Goal: Task Accomplishment & Management: Use online tool/utility

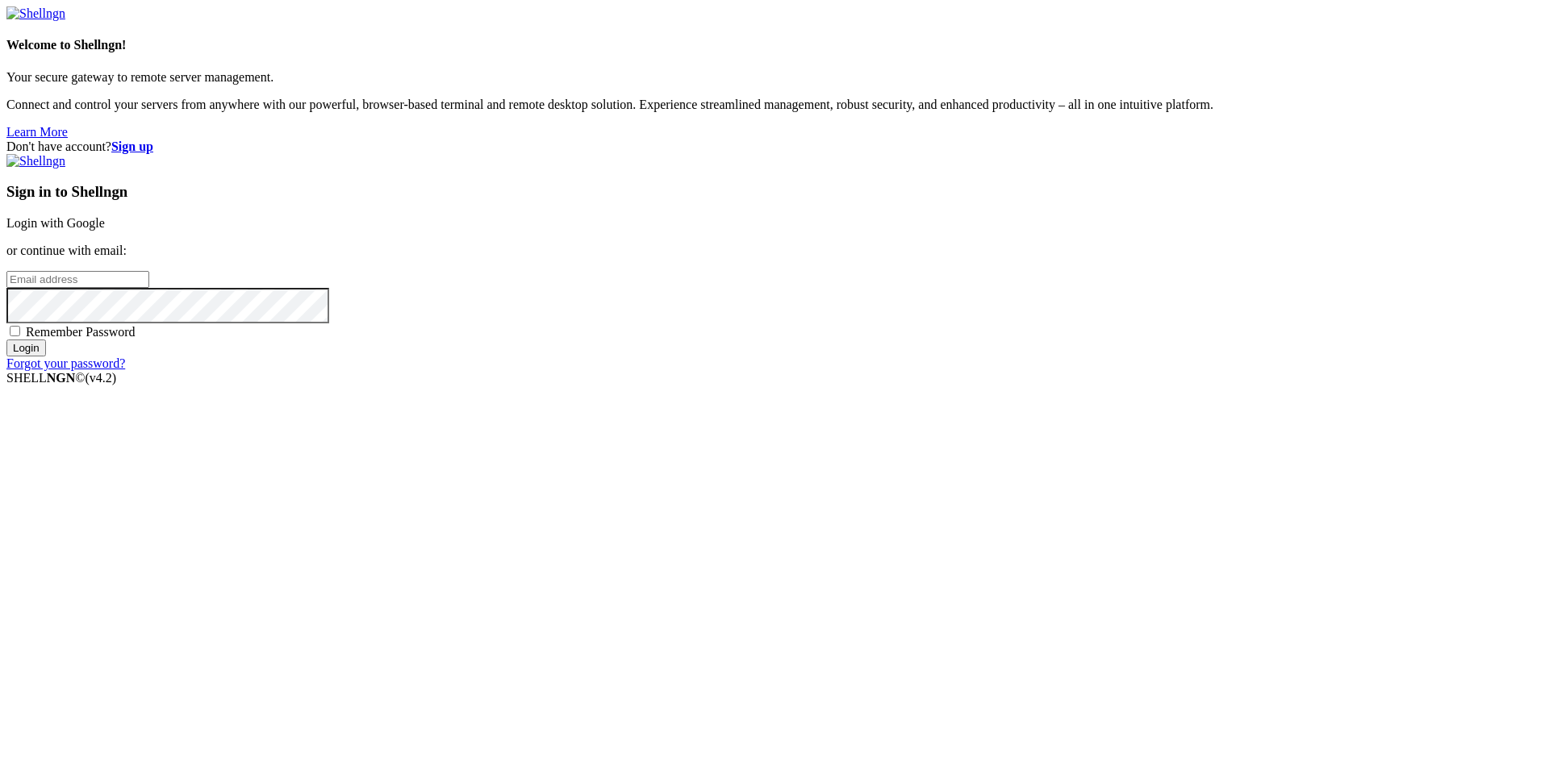
type input "root"
click at [964, 277] on div "Sign in to Shellngn Login with Google or continue with email: root Remember Pas…" at bounding box center [774, 262] width 1536 height 217
click at [105, 230] on link "Login with Google" at bounding box center [55, 223] width 98 height 14
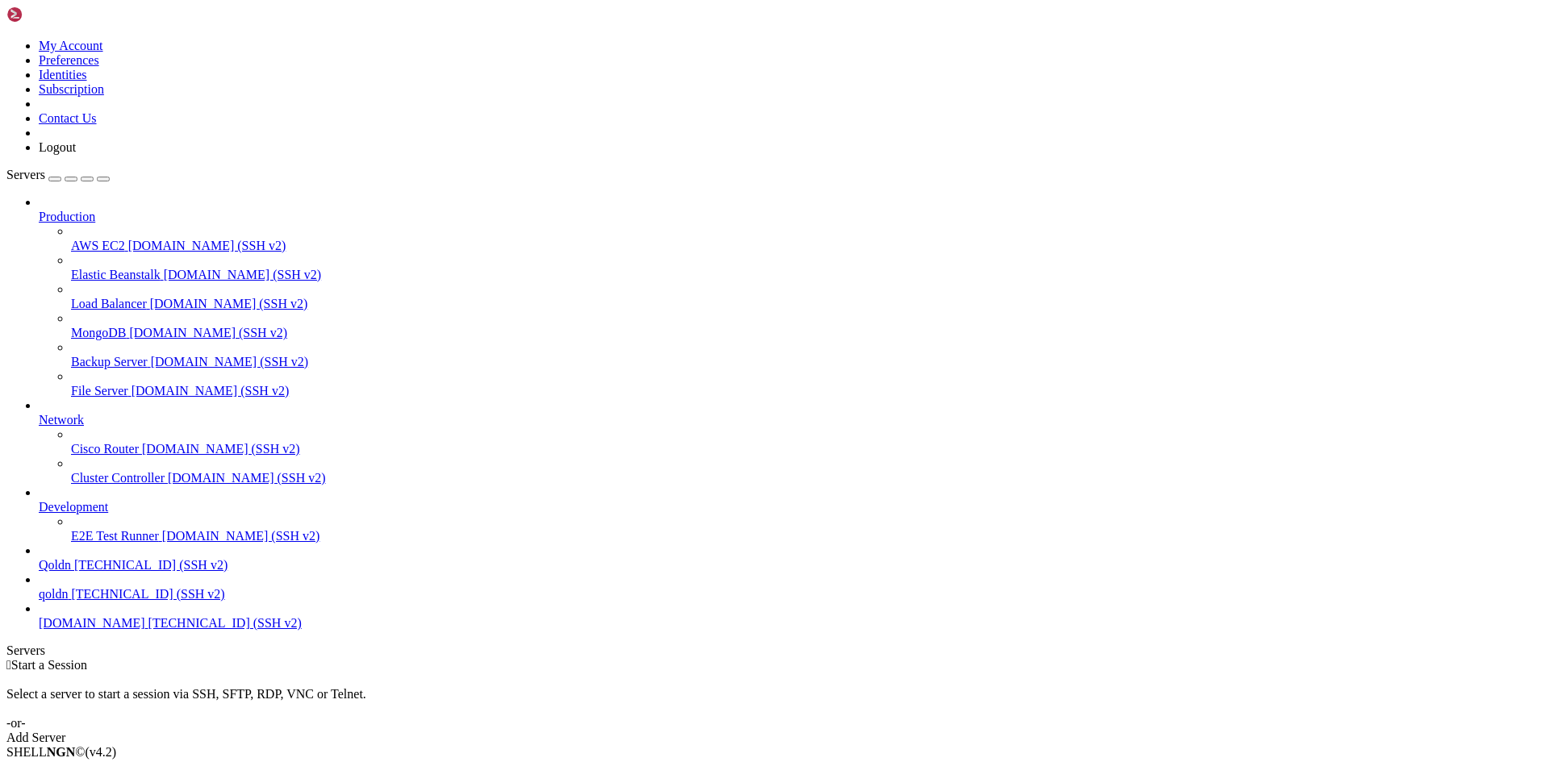
drag, startPoint x: 482, startPoint y: 1485, endPoint x: 273, endPoint y: 1409, distance: 222.3
drag, startPoint x: 14, startPoint y: 1423, endPoint x: 561, endPoint y: 1421, distance: 547.7
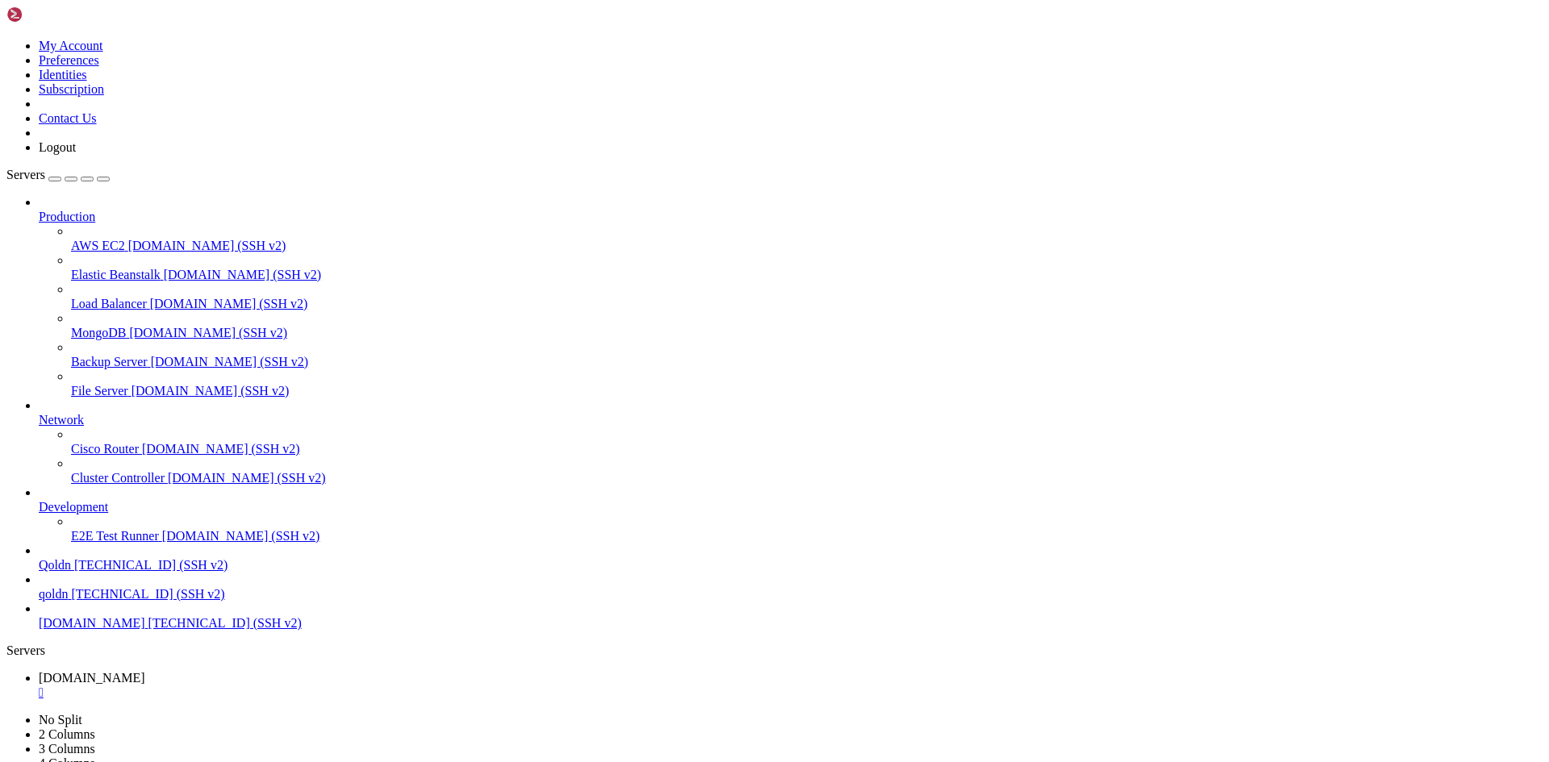
copy x-row "curl: (7) Failed to connect to localhost port 4000 after 0 ms: Connection refus…"
drag, startPoint x: 19, startPoint y: 1421, endPoint x: 56, endPoint y: 1429, distance: 37.8
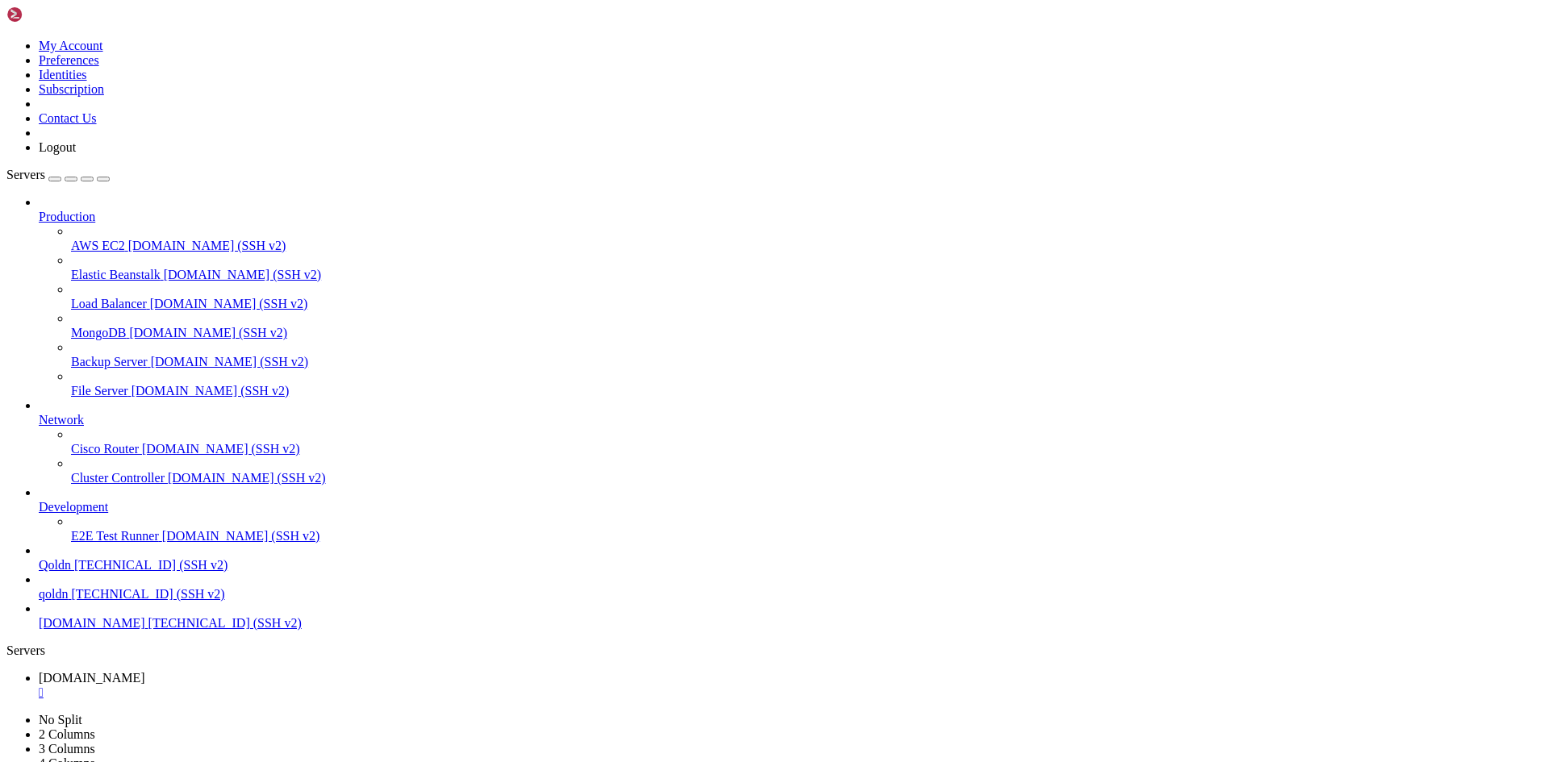
drag, startPoint x: 13, startPoint y: 1423, endPoint x: 376, endPoint y: 1604, distance: 405.5
copy div "lore @ Ipsumd-7502-sitam-con88-adip ~ # el6 seddoei temporinc-utlabor Etd --mag…"
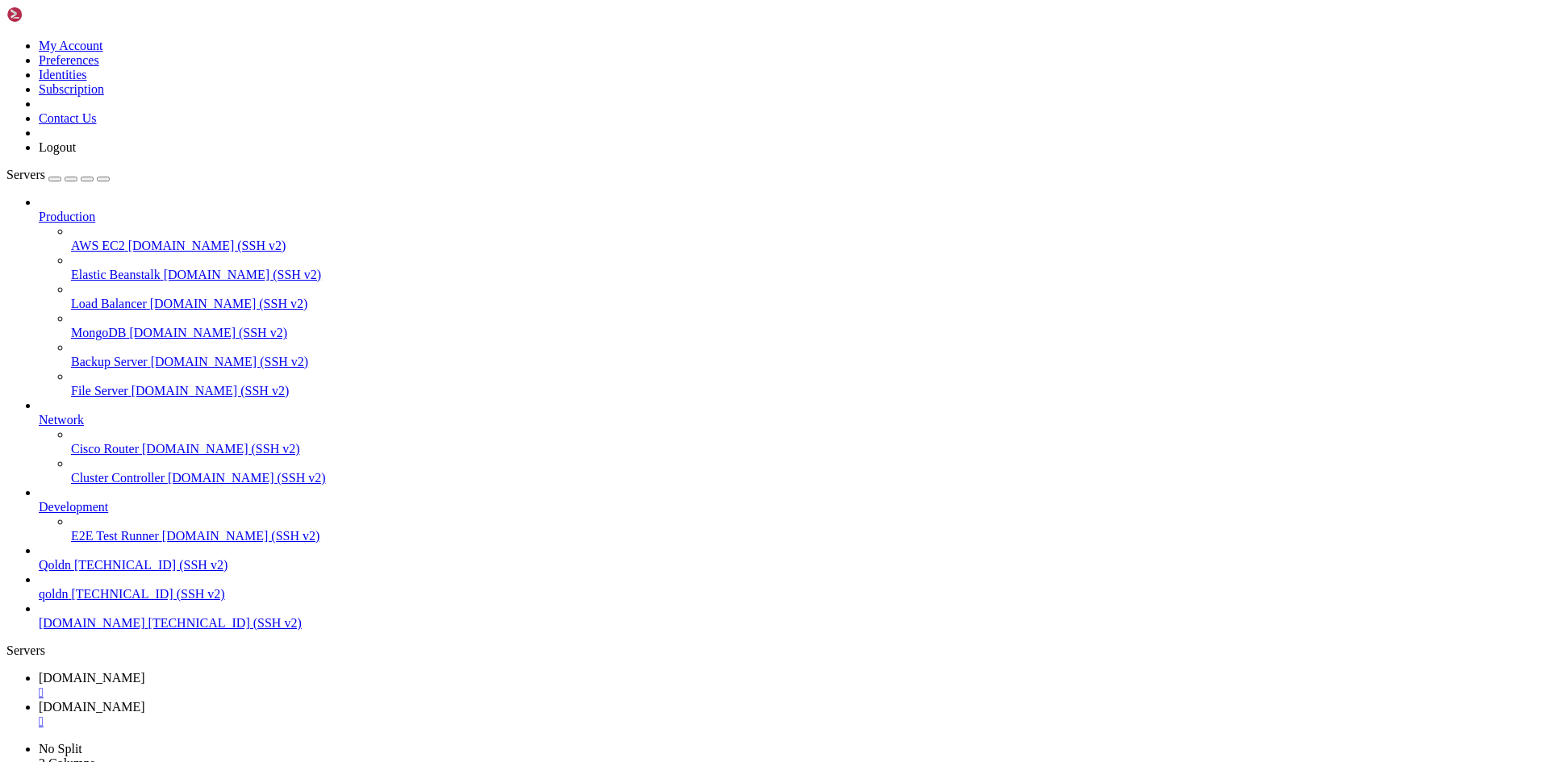
click at [394, 715] on div "" at bounding box center [791, 722] width 1504 height 15
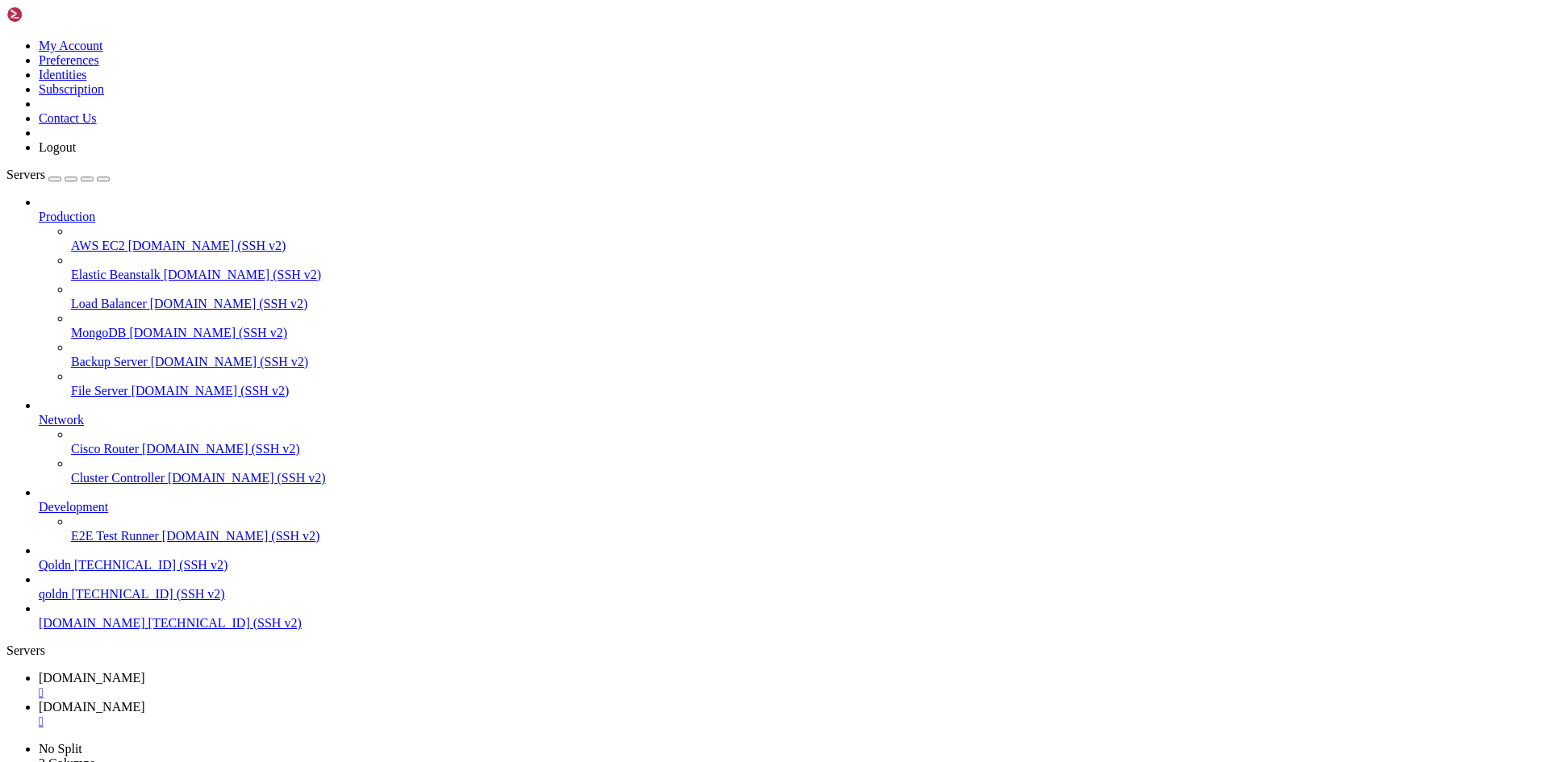
type input "/root/ecommerce_platform/backend"
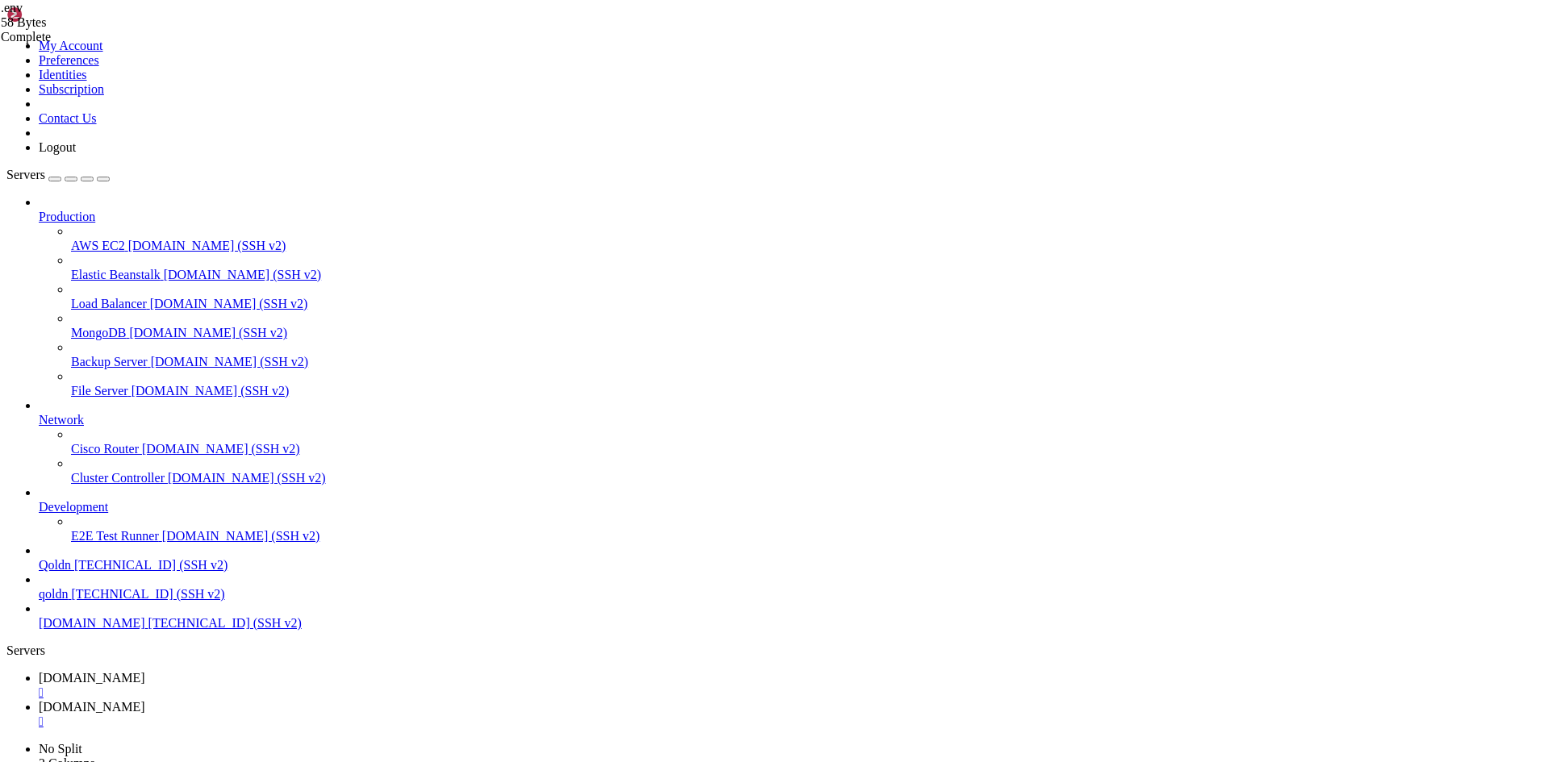
click at [145, 671] on span "[DOMAIN_NAME]" at bounding box center [92, 678] width 106 height 14
drag, startPoint x: 11, startPoint y: 1027, endPoint x: 429, endPoint y: 1171, distance: 442.1
copy div "[ 11:45:40 AM ] Starting compilation in watch mode... products.controller.ts : …"
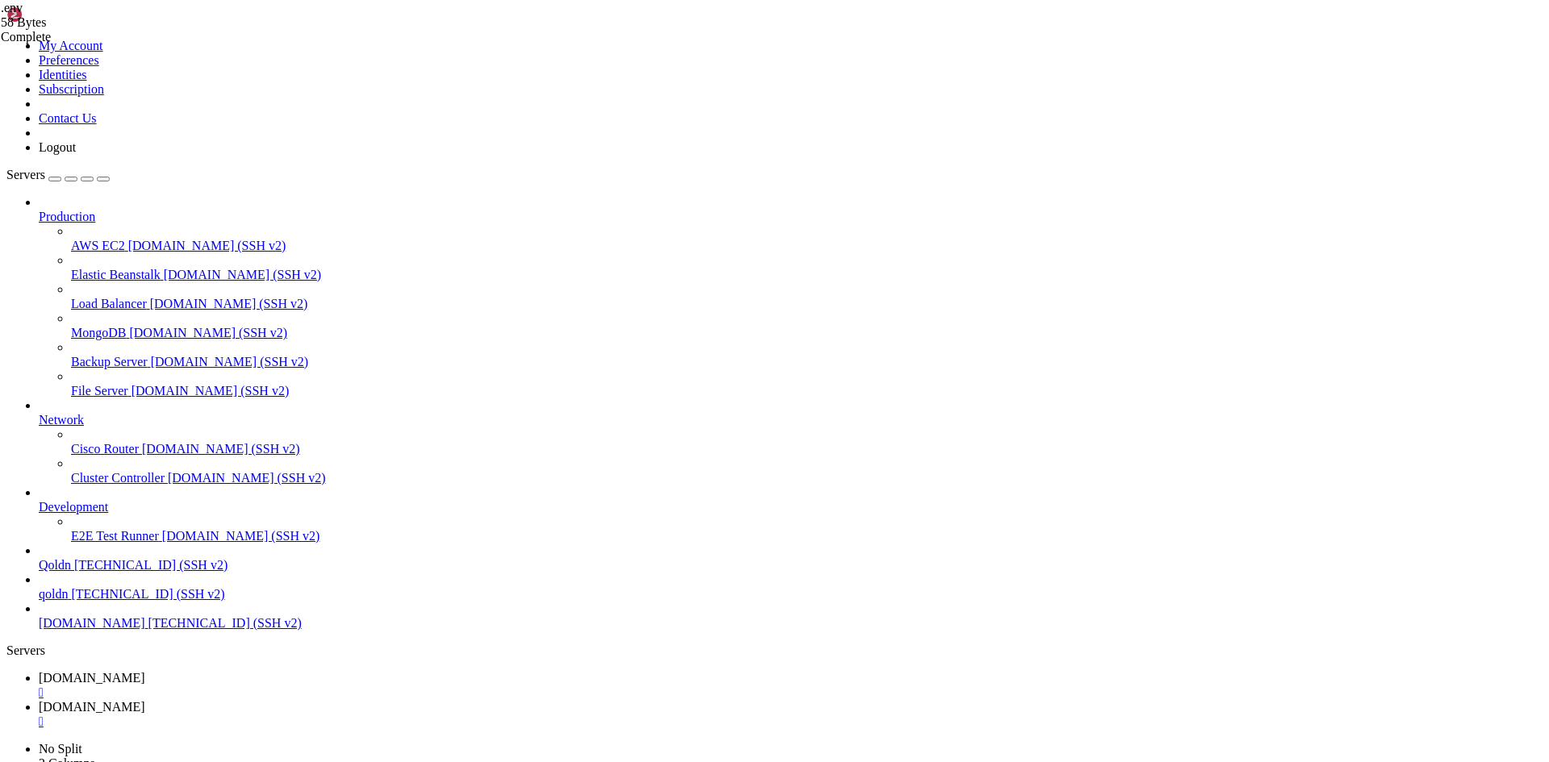
copy div "[ 11:45:40 AM ] Starting compilation in watch mode... products.controller.ts : …"
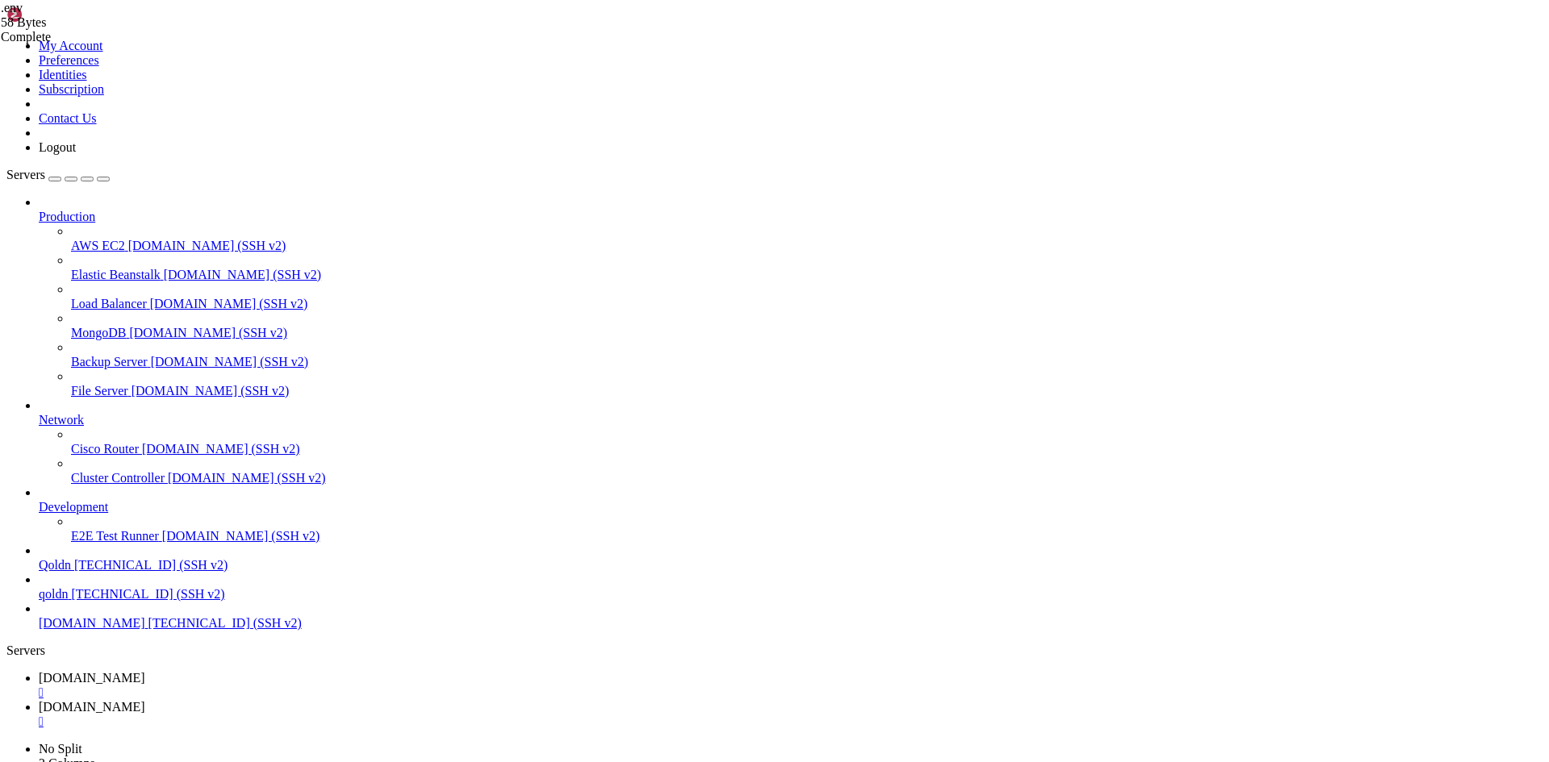
drag, startPoint x: 15, startPoint y: 1262, endPoint x: 127, endPoint y: 1261, distance: 112.9
copy x-row "apt install tree"
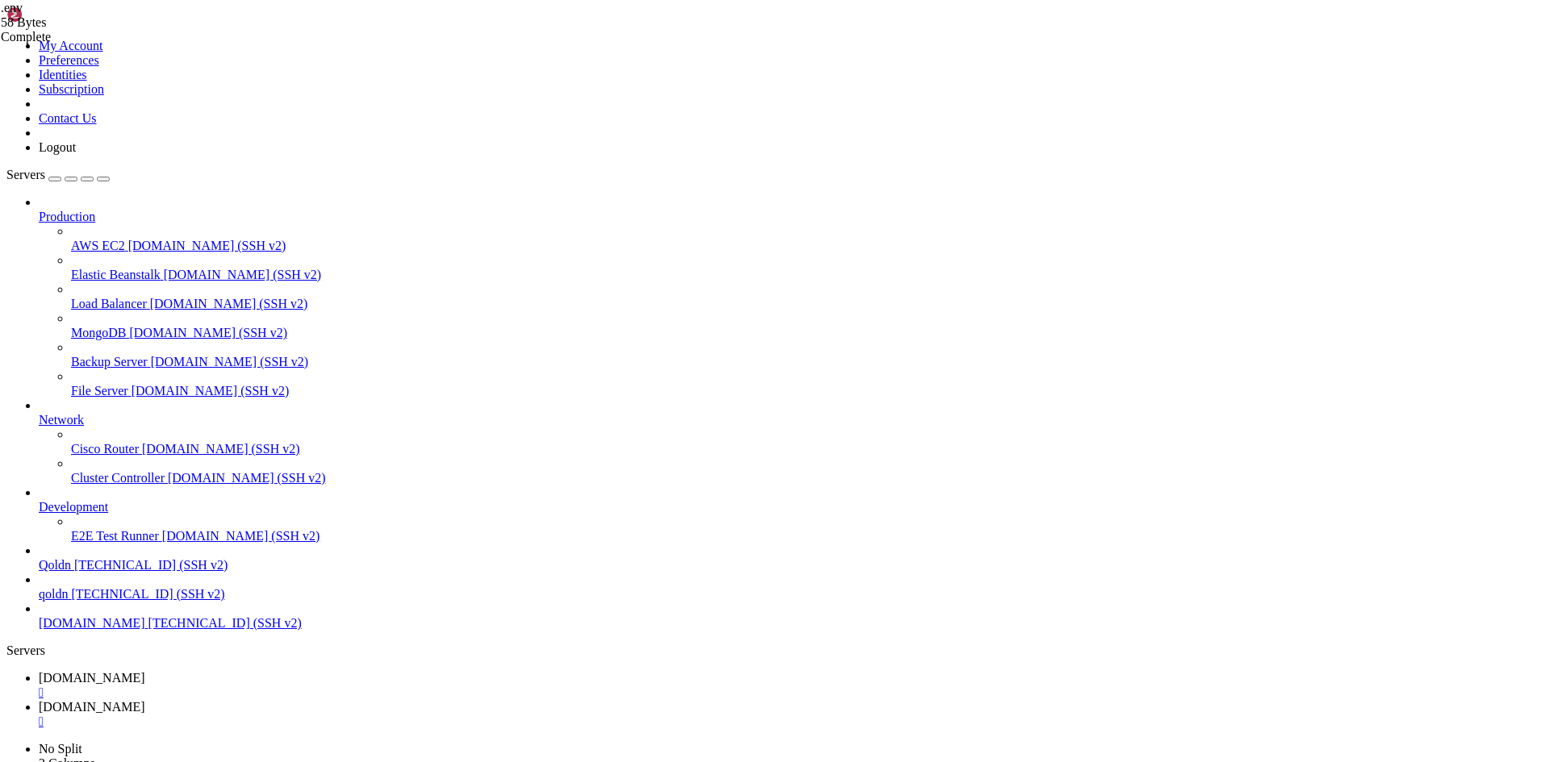
drag, startPoint x: 455, startPoint y: 1218, endPoint x: 769, endPoint y: 1216, distance: 313.8
copy x-row "tree ~/ecommerce_platform/backend/src/products"
click at [145, 700] on span "[DOMAIN_NAME]" at bounding box center [92, 707] width 106 height 14
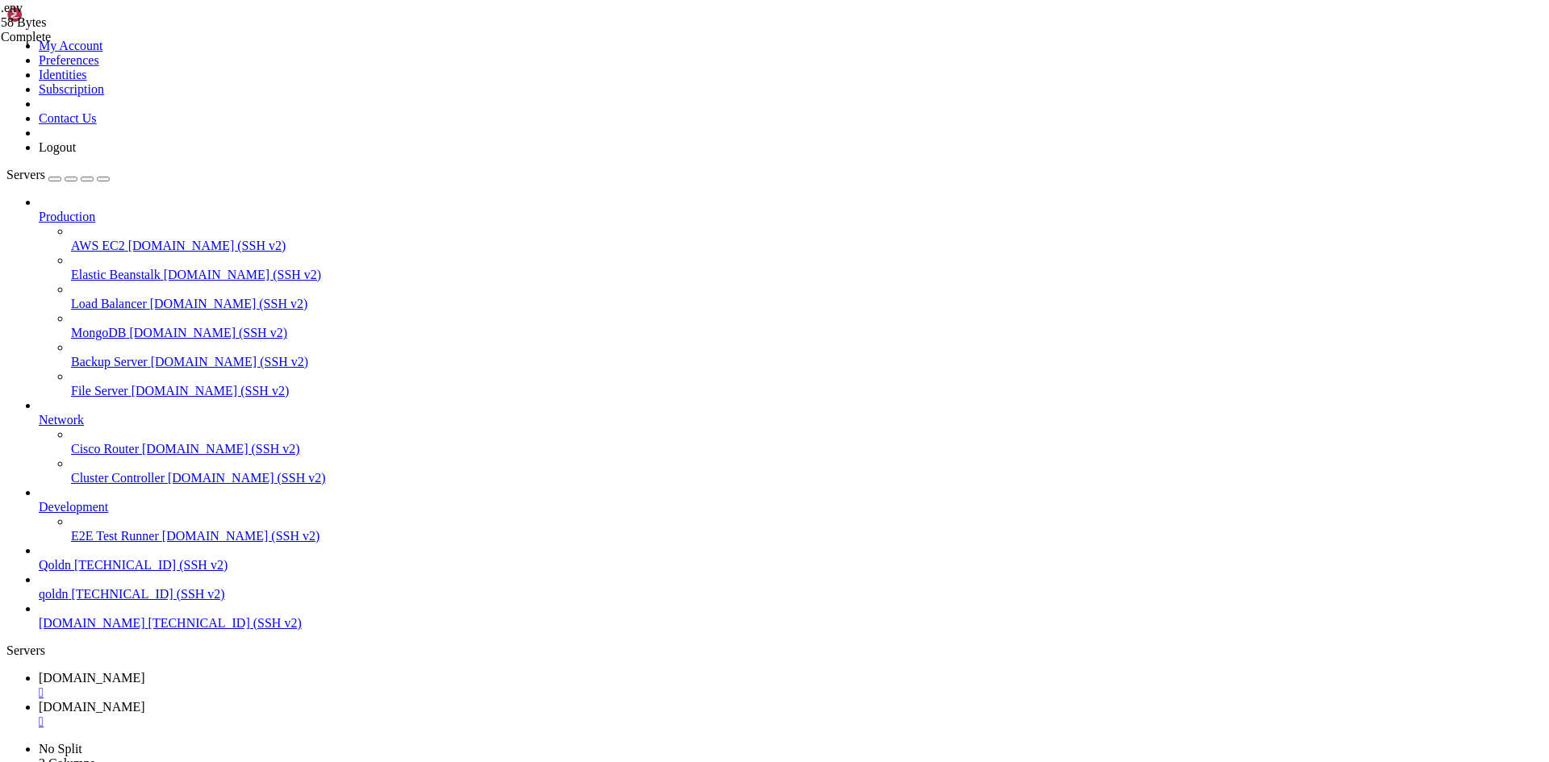
type input "/root/ecommerce_platform/backend/src/products"
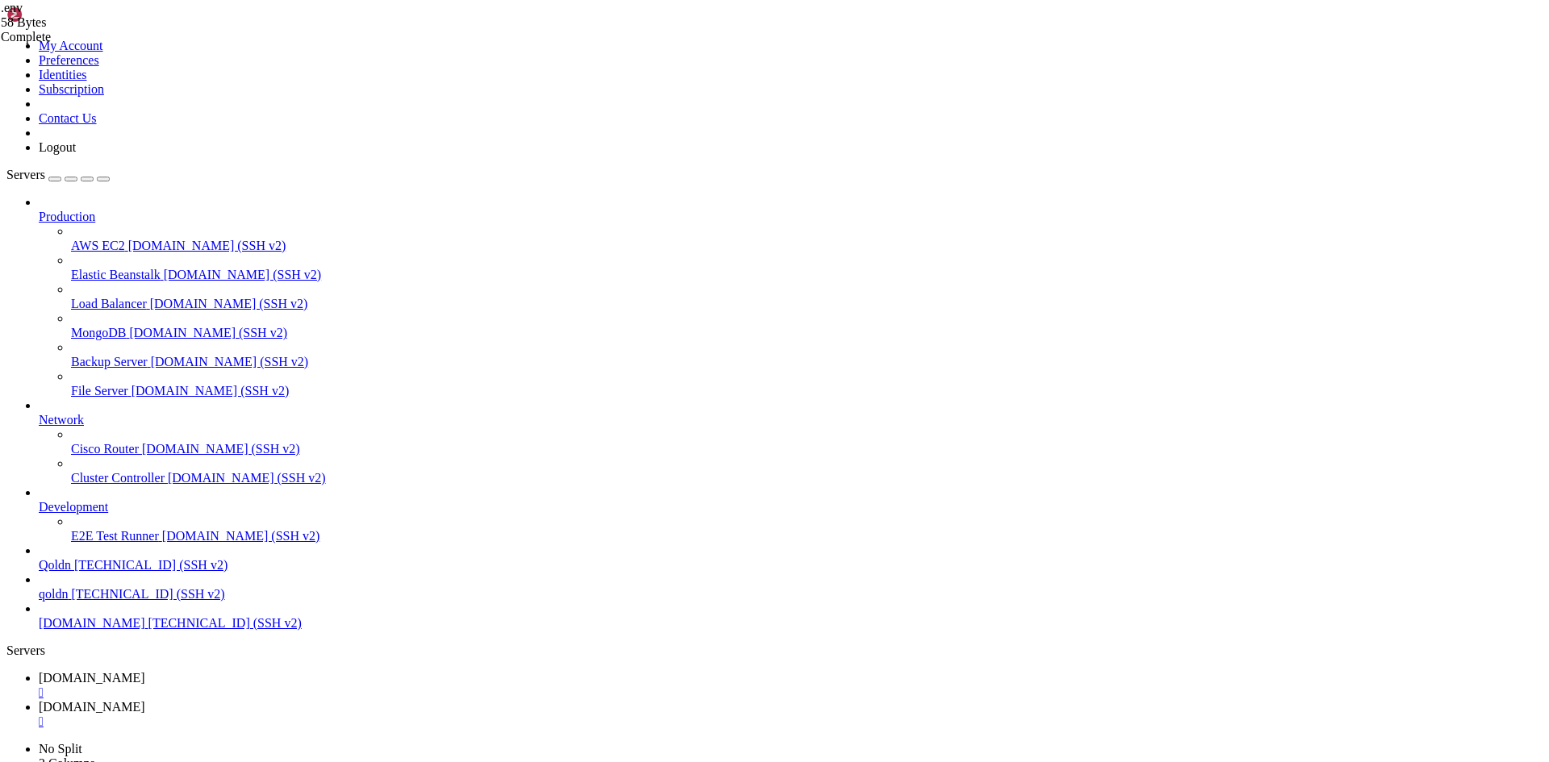
drag, startPoint x: 241, startPoint y: 89, endPoint x: 499, endPoint y: 91, distance: 258.1
type textarea "import { ProductsService } from './products.service';"
paste textarea "import { ProductsService } from './products.service';"
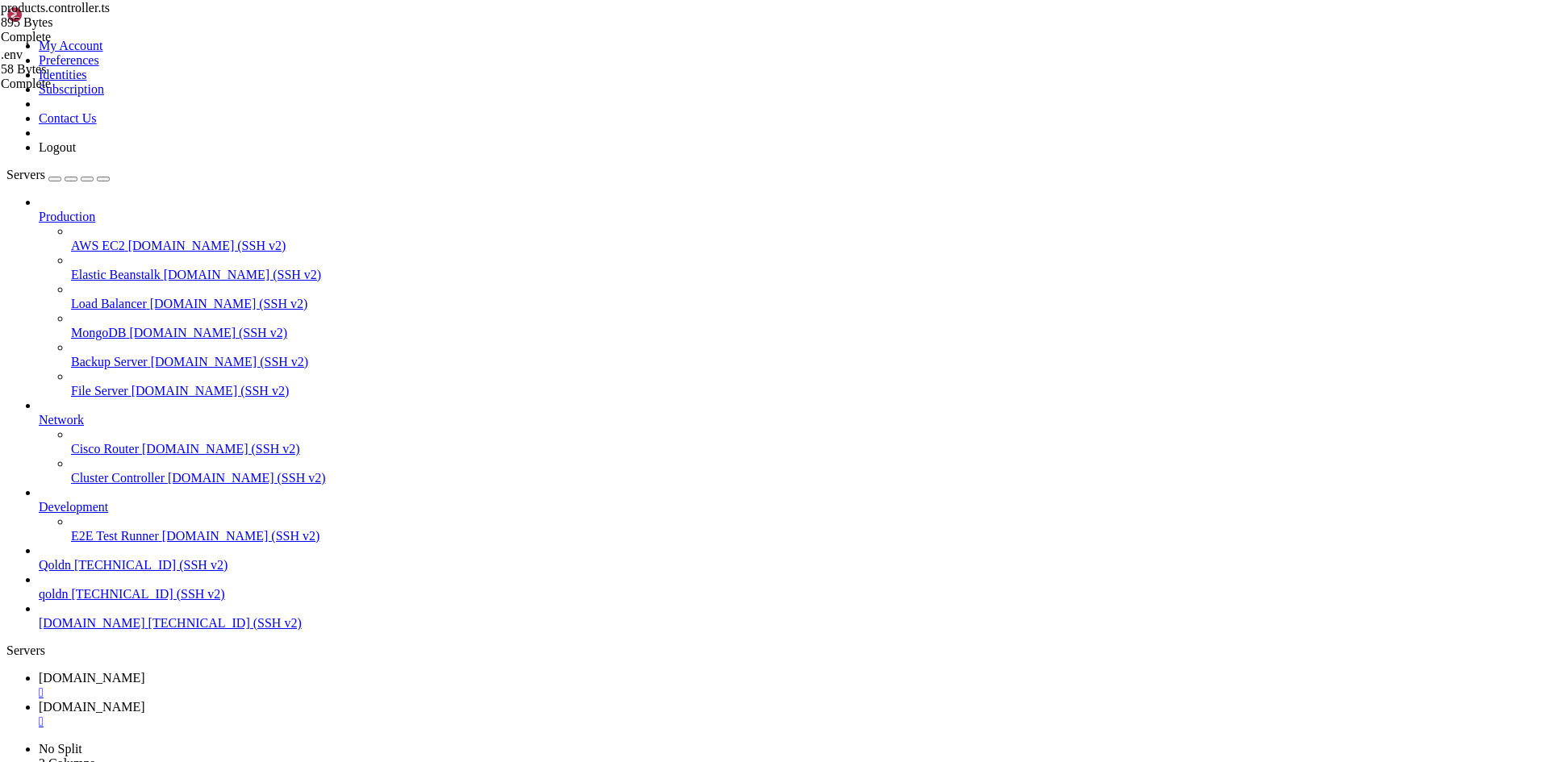
drag, startPoint x: 243, startPoint y: 98, endPoint x: 492, endPoint y: 102, distance: 249.3
type textarea "import { Product } from './schemas/product.schema';"
click at [145, 671] on span "[DOMAIN_NAME]" at bounding box center [92, 678] width 106 height 14
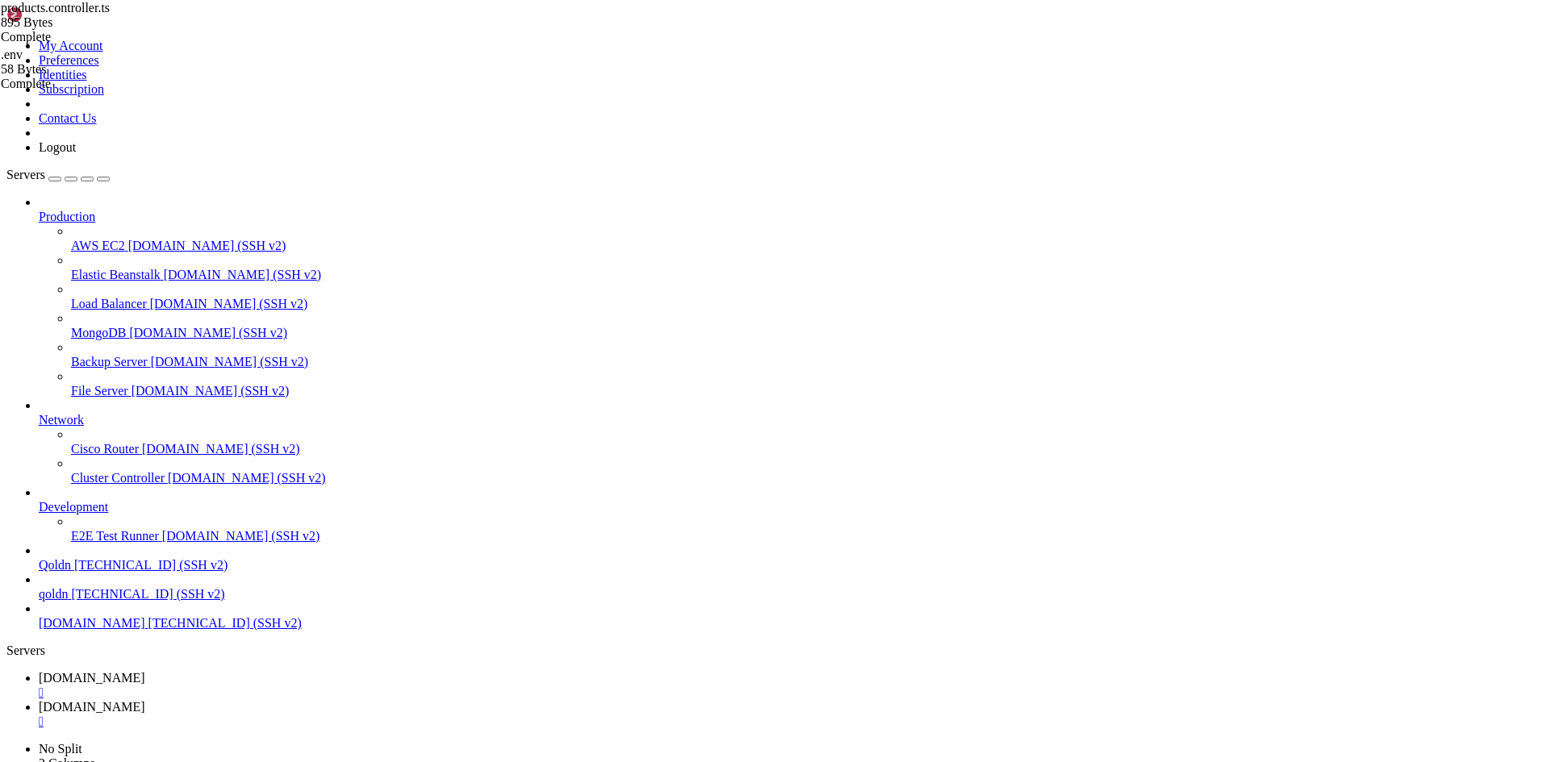
scroll to position [0, 0]
drag, startPoint x: 13, startPoint y: 1024, endPoint x: 442, endPoint y: 1133, distance: 442.7
copy div "products.controller.ts : 10 : 33 - error TS2307: Cannot find module './products…"
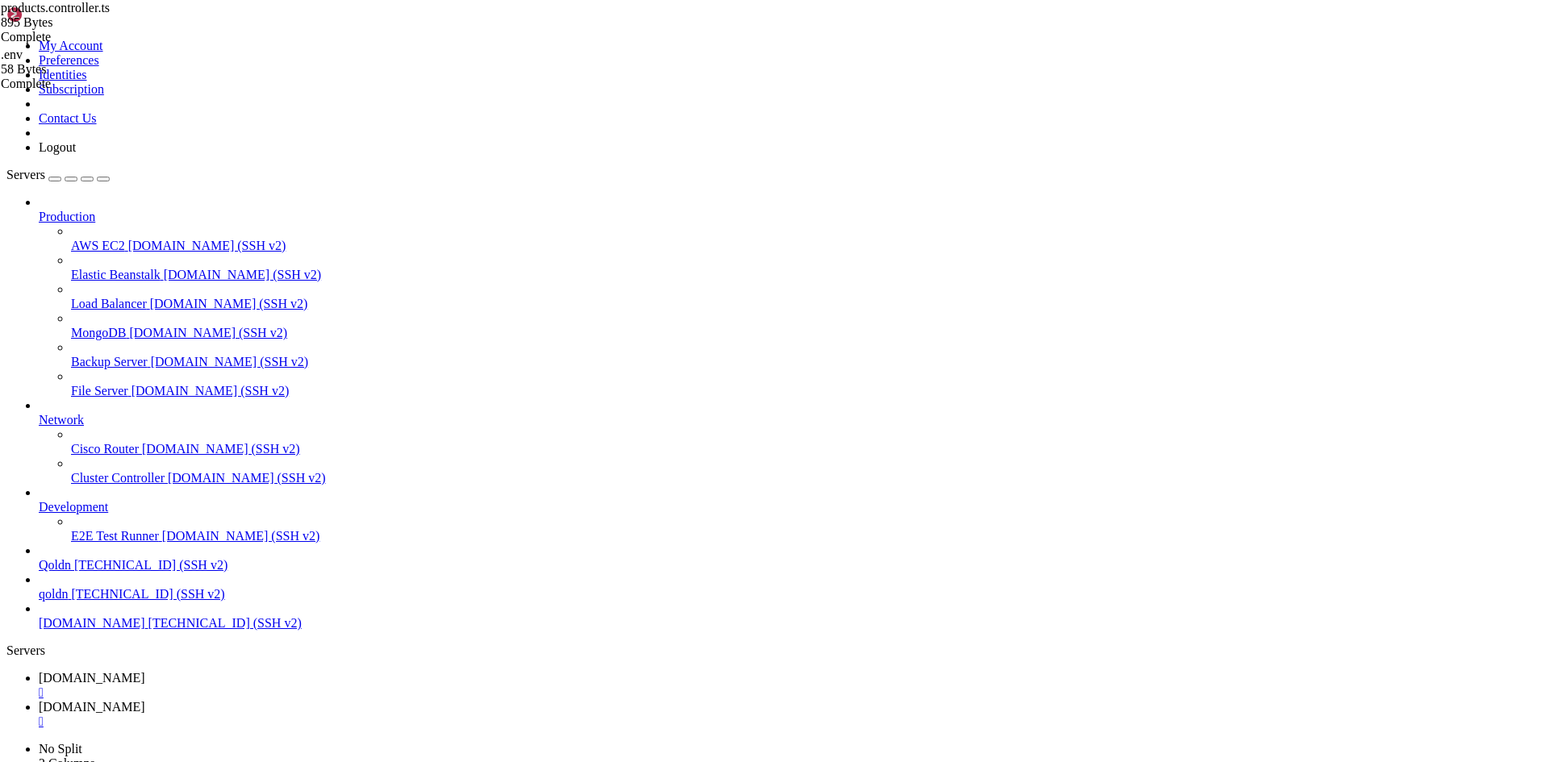
drag, startPoint x: 14, startPoint y: 1314, endPoint x: 194, endPoint y: 1320, distance: 180.8
copy x-row "apt install node-typescript"
drag, startPoint x: 455, startPoint y: 1274, endPoint x: 531, endPoint y: 1288, distance: 77.1
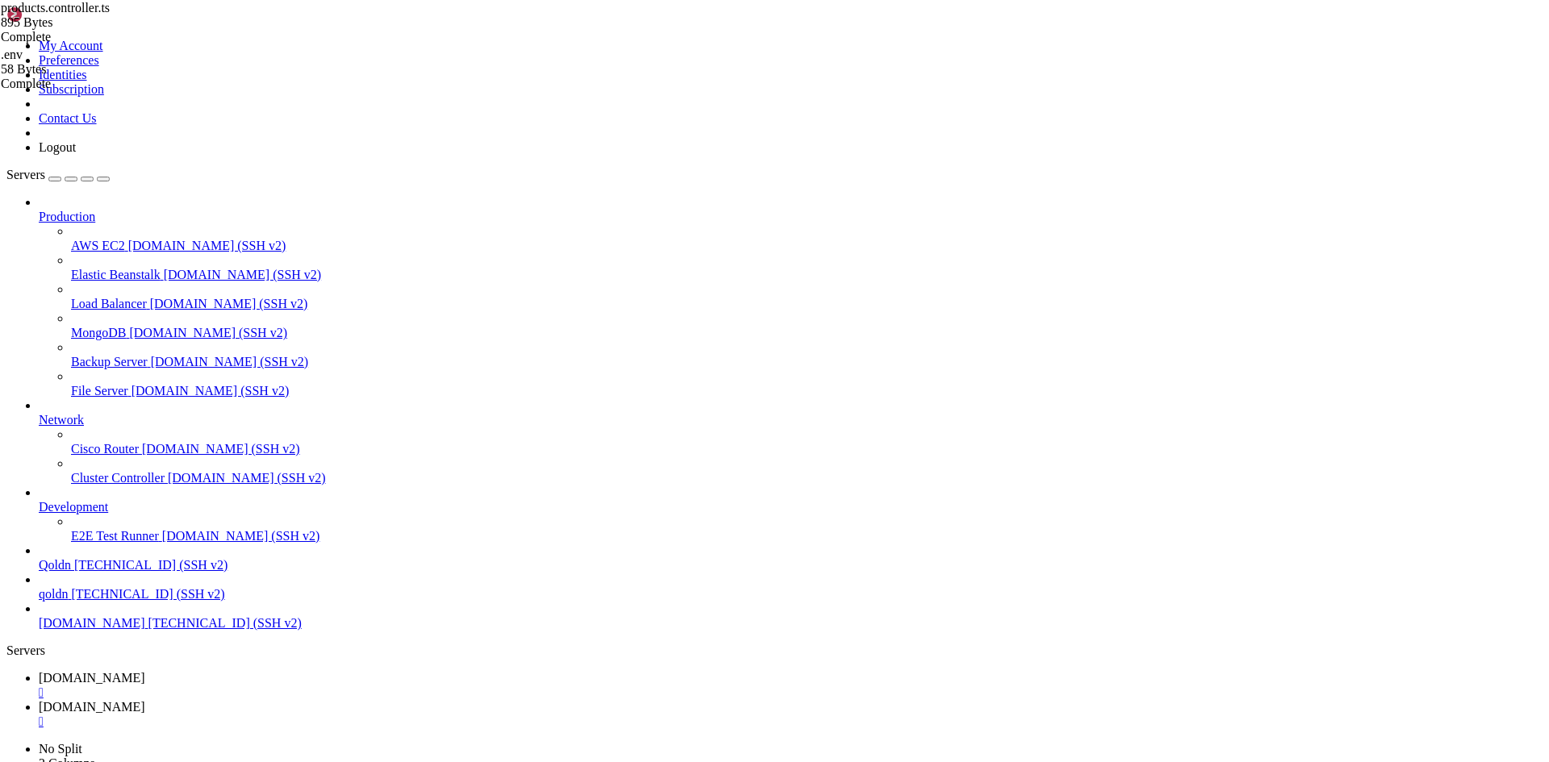
copy div "rm -rf dist tsc --noEmit"
drag, startPoint x: 151, startPoint y: 1603, endPoint x: 99, endPoint y: 1000, distance: 604.8
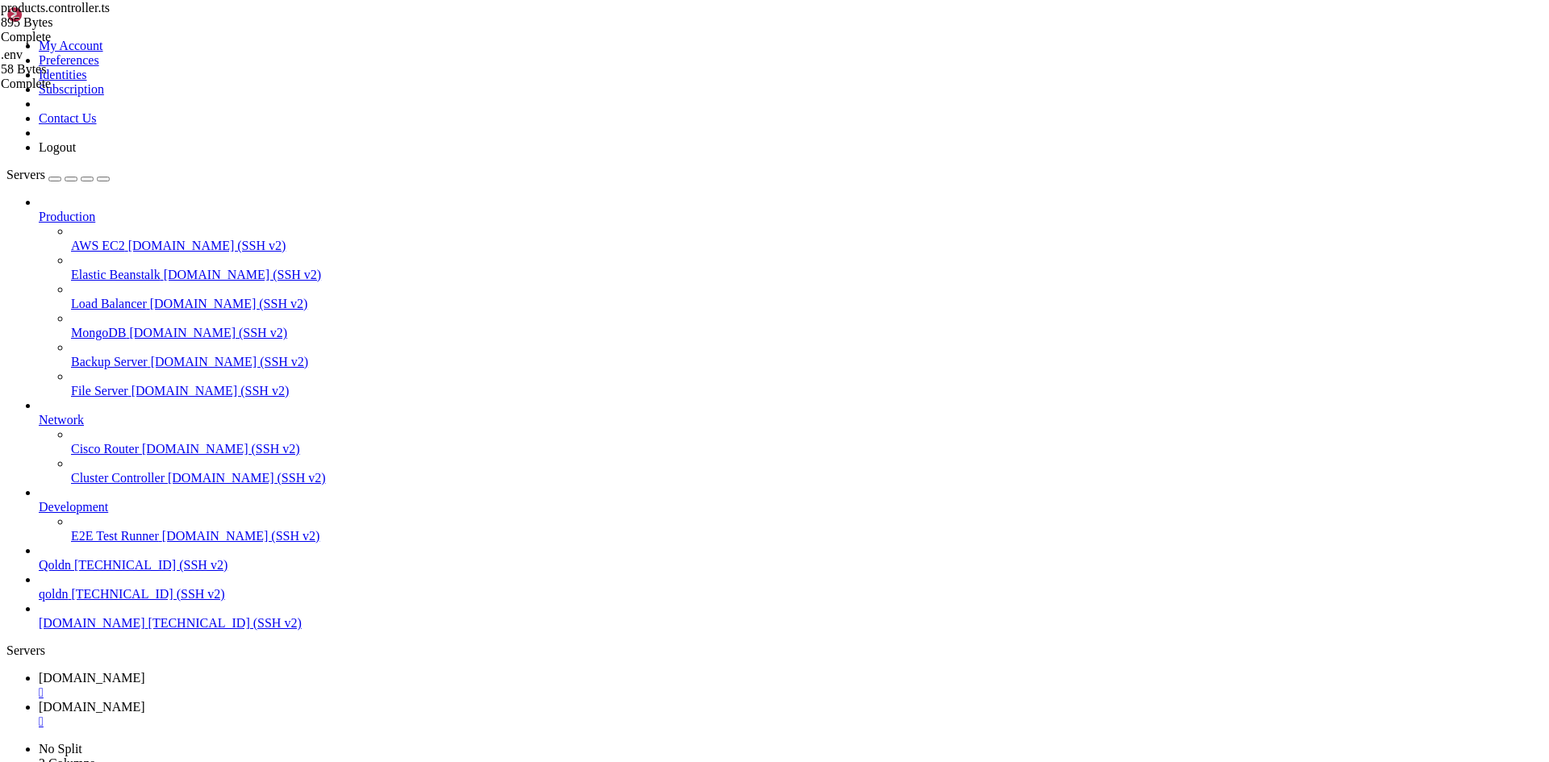
scroll to position [98856, 0]
drag, startPoint x: 19, startPoint y: 1251, endPoint x: 37, endPoint y: 1264, distance: 22.6
drag, startPoint x: 12, startPoint y: 1257, endPoint x: 356, endPoint y: 1618, distance: 498.7
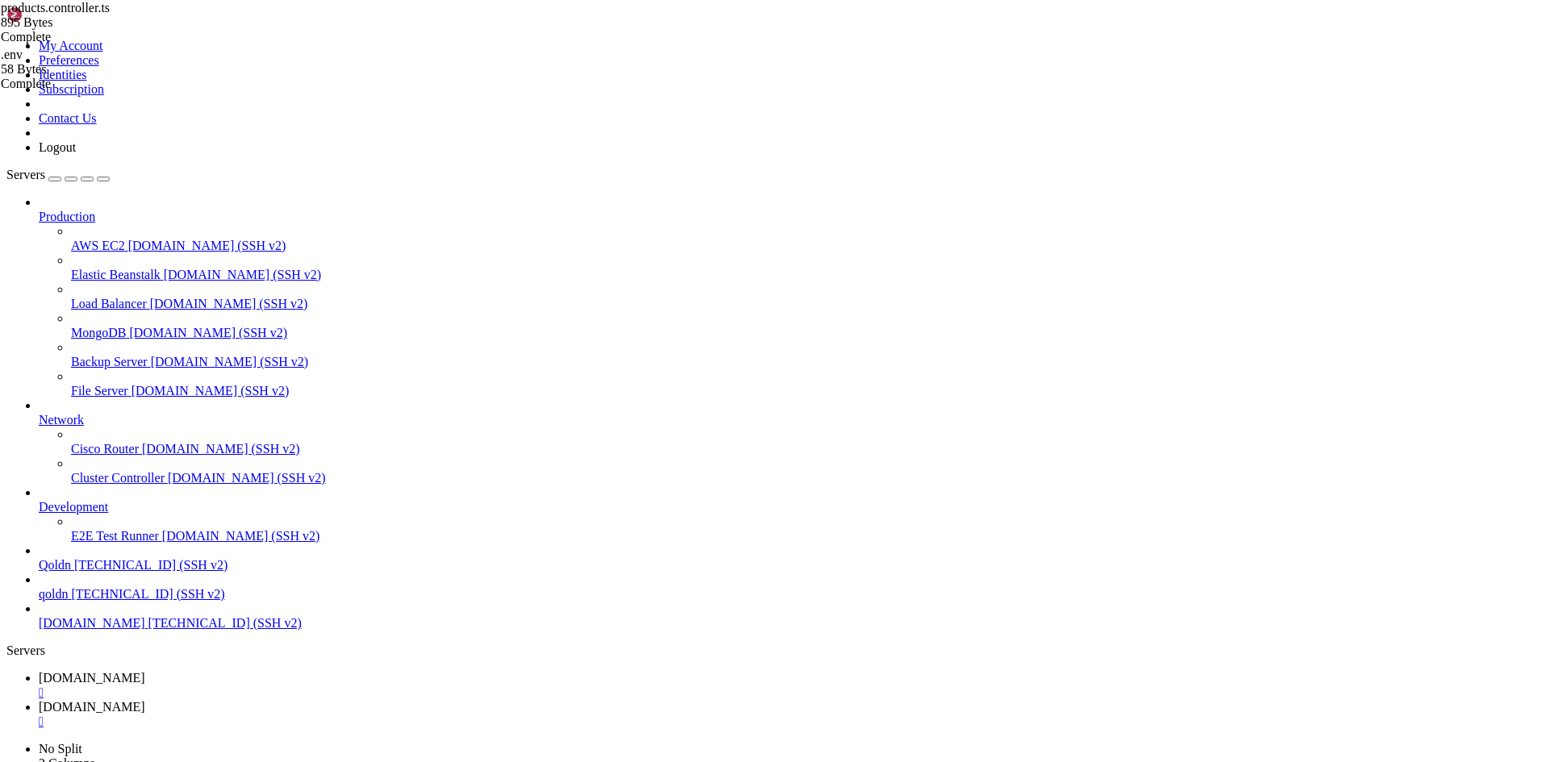
drag, startPoint x: 10, startPoint y: 1574, endPoint x: 95, endPoint y: 1583, distance: 85.2
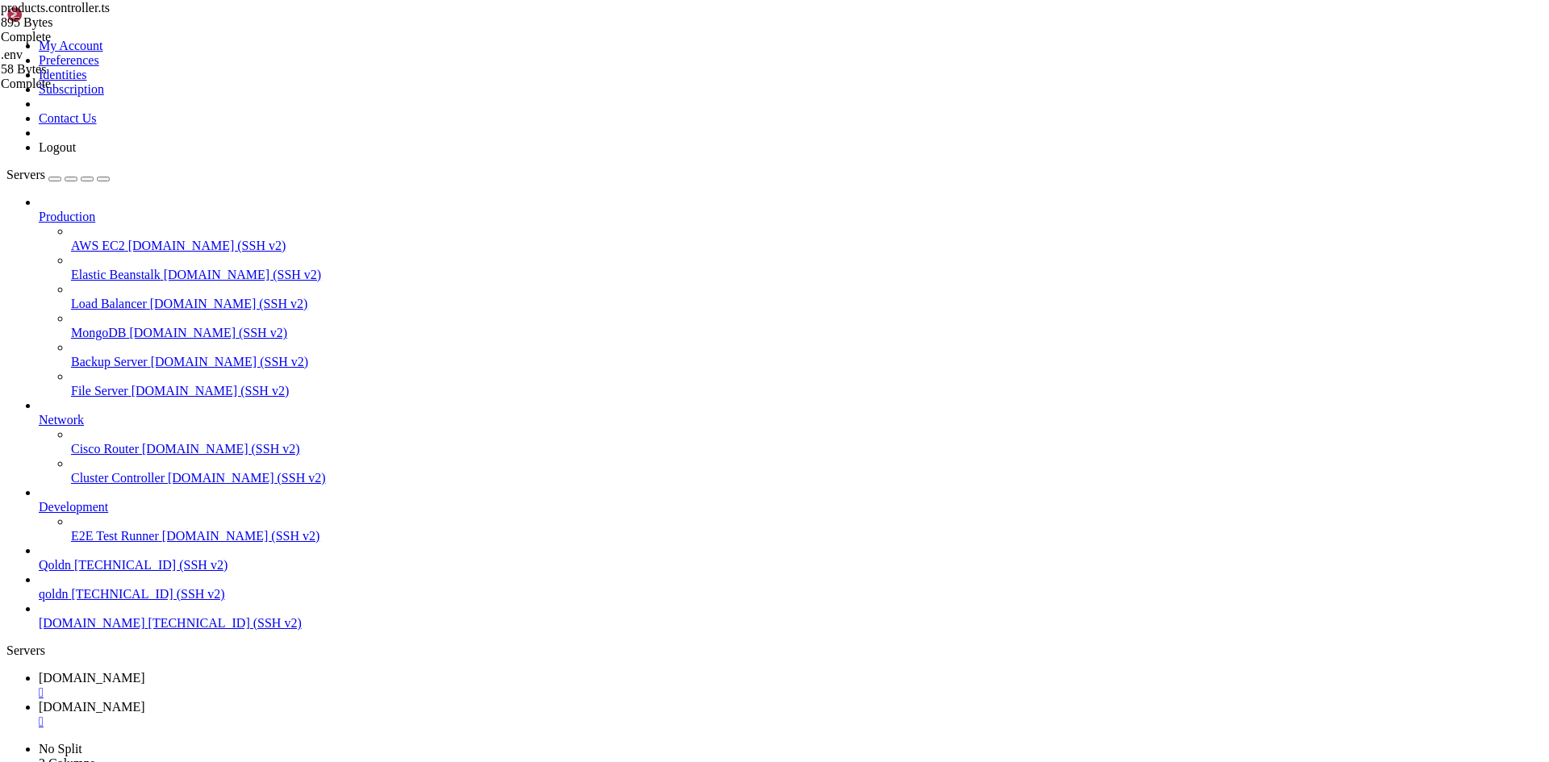
drag, startPoint x: 15, startPoint y: 1575, endPoint x: 494, endPoint y: 1624, distance: 481.6
click at [145, 700] on span "[DOMAIN_NAME]" at bounding box center [92, 707] width 106 height 14
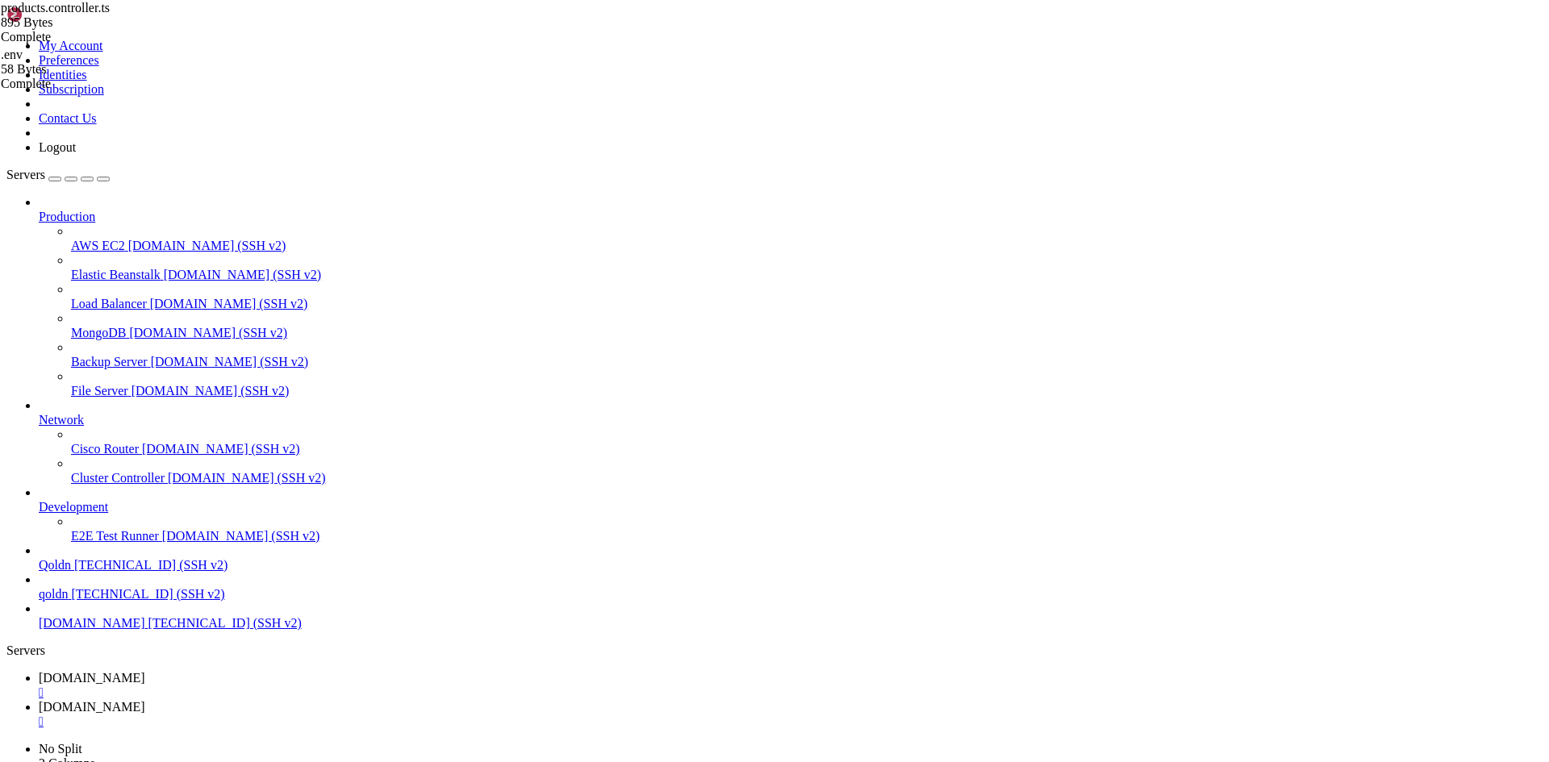
type input "/root/ecommerce_platform/backend"
click at [145, 671] on span "[DOMAIN_NAME]" at bounding box center [92, 678] width 106 height 14
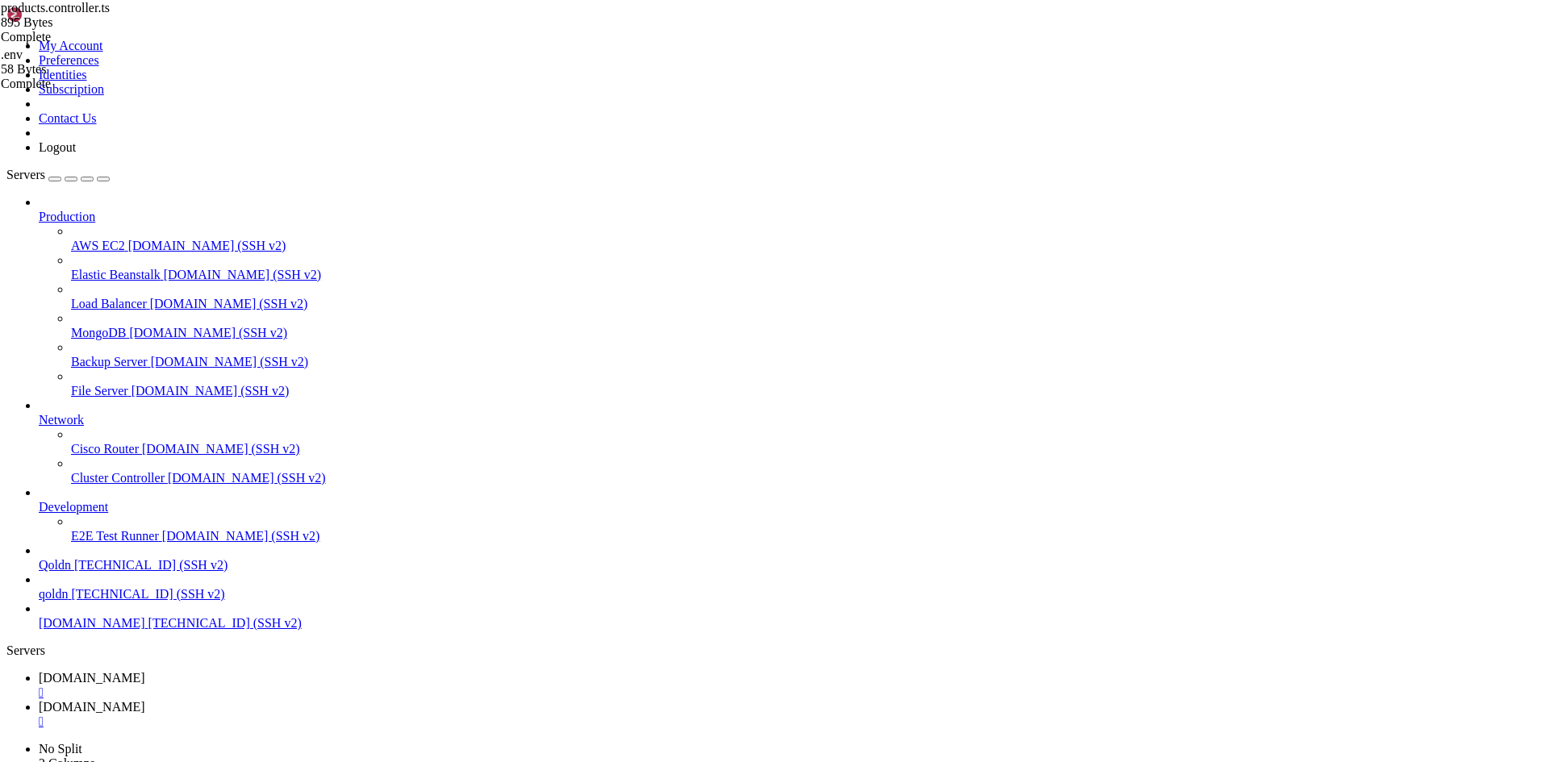
scroll to position [98389, 0]
drag, startPoint x: 115, startPoint y: 1124, endPoint x: 155, endPoint y: 1124, distance: 40.3
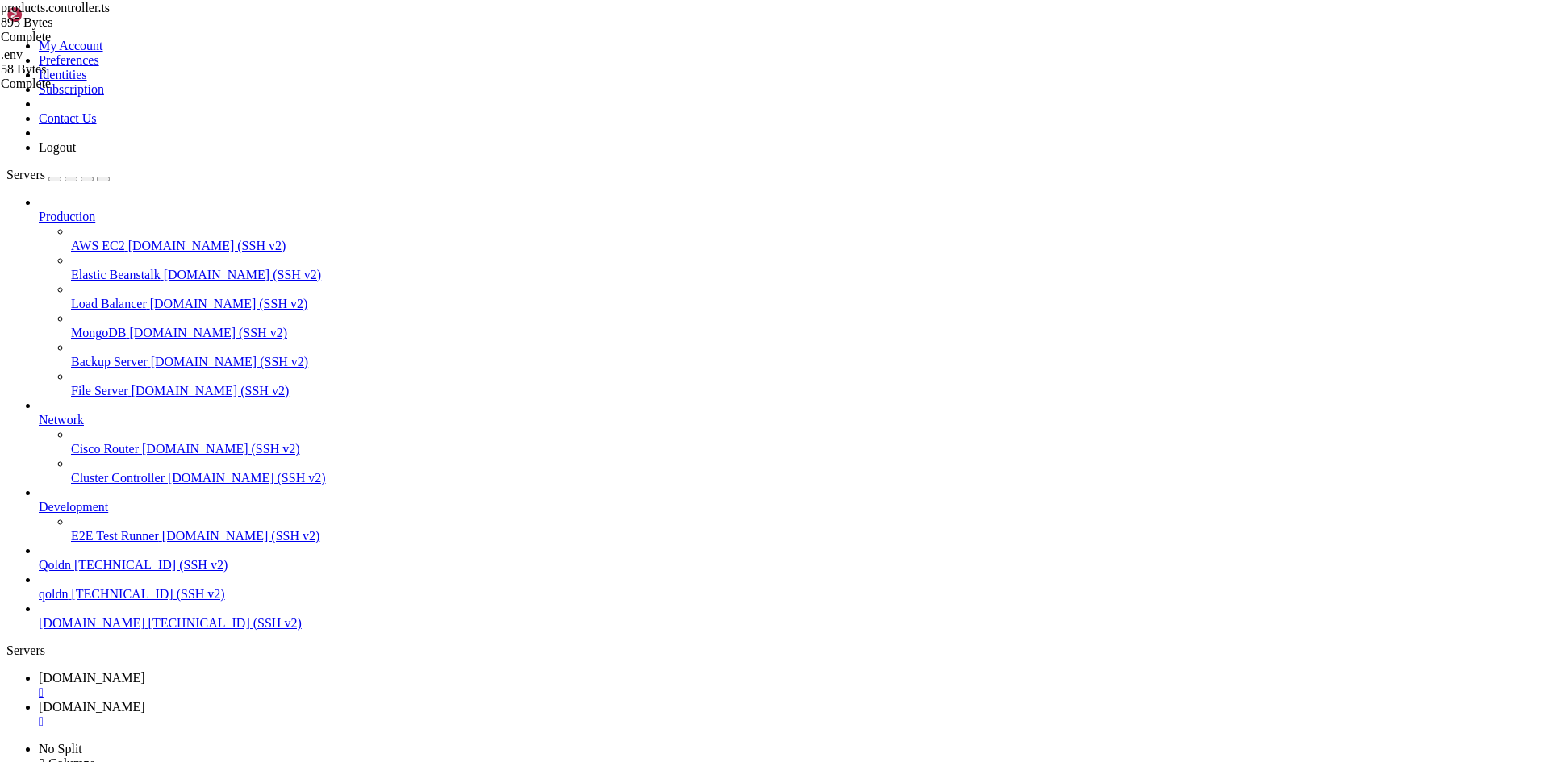
drag, startPoint x: 72, startPoint y: 1387, endPoint x: 24, endPoint y: 1264, distance: 131.5
drag, startPoint x: 456, startPoint y: 1615, endPoint x: 774, endPoint y: 1620, distance: 317.9
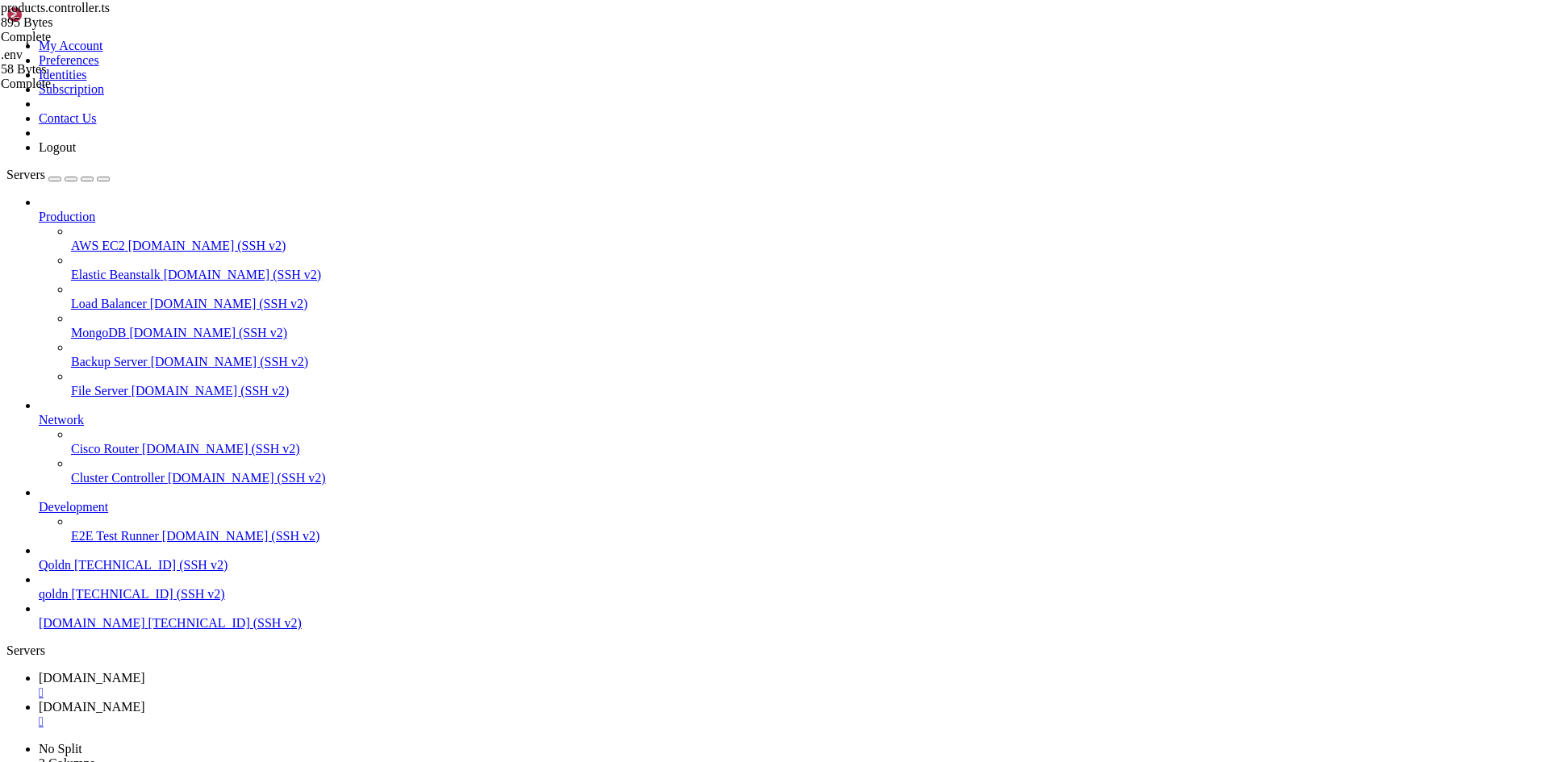
drag, startPoint x: 14, startPoint y: 1150, endPoint x: 380, endPoint y: 1610, distance: 587.8
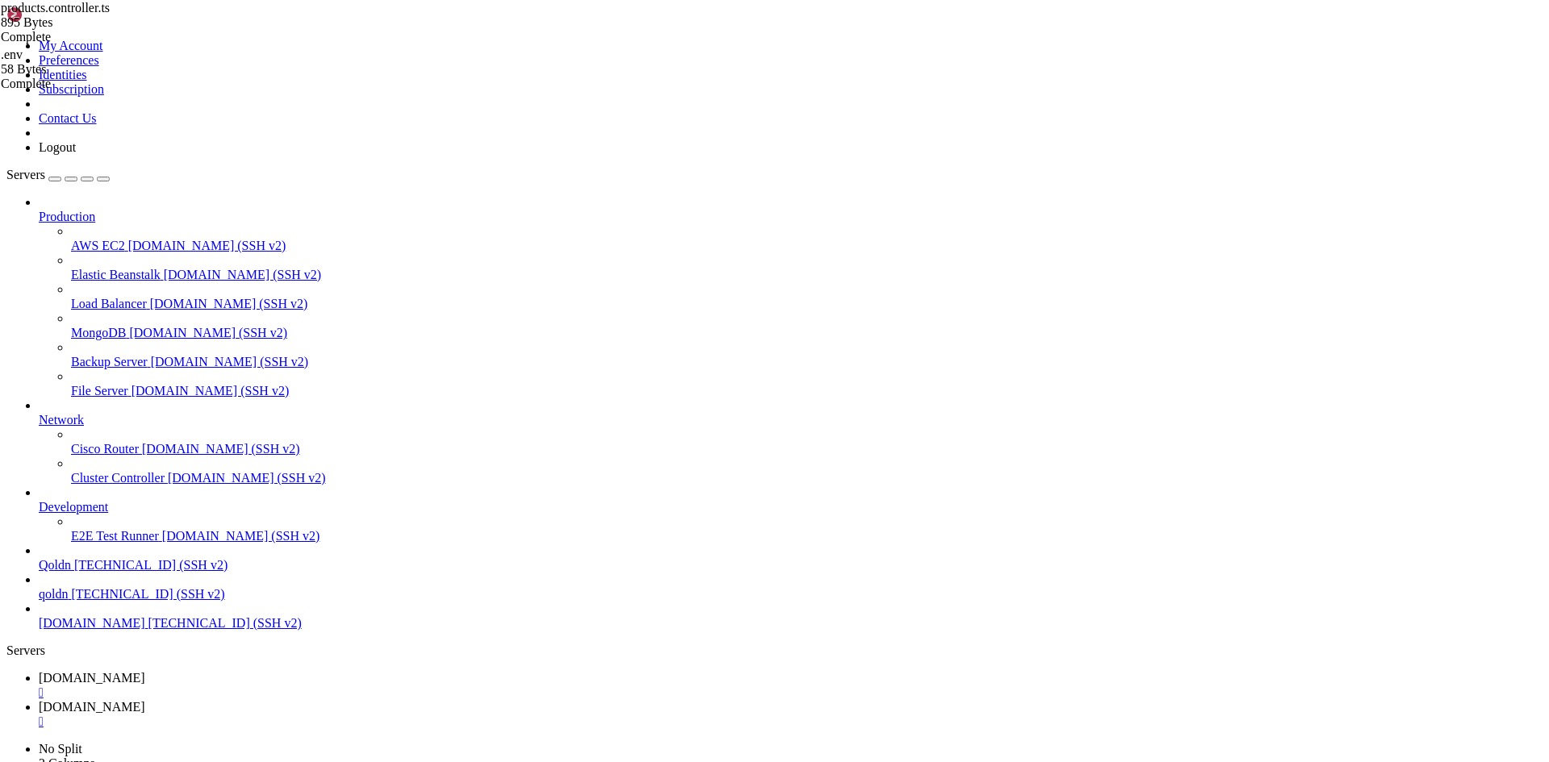
click at [360, 700] on link "[DOMAIN_NAME] " at bounding box center [791, 714] width 1504 height 29
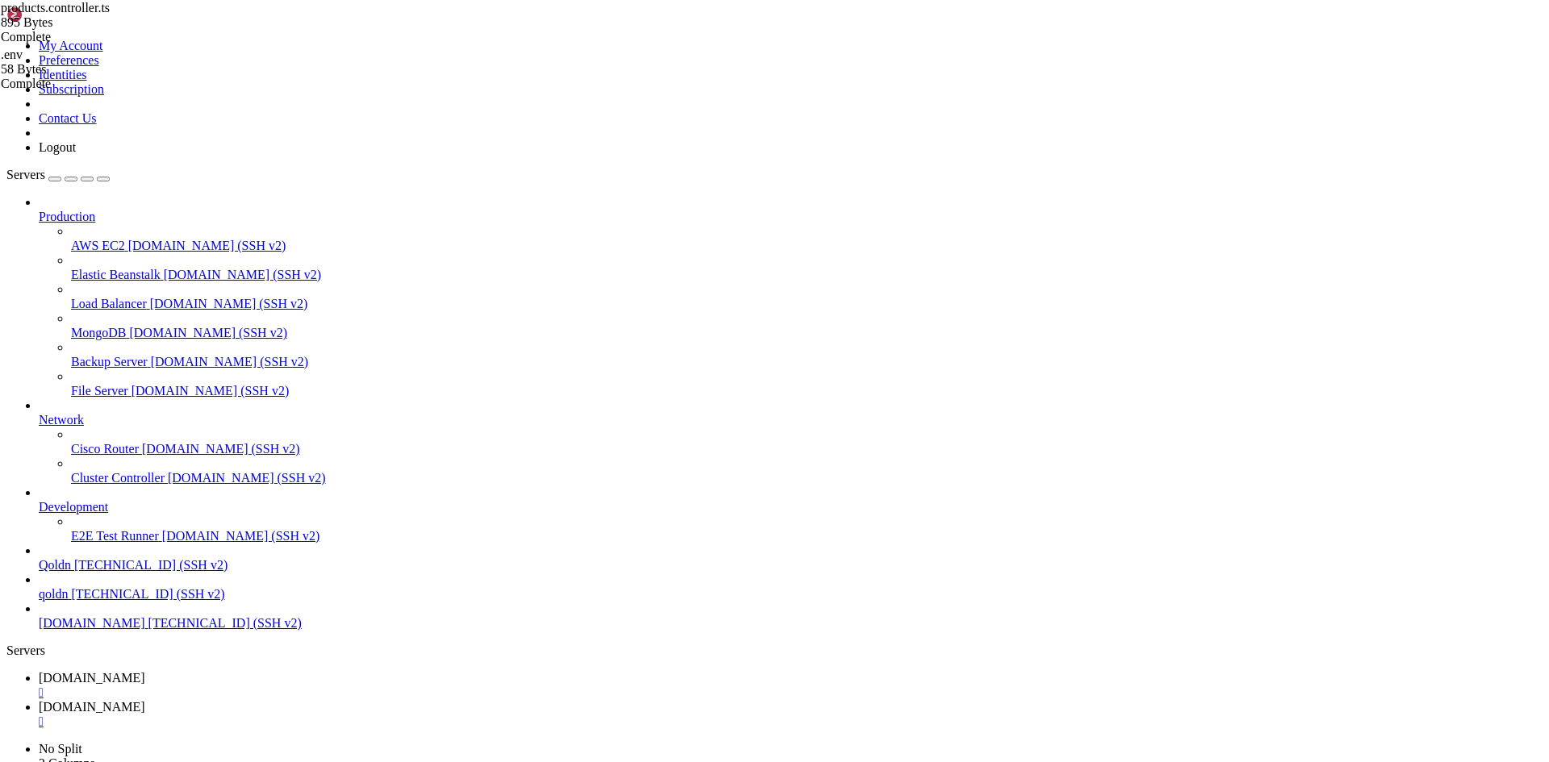
type input "/root/ecommerce_platform/backend/src"
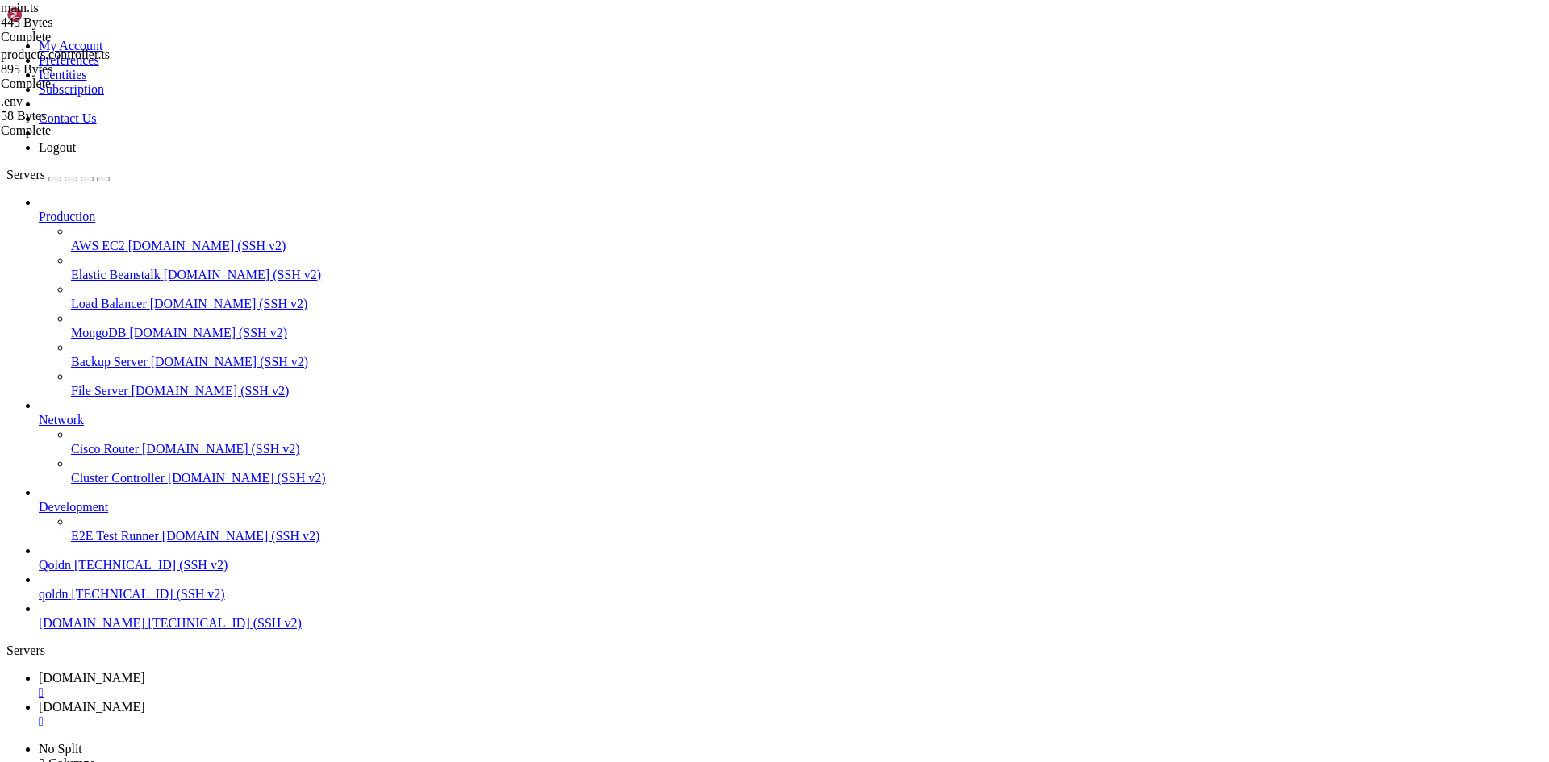
type textarea "import * as dotenv from 'dotenv';"
type textarea "import { MongooseModule } from '@nestjs/mongoose';"
type textarea "import { Product, ProductSchema } from './products/schemas/product.schema';"
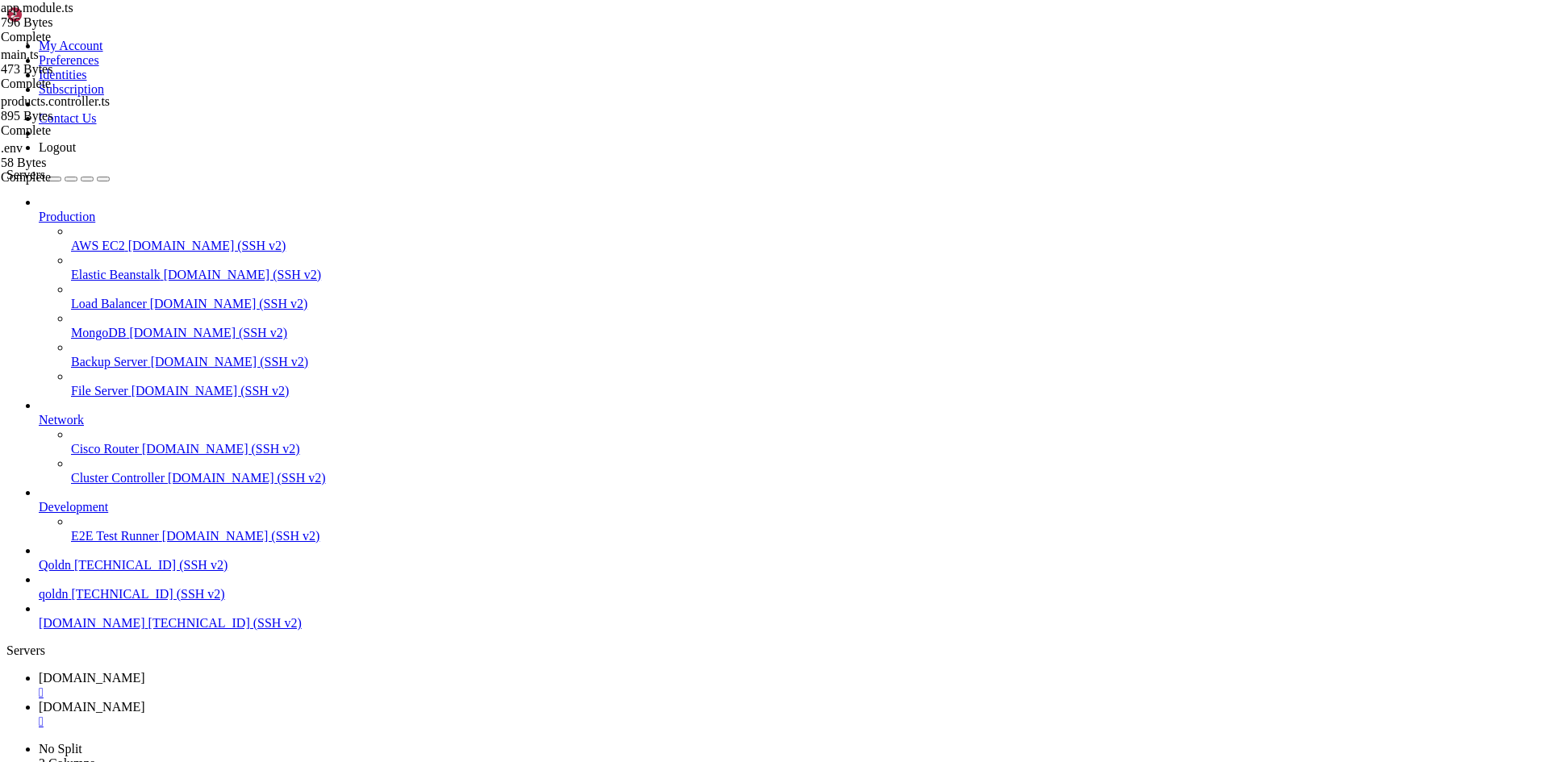
type textarea "M"
paste textarea "MongooseModule.forRoot(process.env.MONGODB_URI || 'mongodb://localhost:27017/ec…"
type textarea "MongooseModule.forRoot(process.env.MONGODB_URI || 'mongodb://localhost:27017/ec…"
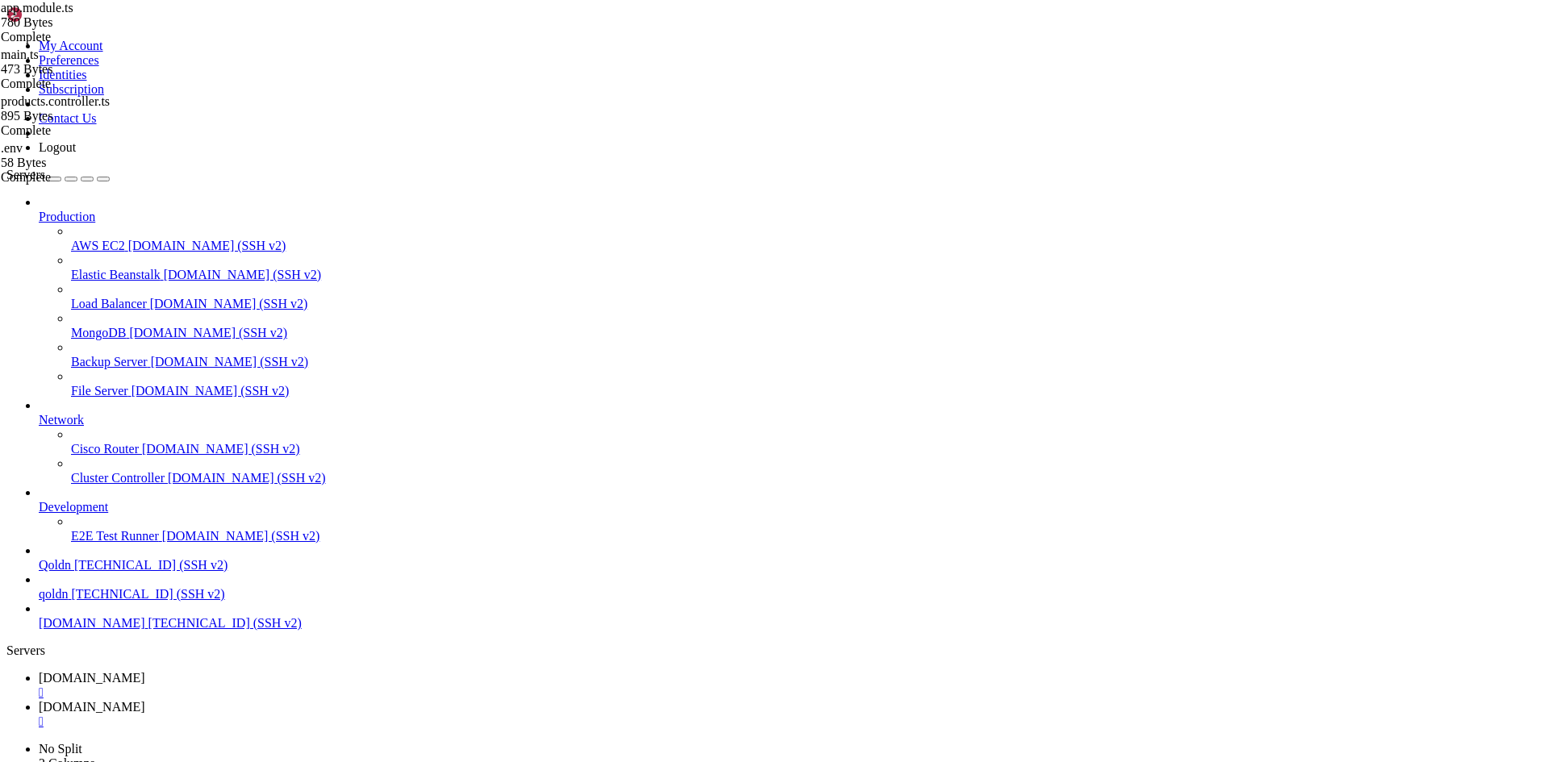
scroll to position [15, 0]
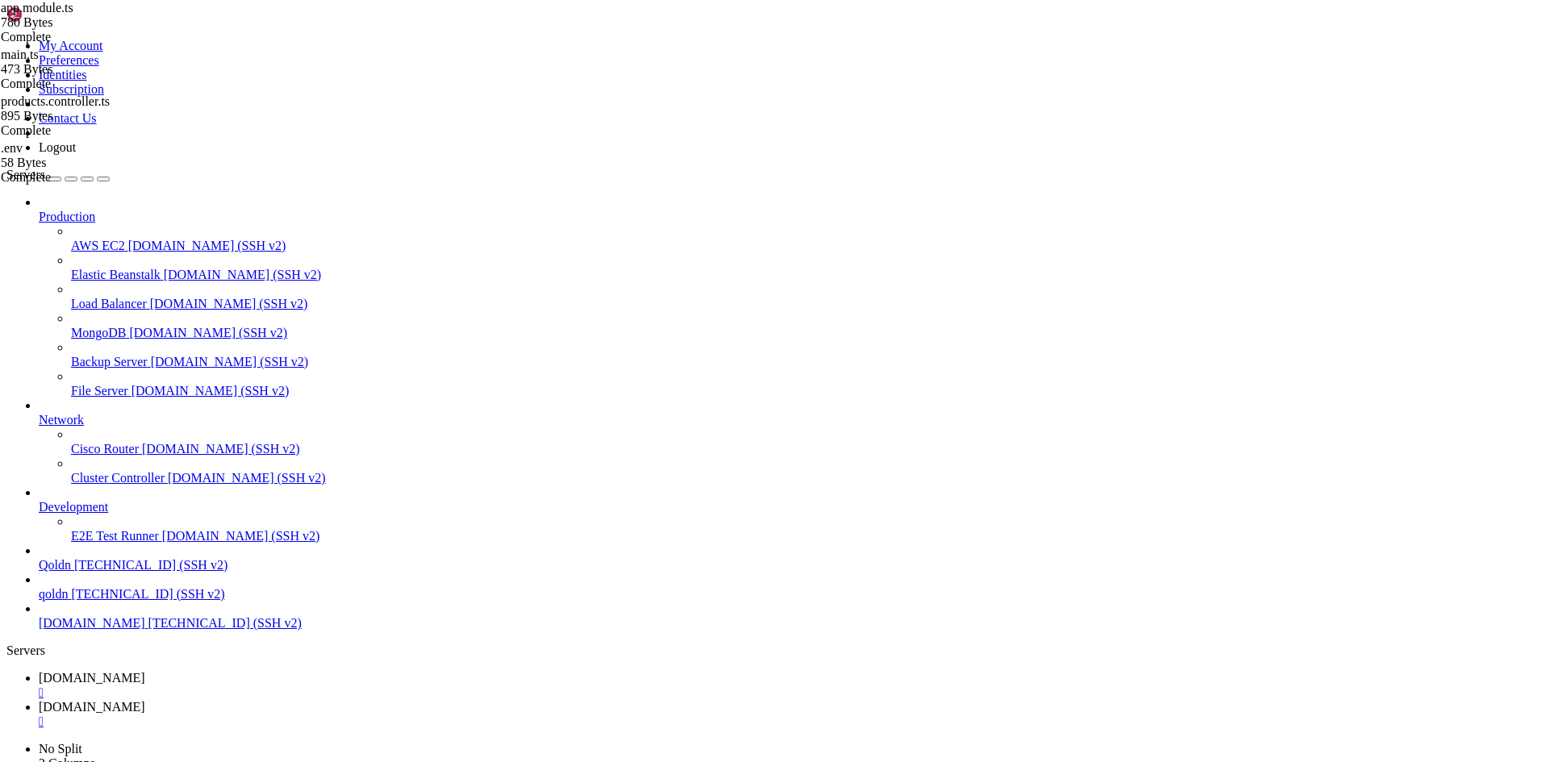
type input "/root/ecommerce_platform/backend/src/products/schemas"
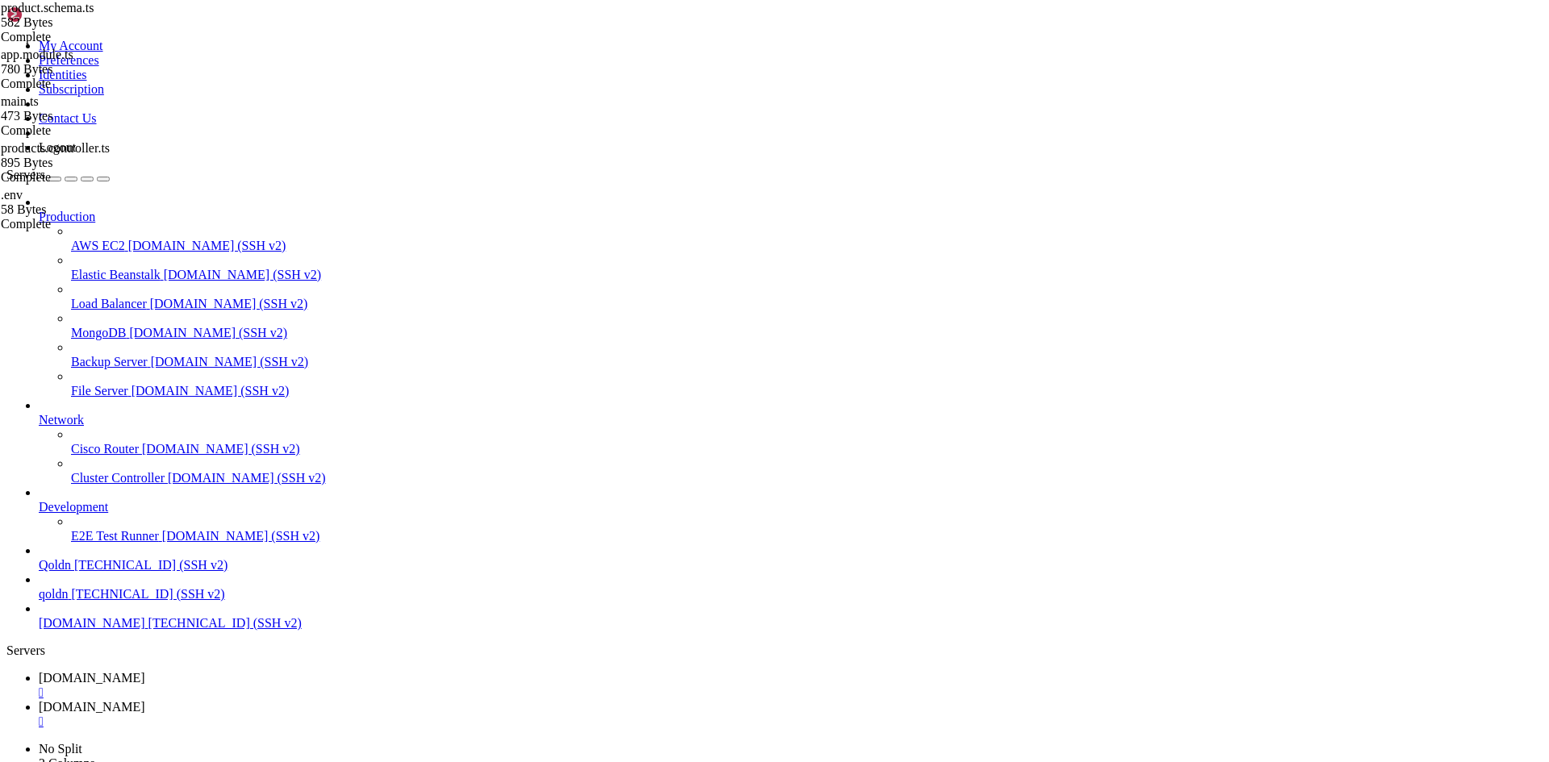
type textarea "import { Prop, Schema, SchemaFactory } from '@nestjs/mongoose';"
click at [145, 671] on span "[DOMAIN_NAME]" at bounding box center [92, 678] width 106 height 14
drag, startPoint x: 12, startPoint y: 1178, endPoint x: 344, endPoint y: 1259, distance: 341.2
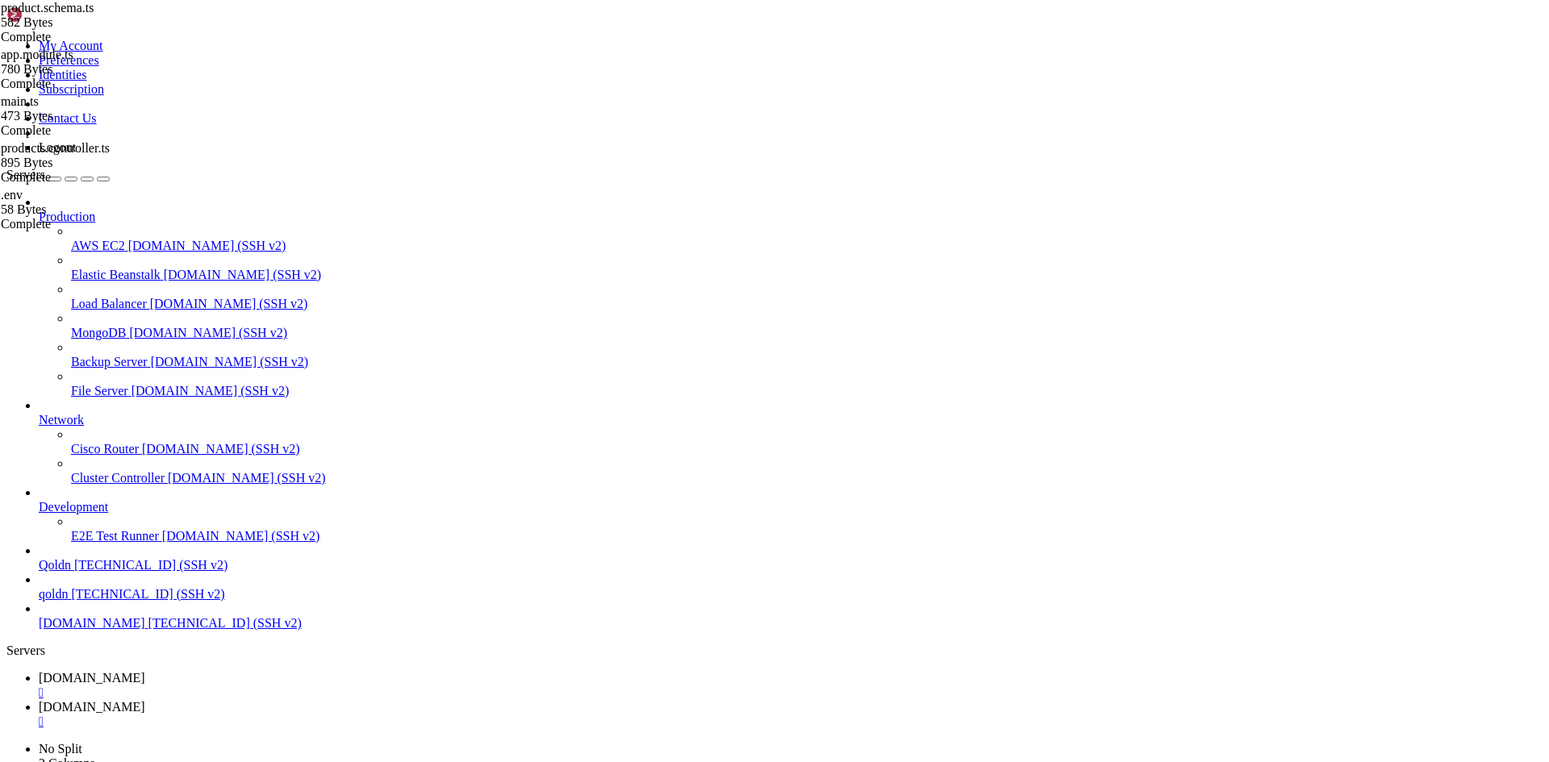
click at [145, 700] on span "[DOMAIN_NAME]" at bounding box center [92, 707] width 106 height 14
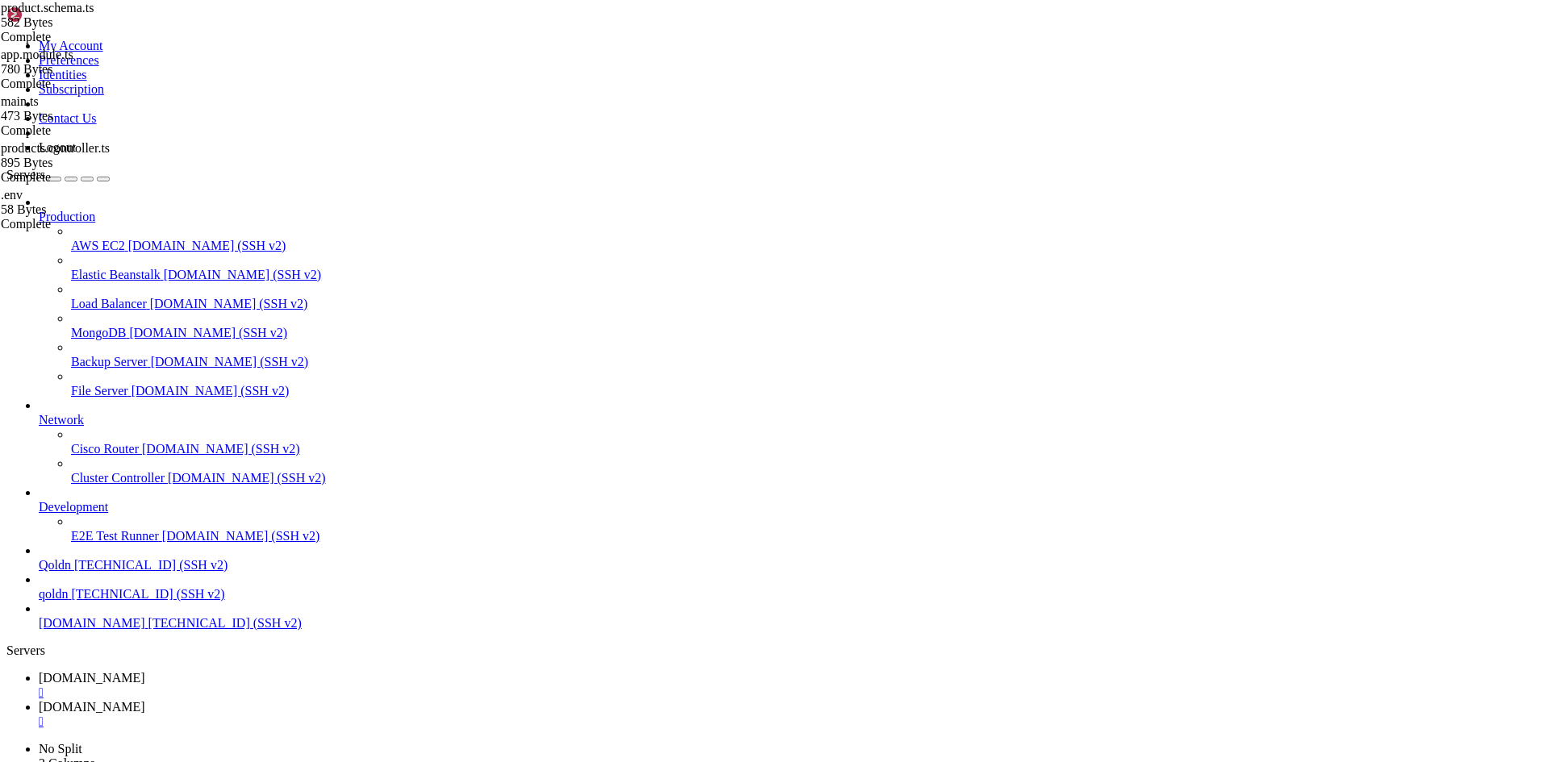
type input "/root/ecommerce_platform/backend/src"
type textarea "import { AppService } from './app.service';"
type textarea "let appController: AppController;"
type textarea "}).compile();"
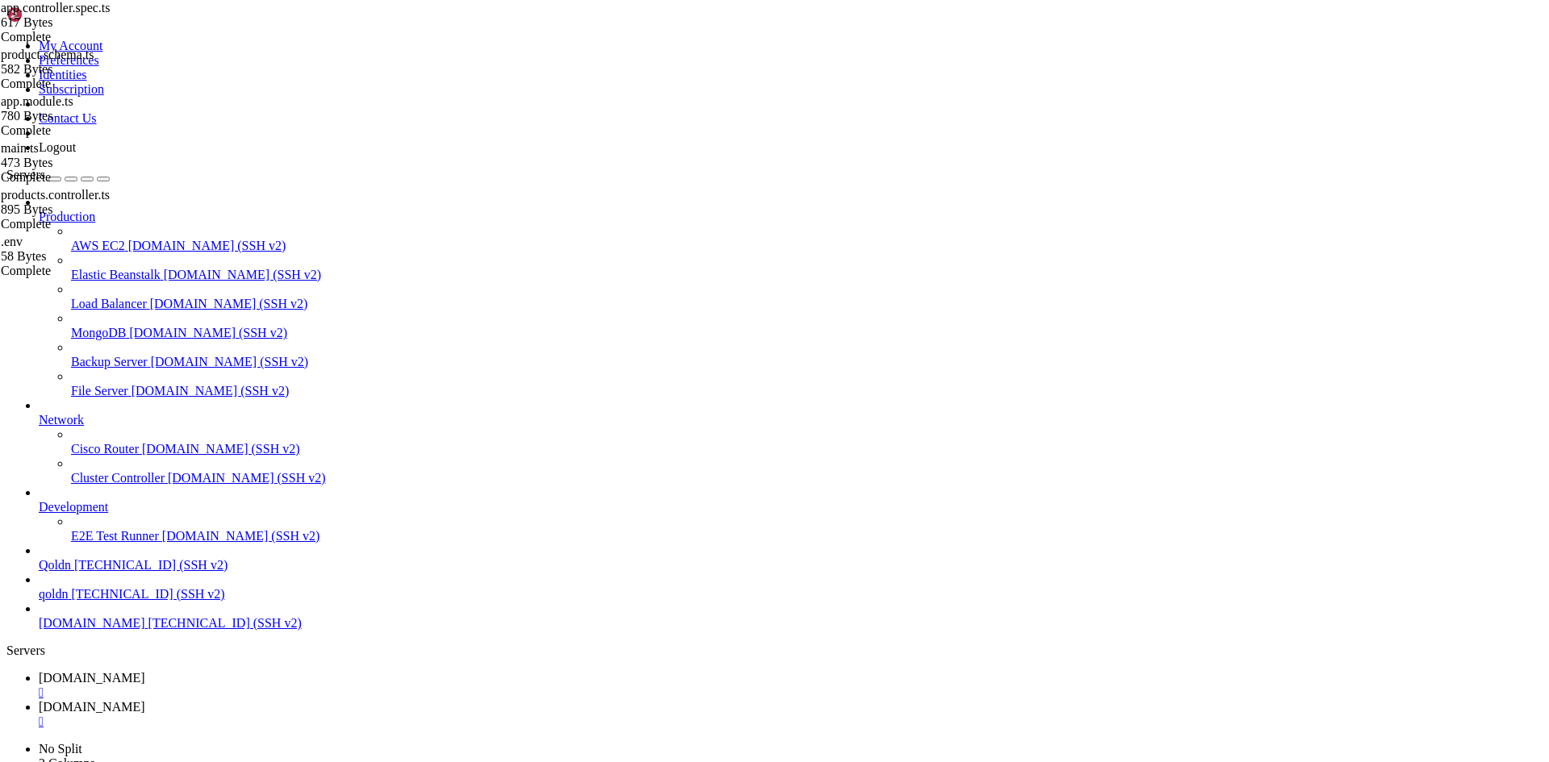
type textarea "});"
type textarea "}"
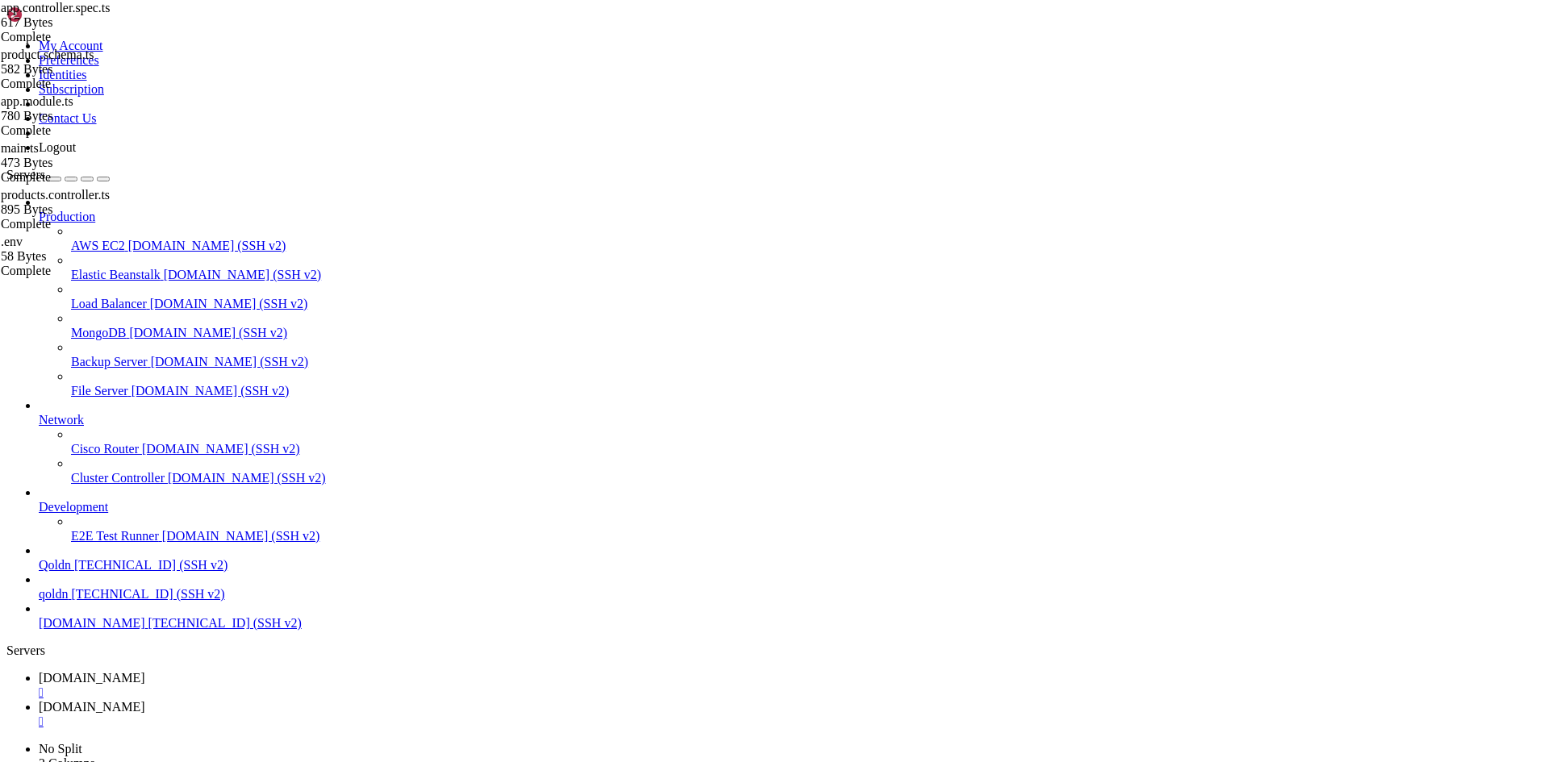
type textarea "e"
type textarea "i"
type textarea "d"
type textarea "}"
type textarea "appController = app.get<AppController>(AppController);"
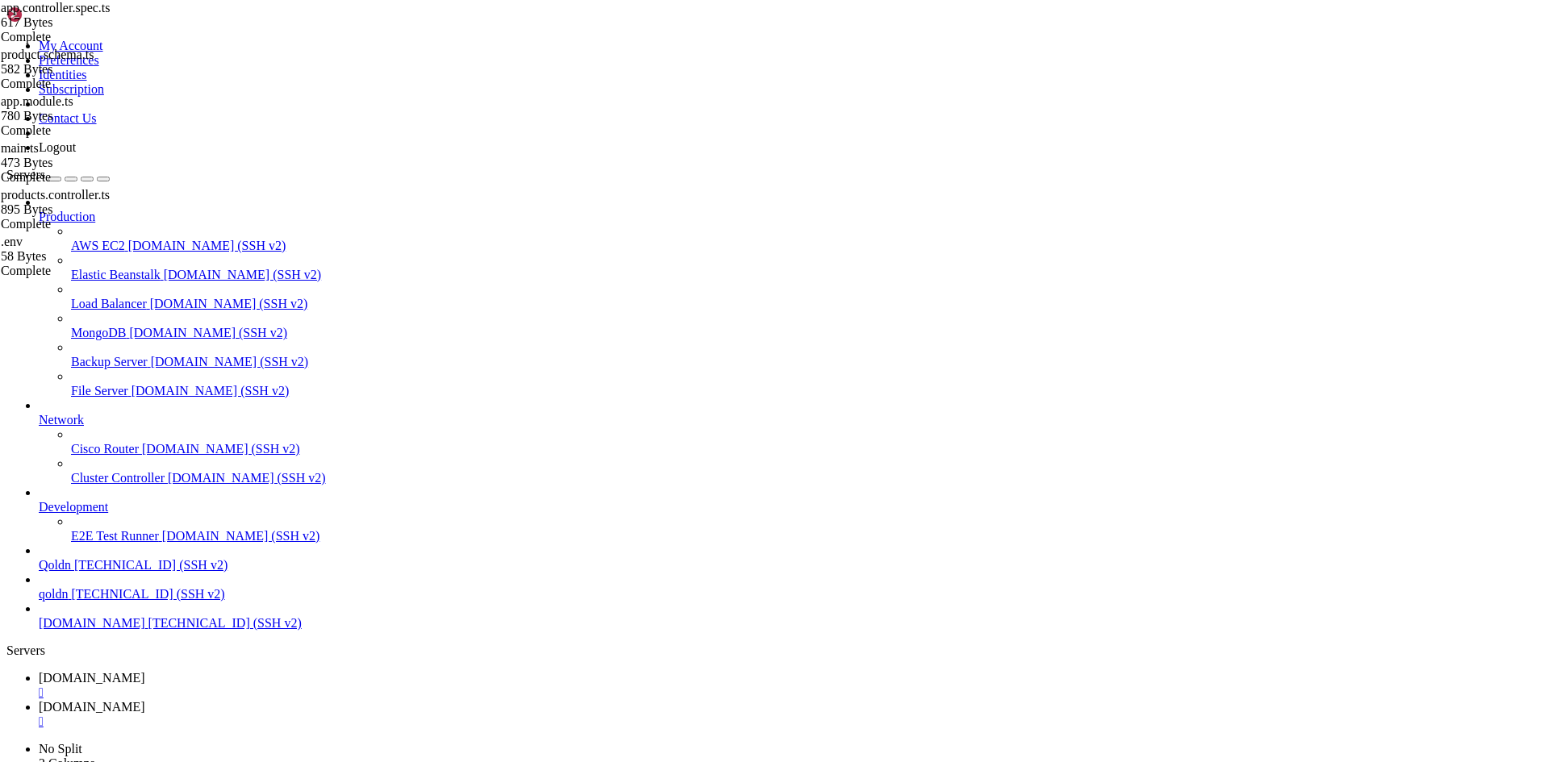
type textarea "}) export class AppModule {}"
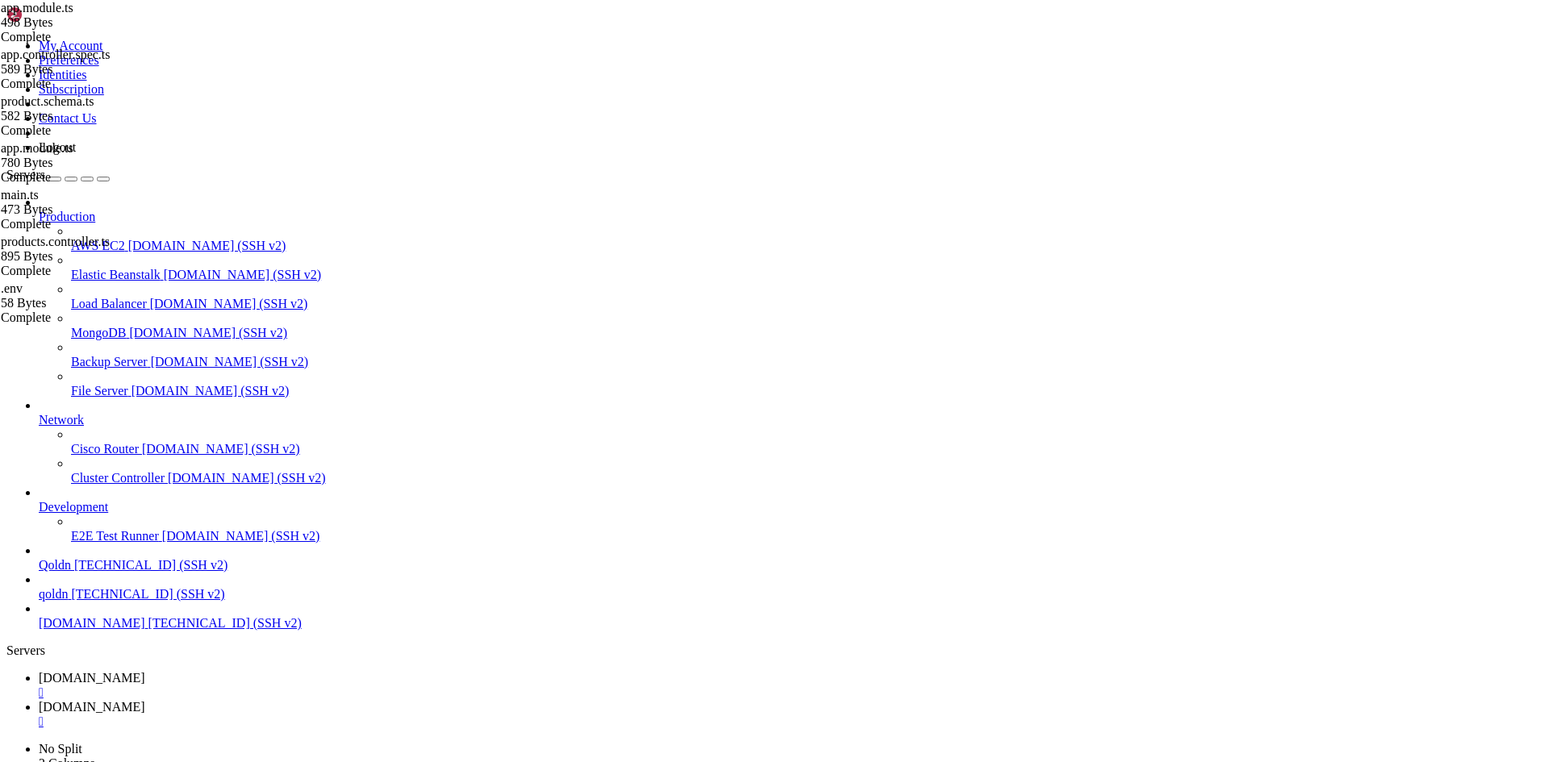
type input "/root/ecommerce_platform/backend/src/auth"
type textarea "} }"
type textarea "}"
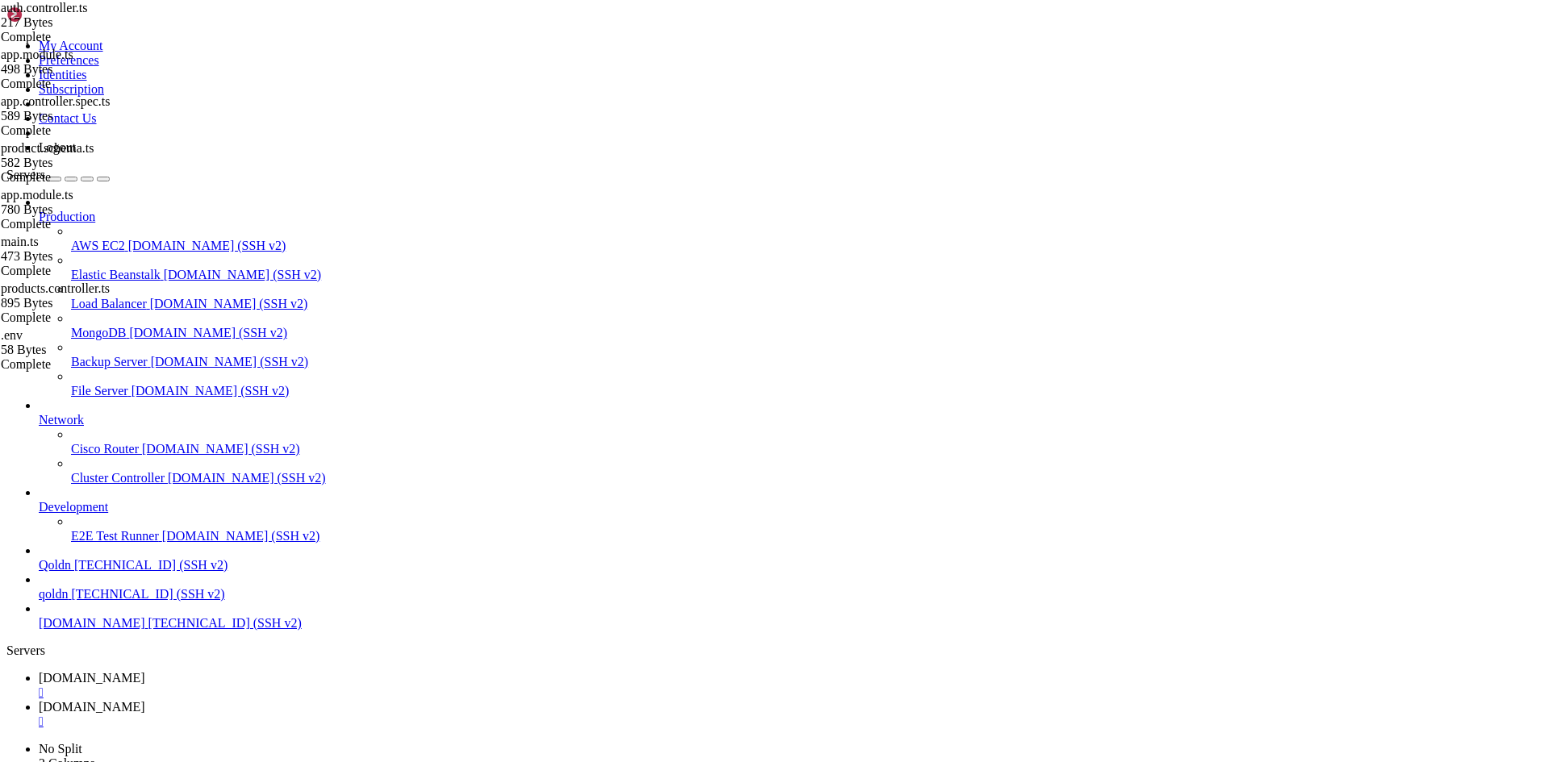
type input "/root/ecommerce_platform/backend/src/products"
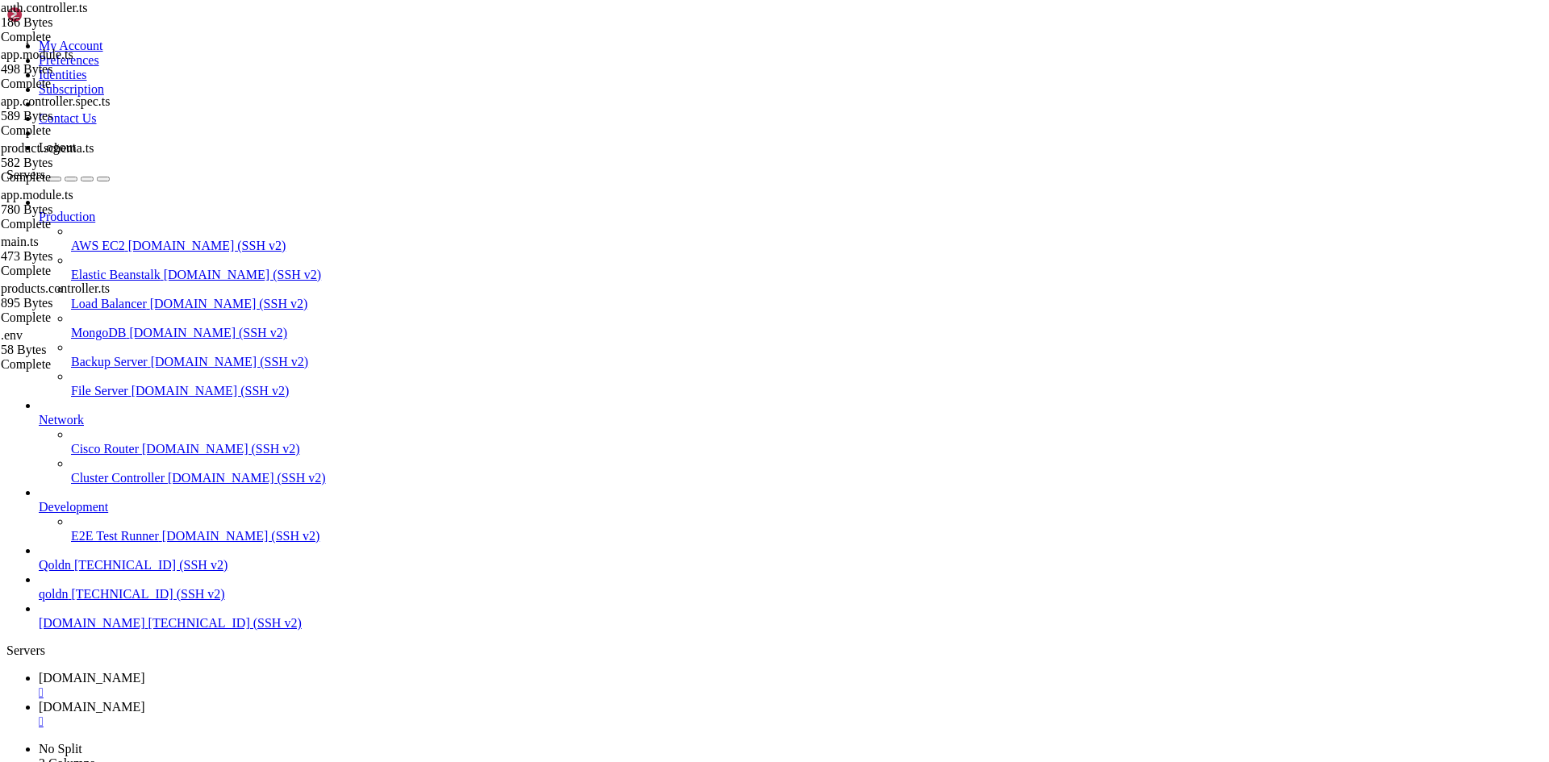
type textarea "} }"
type textarea "}"
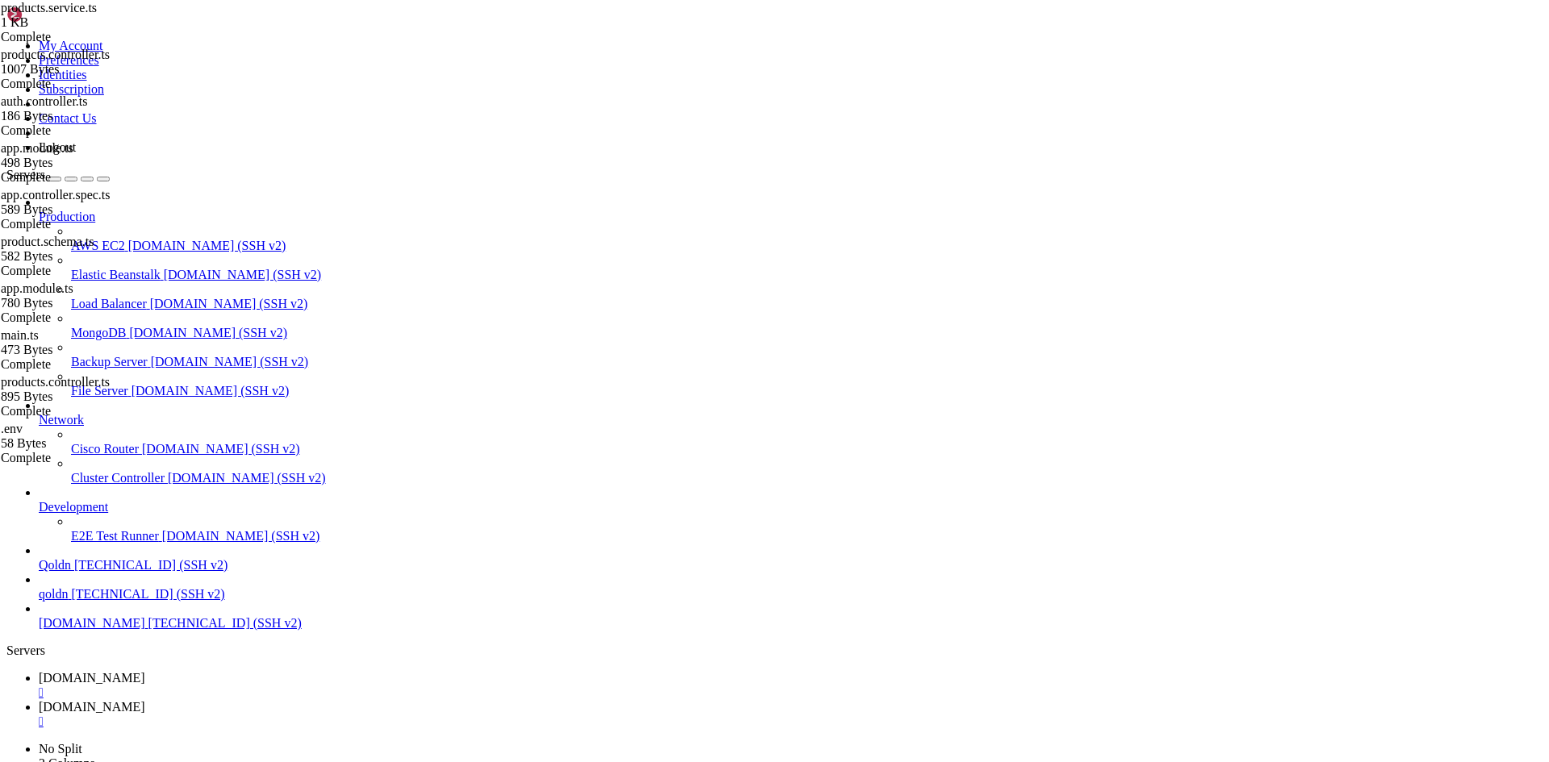
type textarea "}"
type input "/root/ecommerce_platform/backend/src/products/schemas"
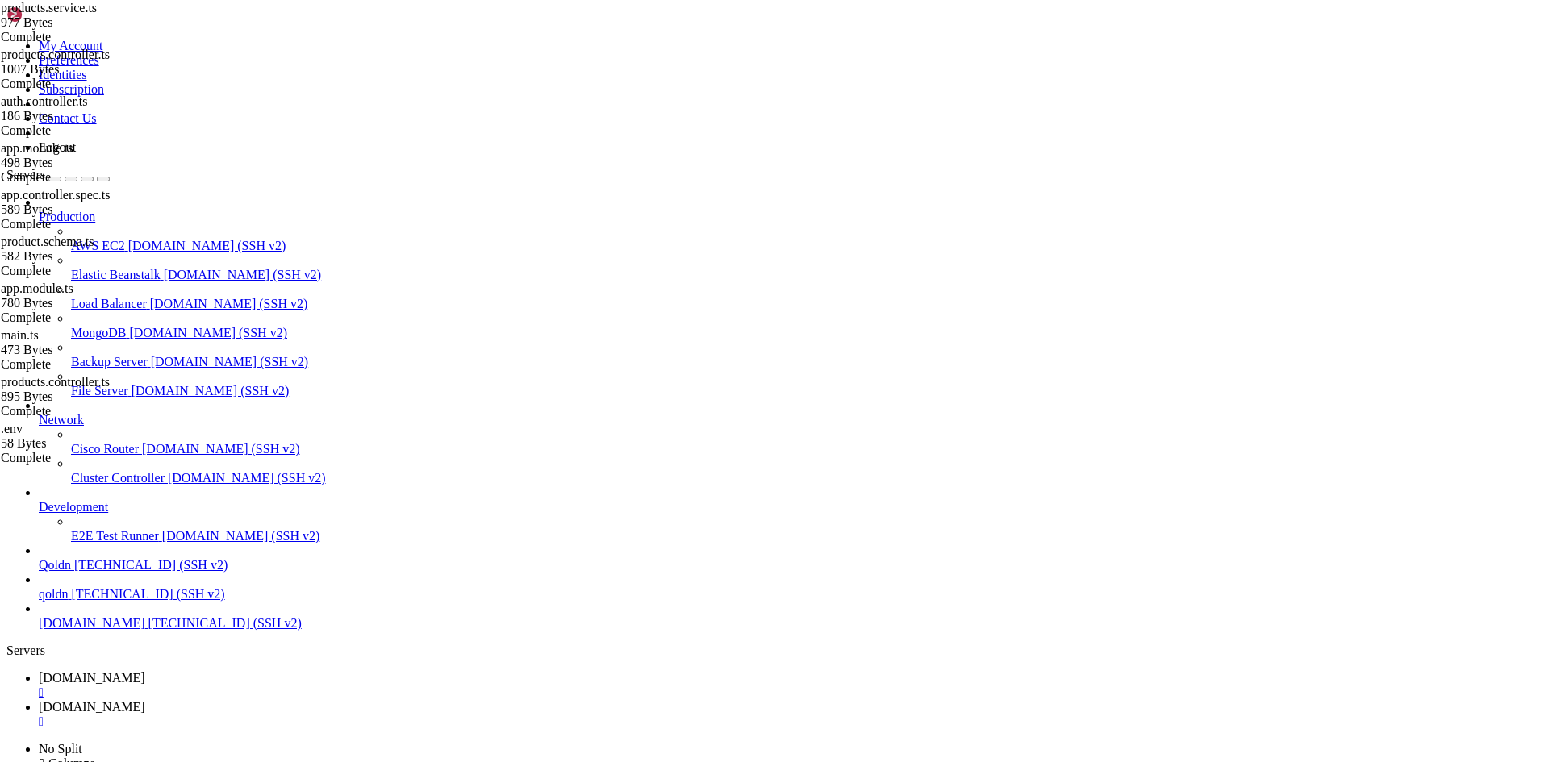
type textarea "export const ProductSchema = SchemaFactory.createForClass(Product);"
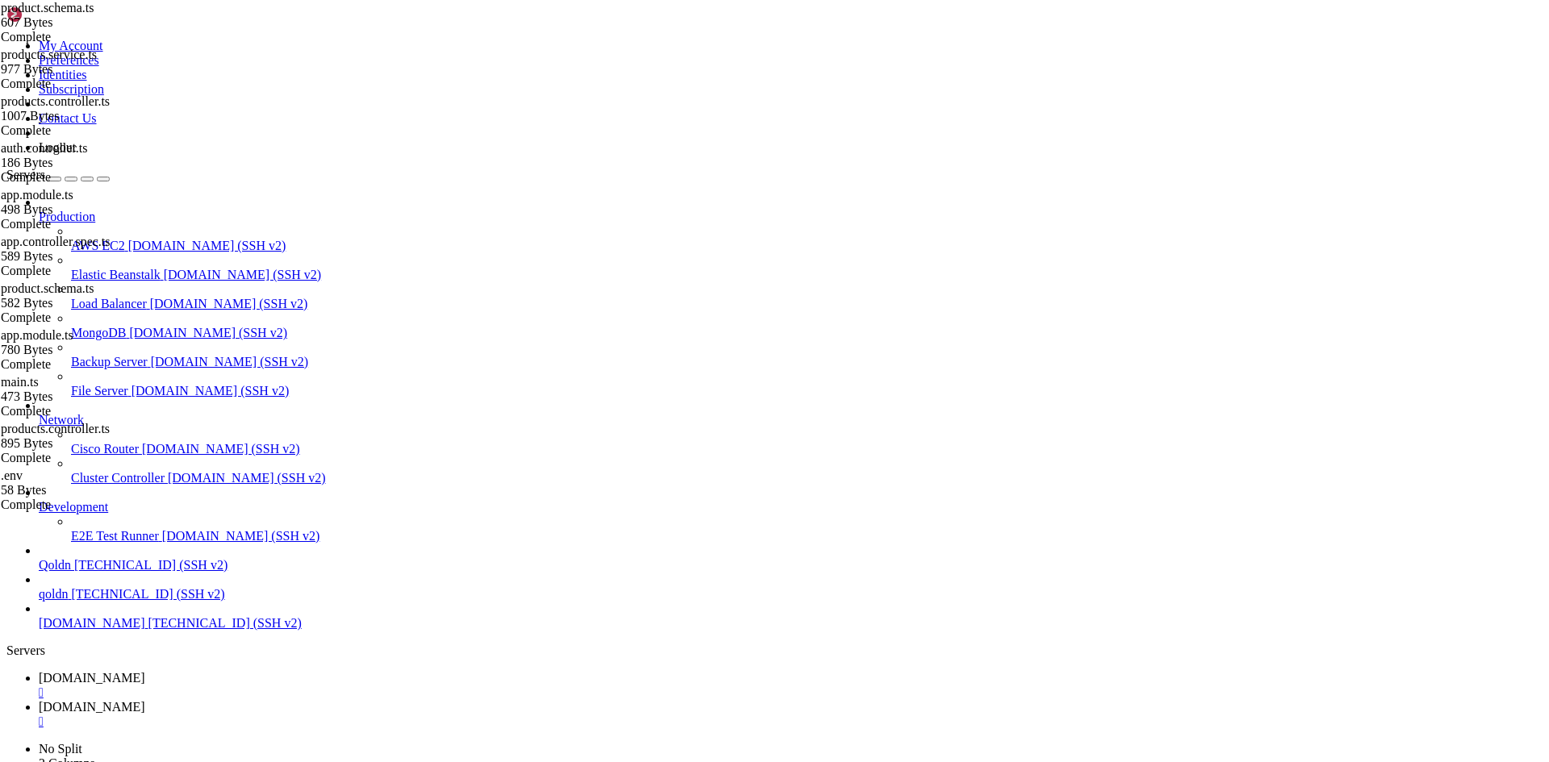
type input "/root/ecommerce_platform/backend/src"
click at [145, 671] on span "[DOMAIN_NAME]" at bounding box center [92, 678] width 106 height 14
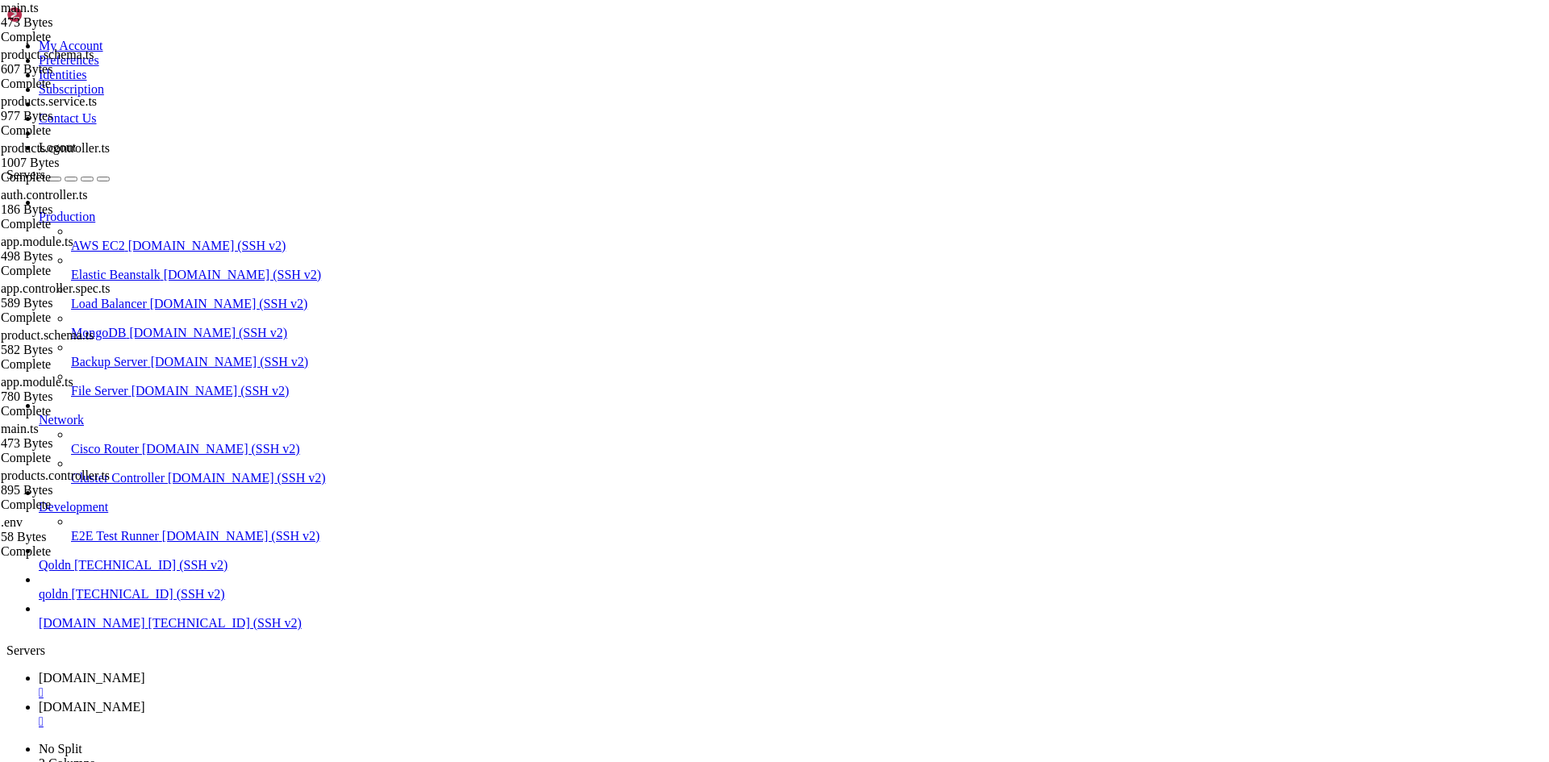
drag, startPoint x: 14, startPoint y: 1559, endPoint x: 340, endPoint y: 1616, distance: 331.7
click at [39, 700] on icon at bounding box center [39, 707] width 0 height 14
type textarea "});"
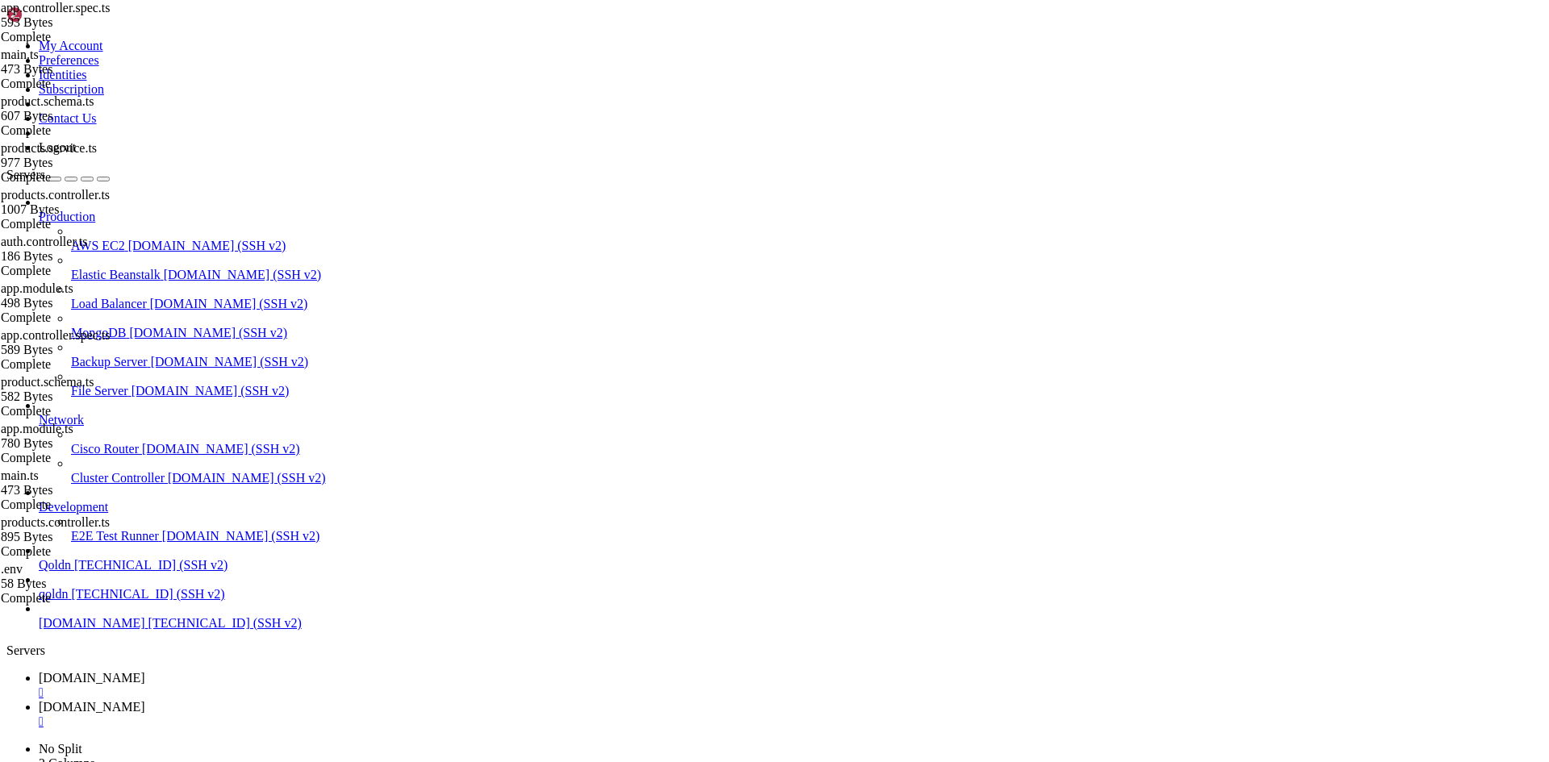
type input "/root/ecommerce_platform/backend/src"
click at [145, 671] on span "[DOMAIN_NAME]" at bounding box center [92, 678] width 106 height 14
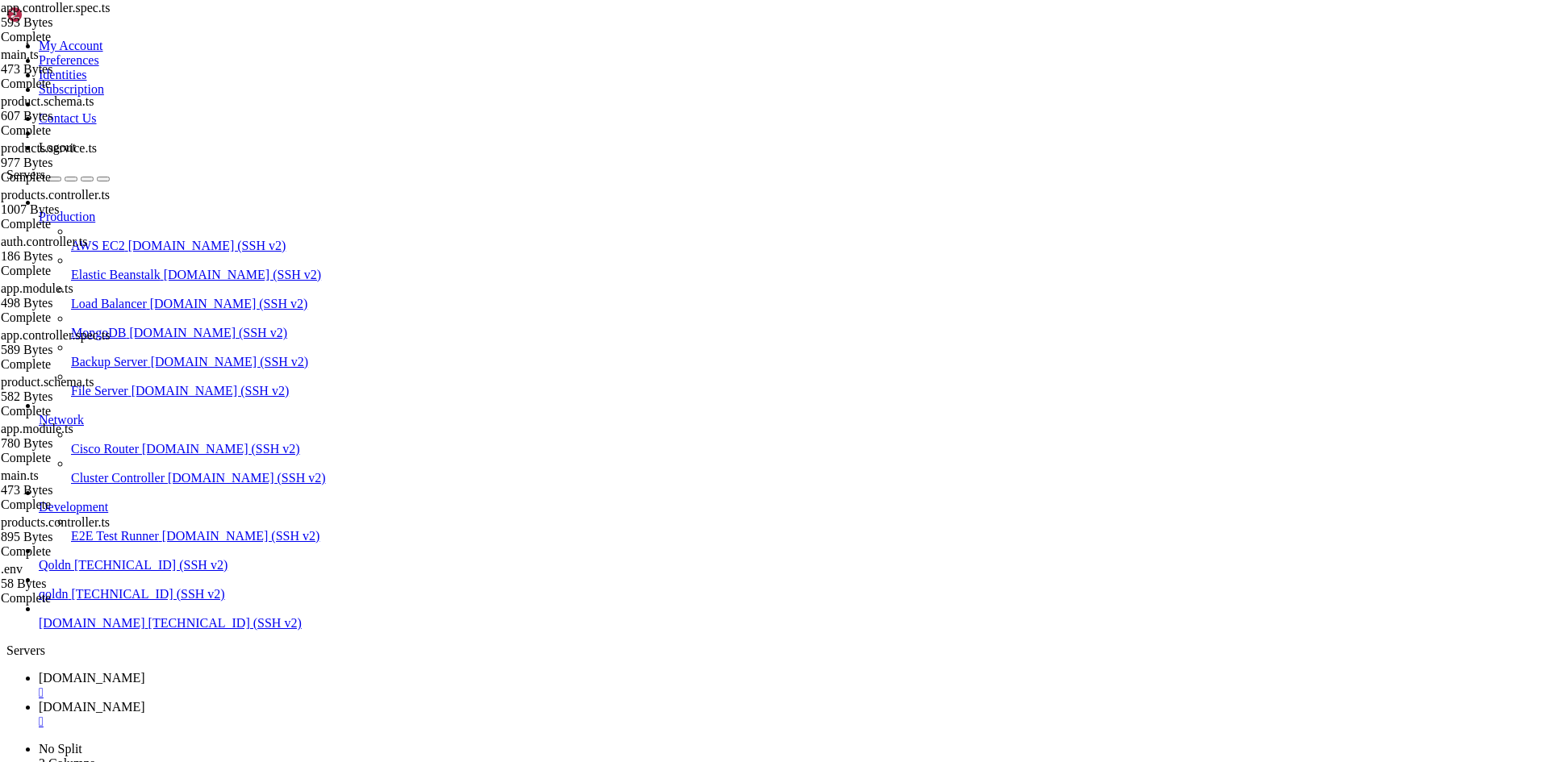
scroll to position [15, 3]
click at [145, 700] on span "[DOMAIN_NAME]" at bounding box center [92, 707] width 106 height 14
type textarea "import { Module } from '@nestjs/common';"
click at [267, 671] on link "[DOMAIN_NAME] " at bounding box center [791, 685] width 1504 height 29
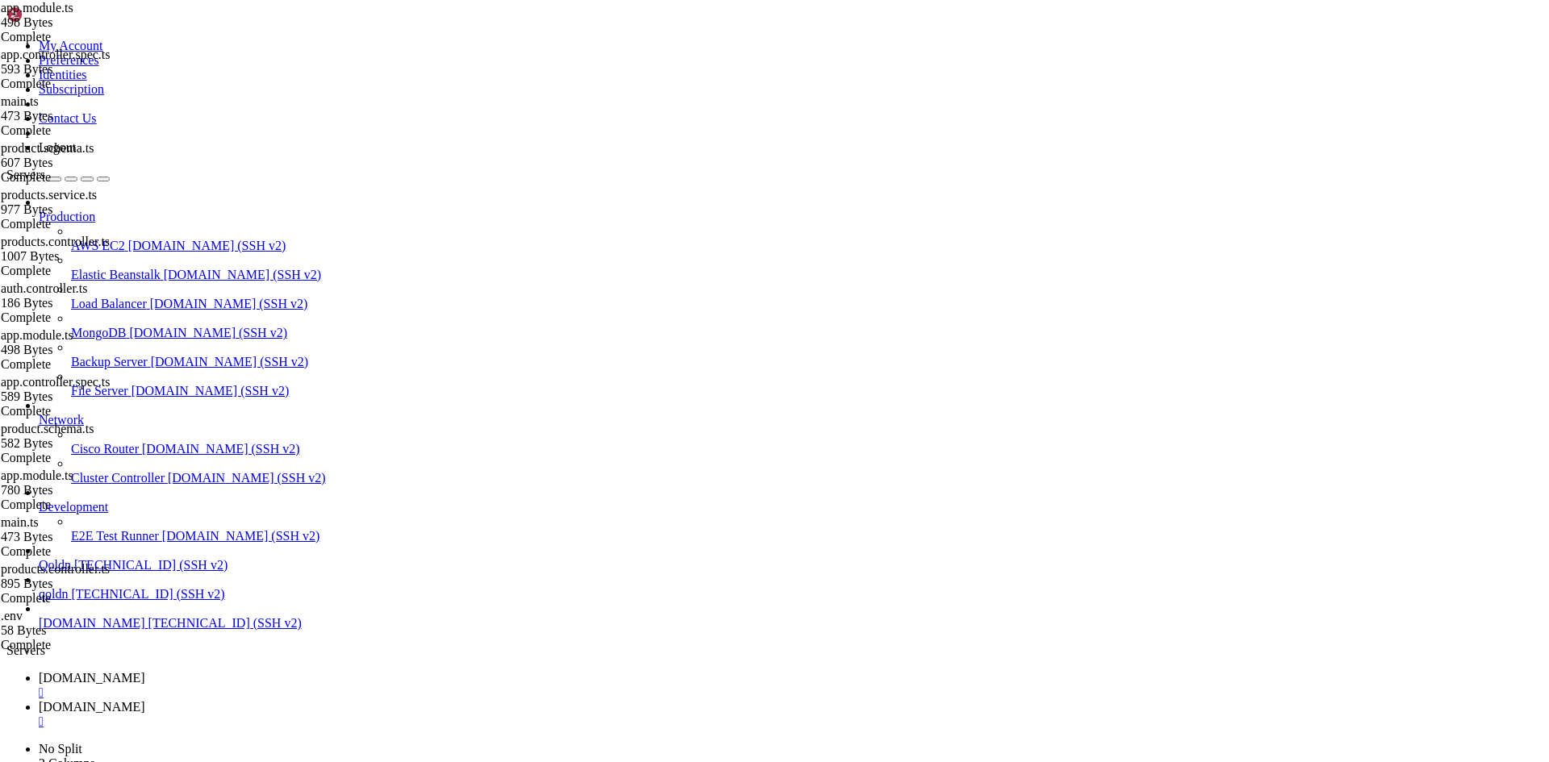
scroll to position [103175, 0]
click at [145, 700] on span "[DOMAIN_NAME]" at bounding box center [92, 707] width 106 height 14
type textarea "import { ProductsModule } from './products/products.module';"
paste textarea "import { AppController } from './app.controller';"
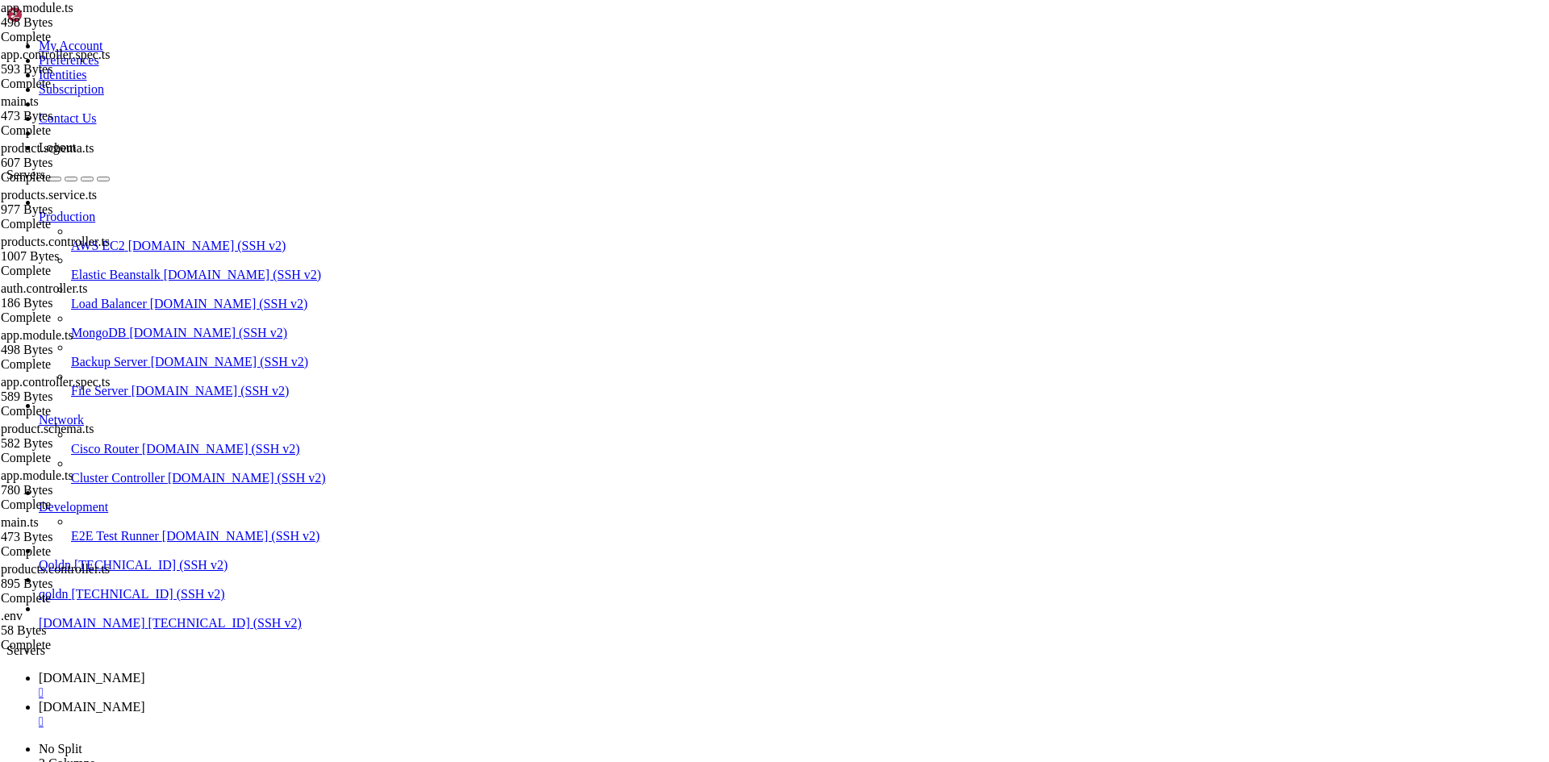
type textarea "ProductsModule,"
paste textarea "controllers: [AppController],"
type textarea "controllers: [AppController],"
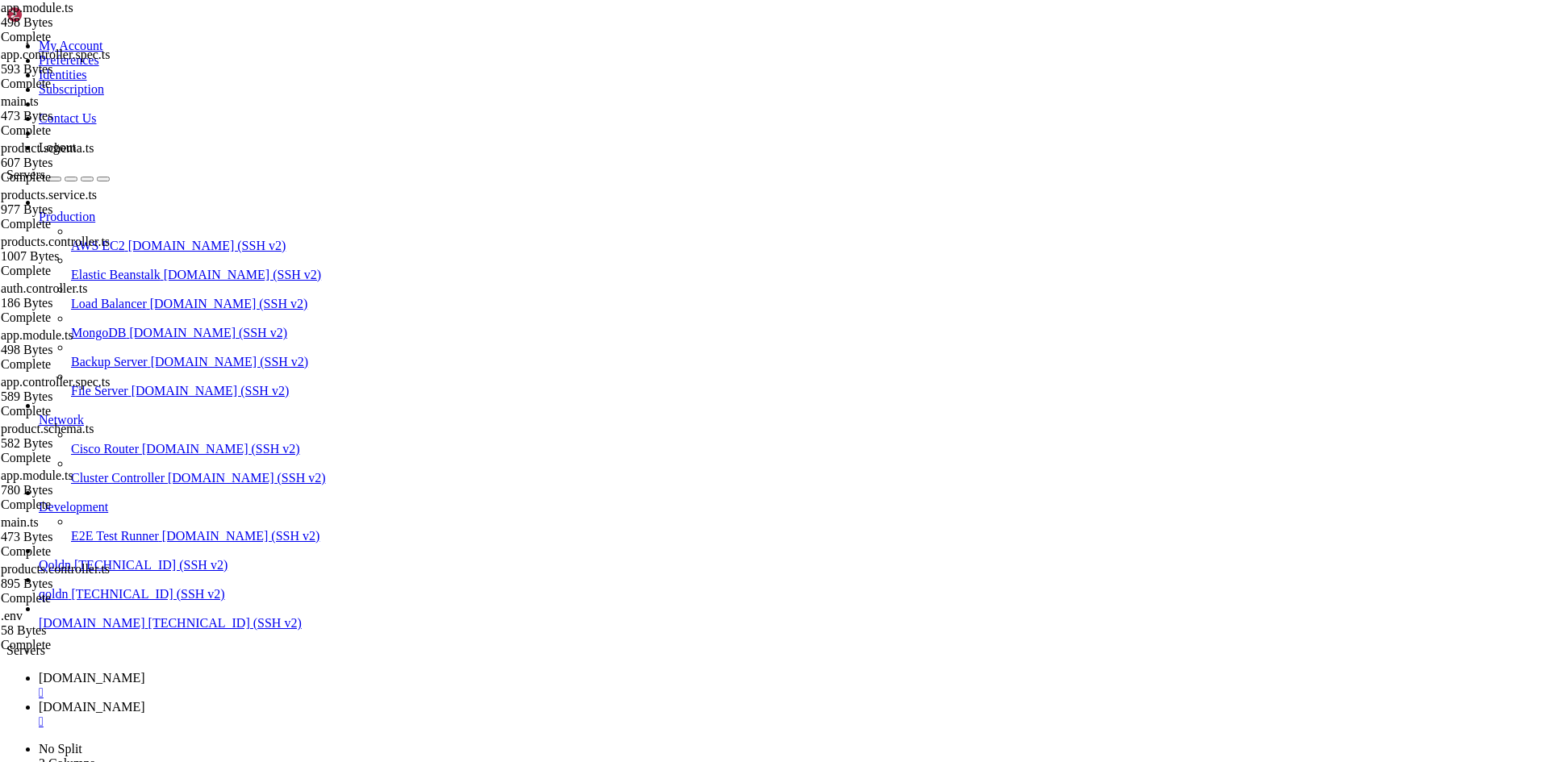
click at [145, 671] on span "[DOMAIN_NAME]" at bounding box center [92, 678] width 106 height 14
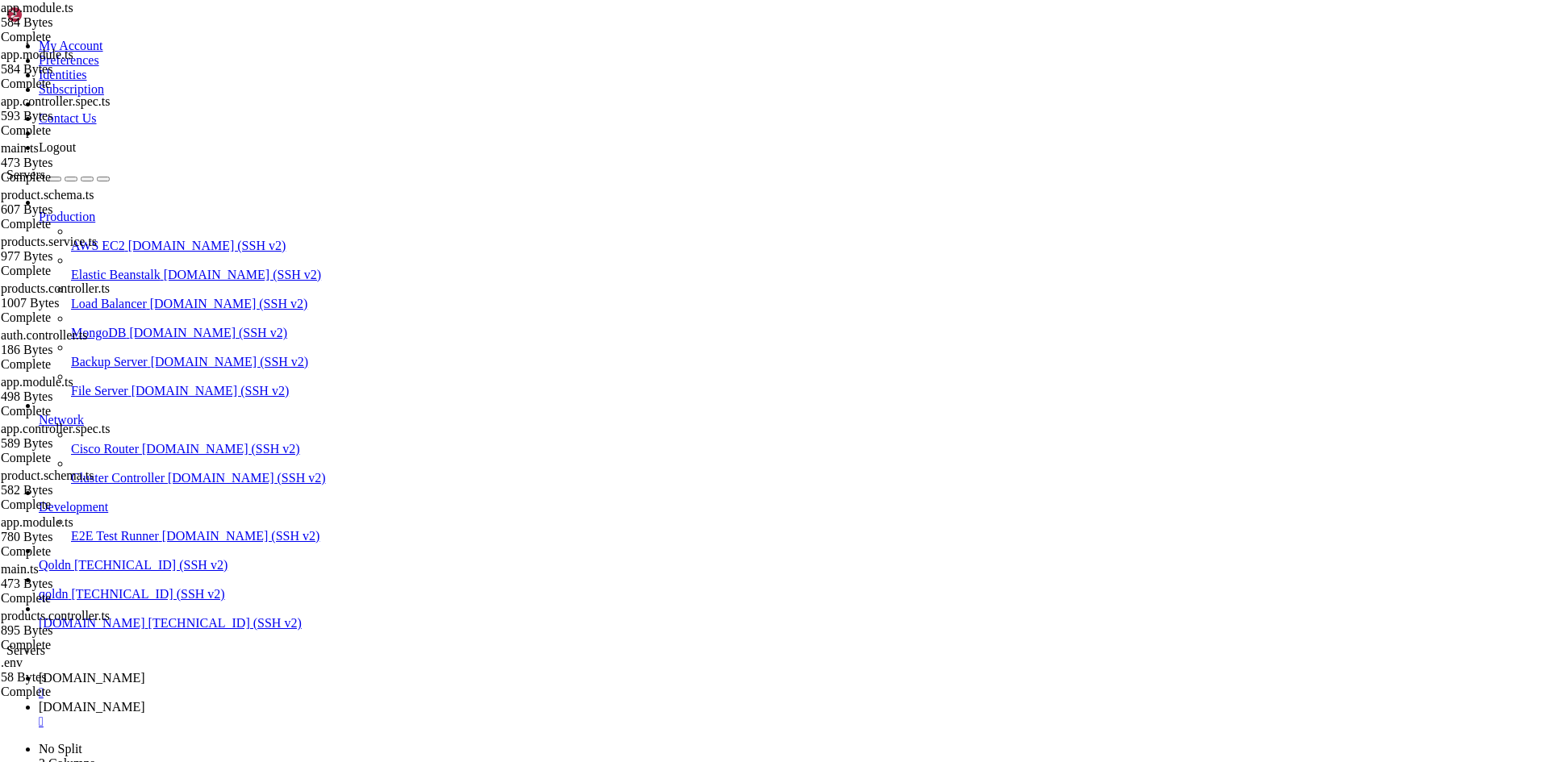
scroll to position [15, 3]
drag, startPoint x: 13, startPoint y: 1520, endPoint x: 373, endPoint y: 1617, distance: 373.5
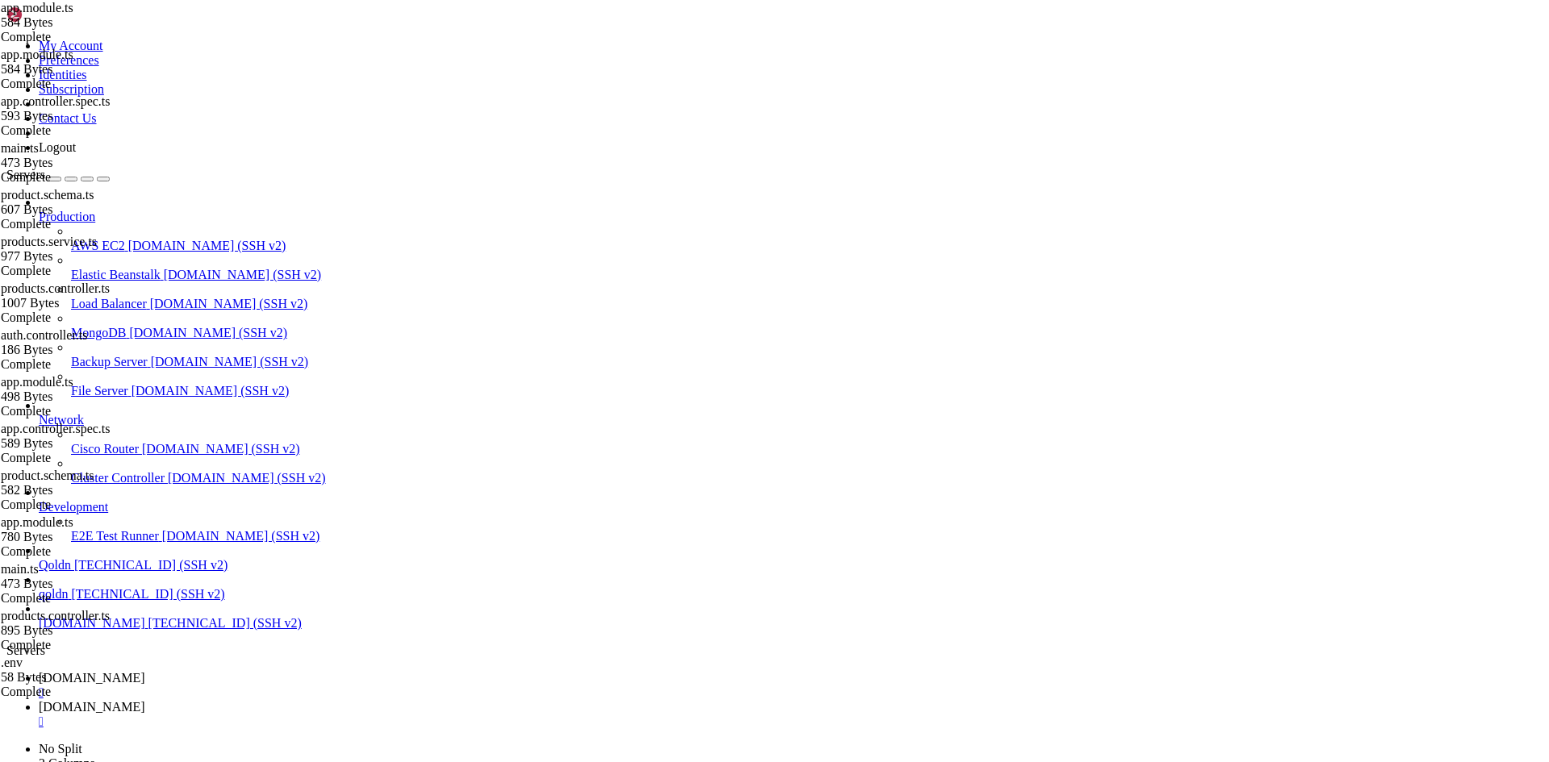
click at [145, 700] on span "[DOMAIN_NAME]" at bounding box center [92, 707] width 106 height 14
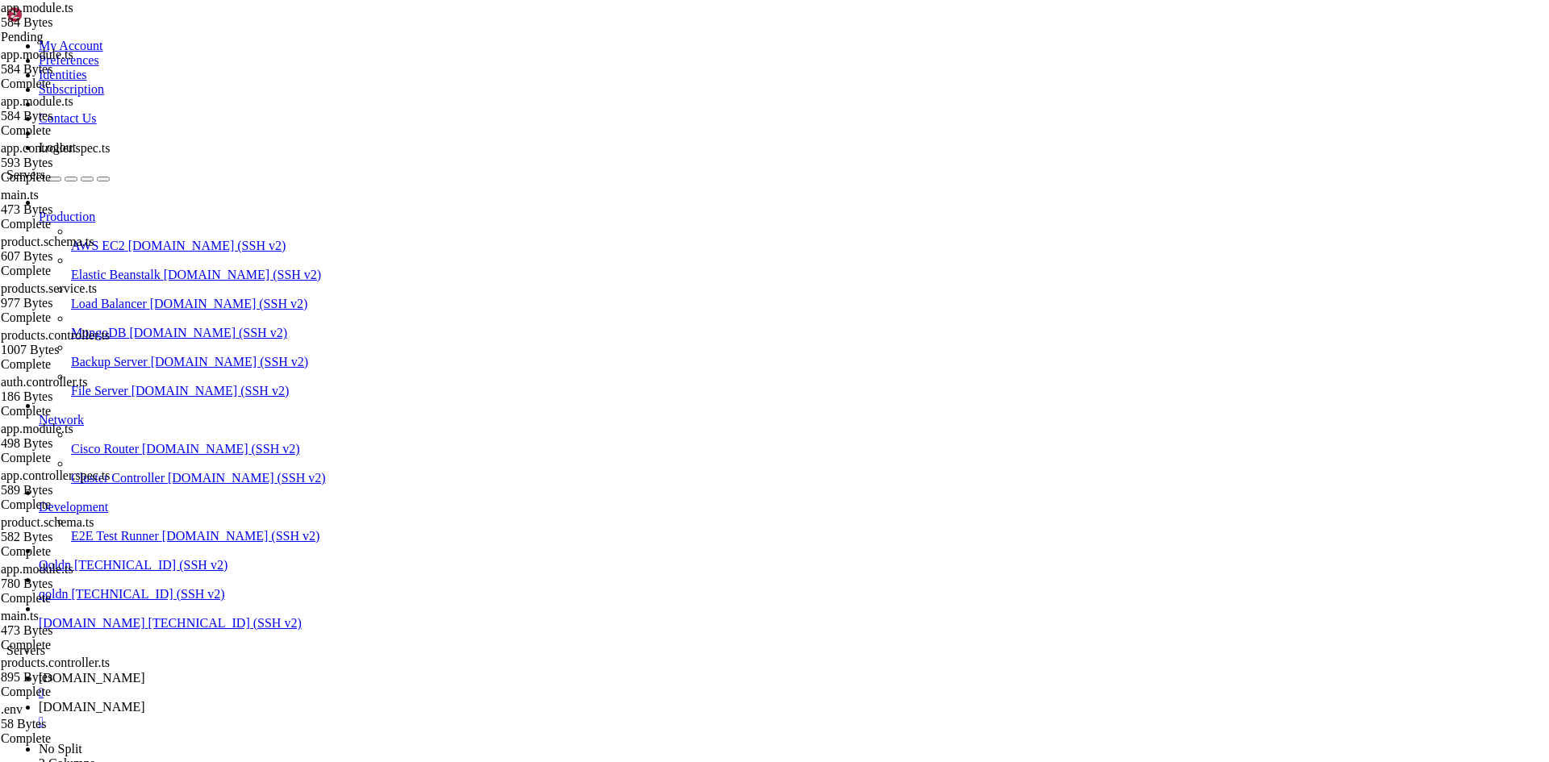
paste textarea
type textarea "export class AppModule {}"
click at [145, 671] on span "[DOMAIN_NAME]" at bounding box center [92, 678] width 106 height 14
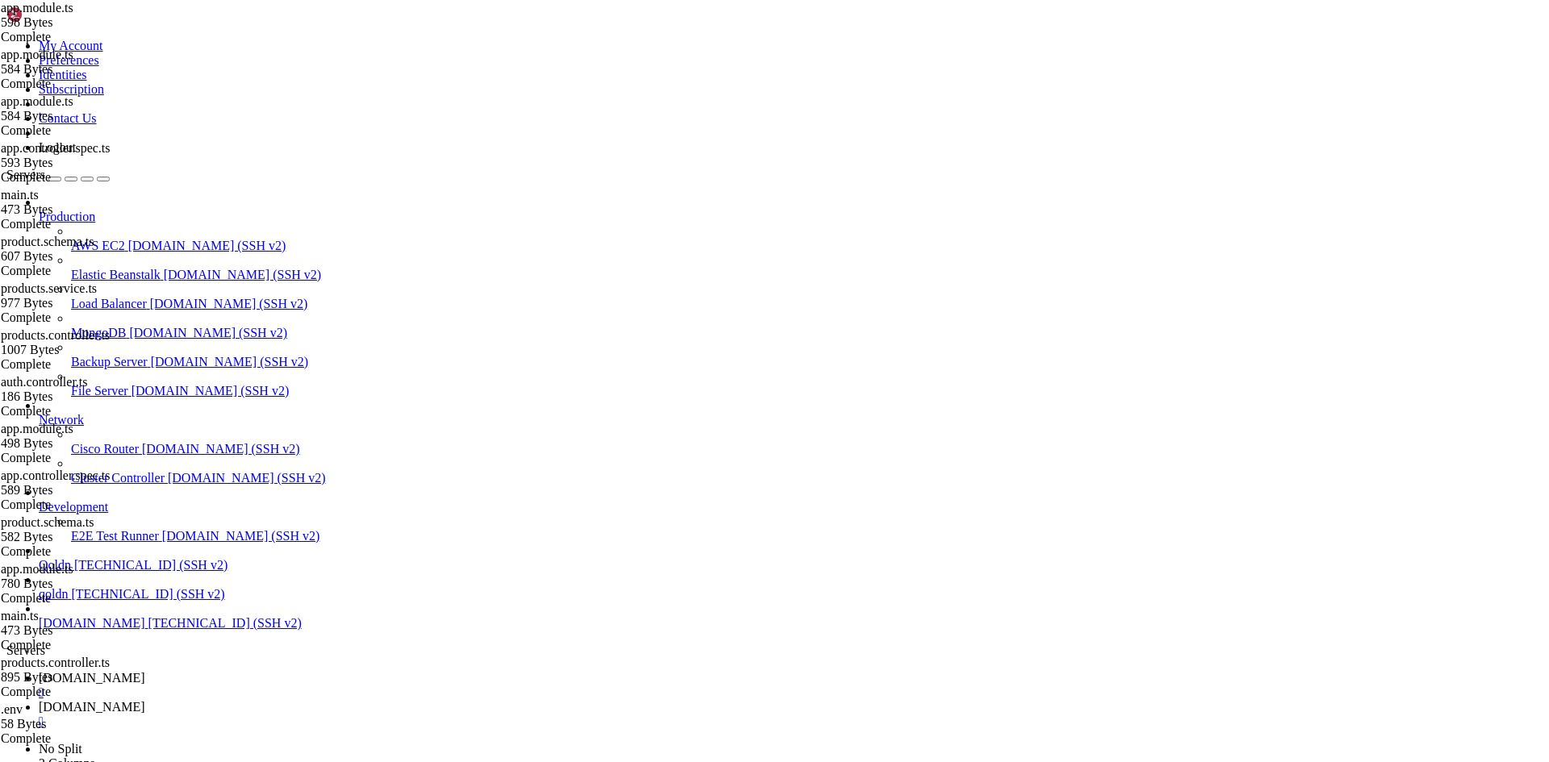
scroll to position [103545, 0]
drag, startPoint x: 13, startPoint y: 1396, endPoint x: 356, endPoint y: 1473, distance: 351.3
drag, startPoint x: 15, startPoint y: 1381, endPoint x: 574, endPoint y: 1599, distance: 599.9
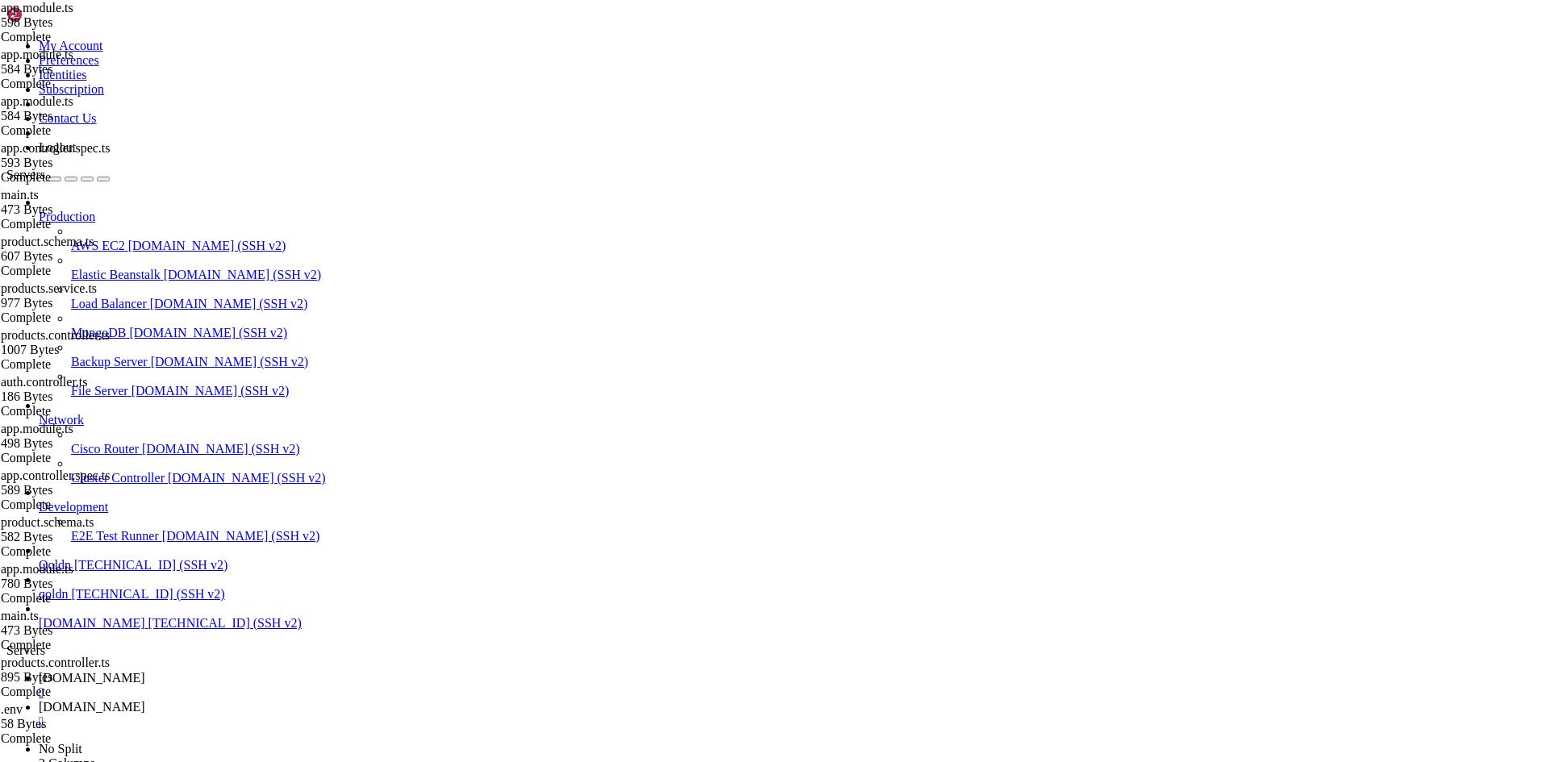
click at [145, 700] on span "[DOMAIN_NAME]" at bounding box center [92, 707] width 106 height 14
type input "/root/ecommerce_platform/backend/src/products"
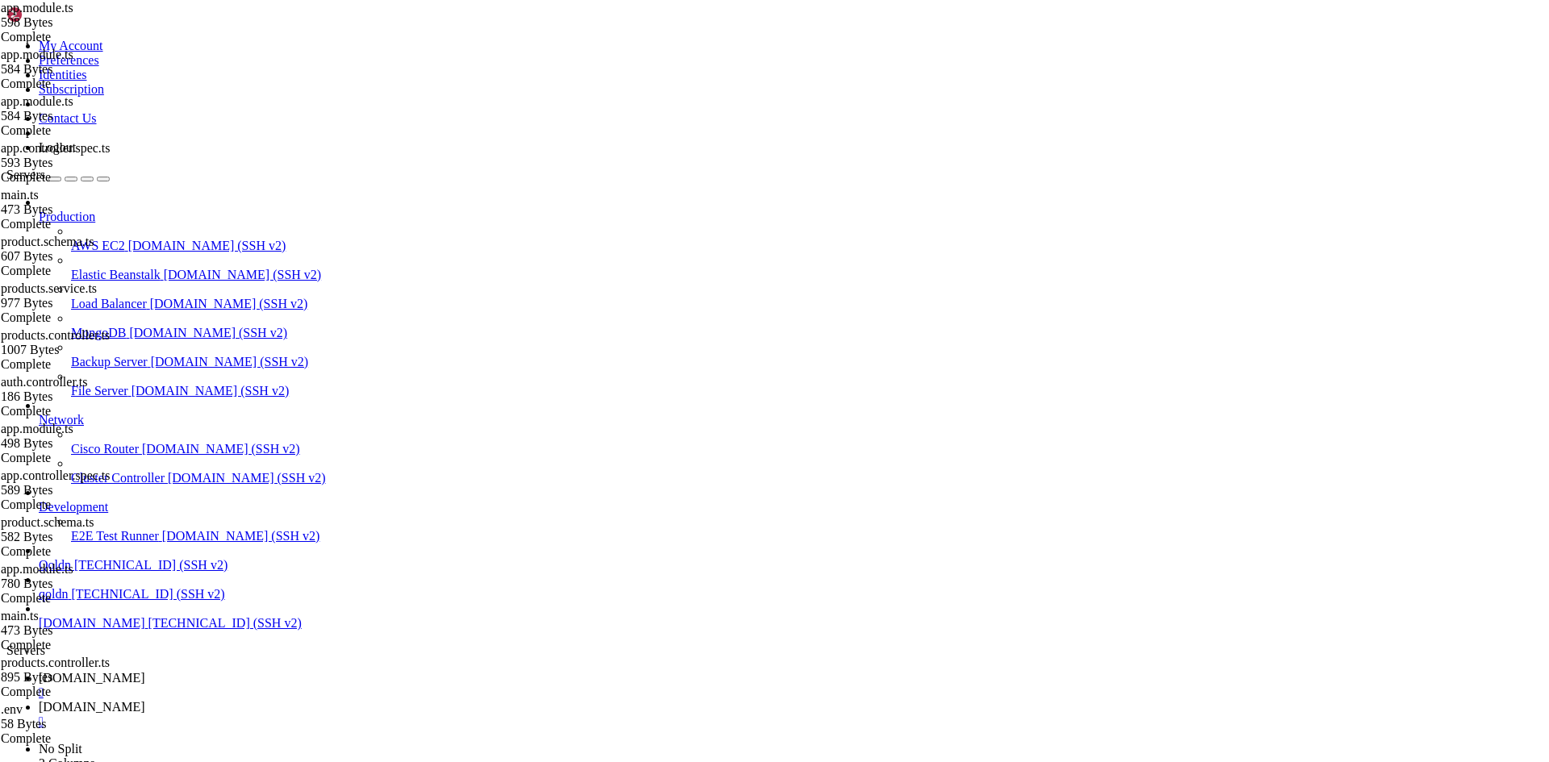
type textarea "}"
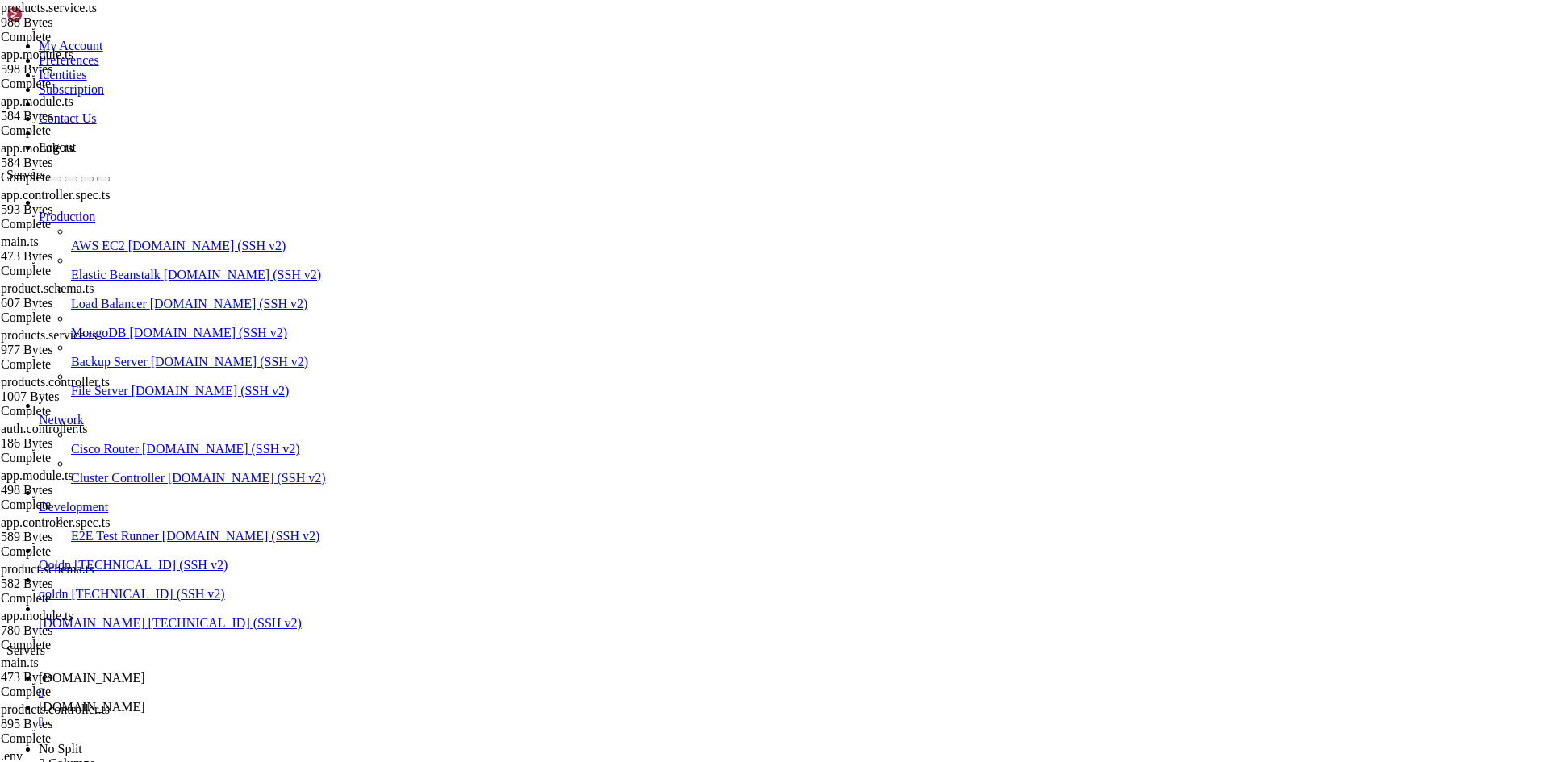
click at [145, 671] on span "[DOMAIN_NAME]" at bounding box center [92, 678] width 106 height 14
drag, startPoint x: 11, startPoint y: 1178, endPoint x: 40, endPoint y: 1184, distance: 29.7
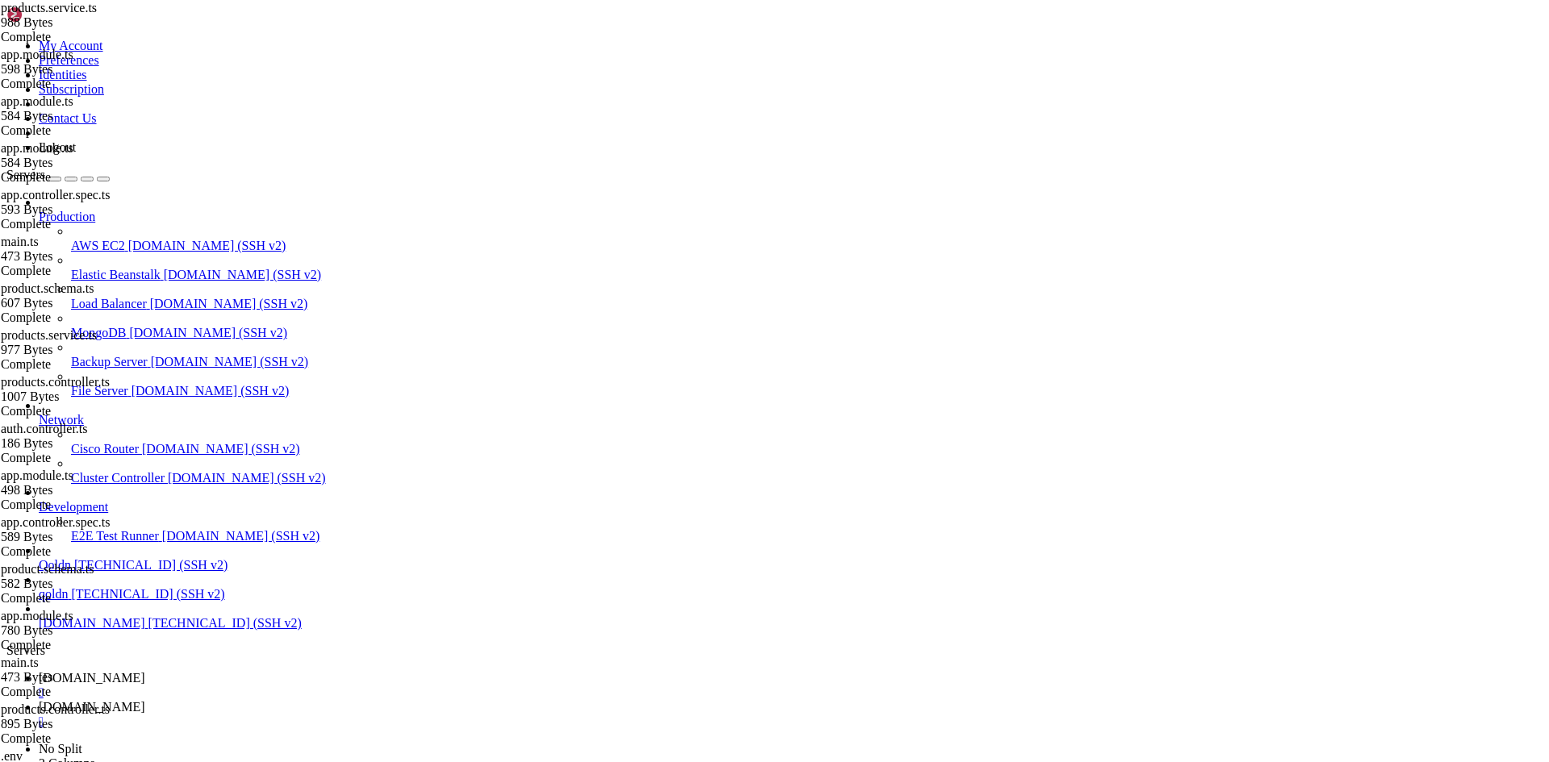
drag, startPoint x: 12, startPoint y: 1179, endPoint x: 197, endPoint y: 1241, distance: 194.9
drag, startPoint x: 13, startPoint y: 1164, endPoint x: 582, endPoint y: 1602, distance: 718.4
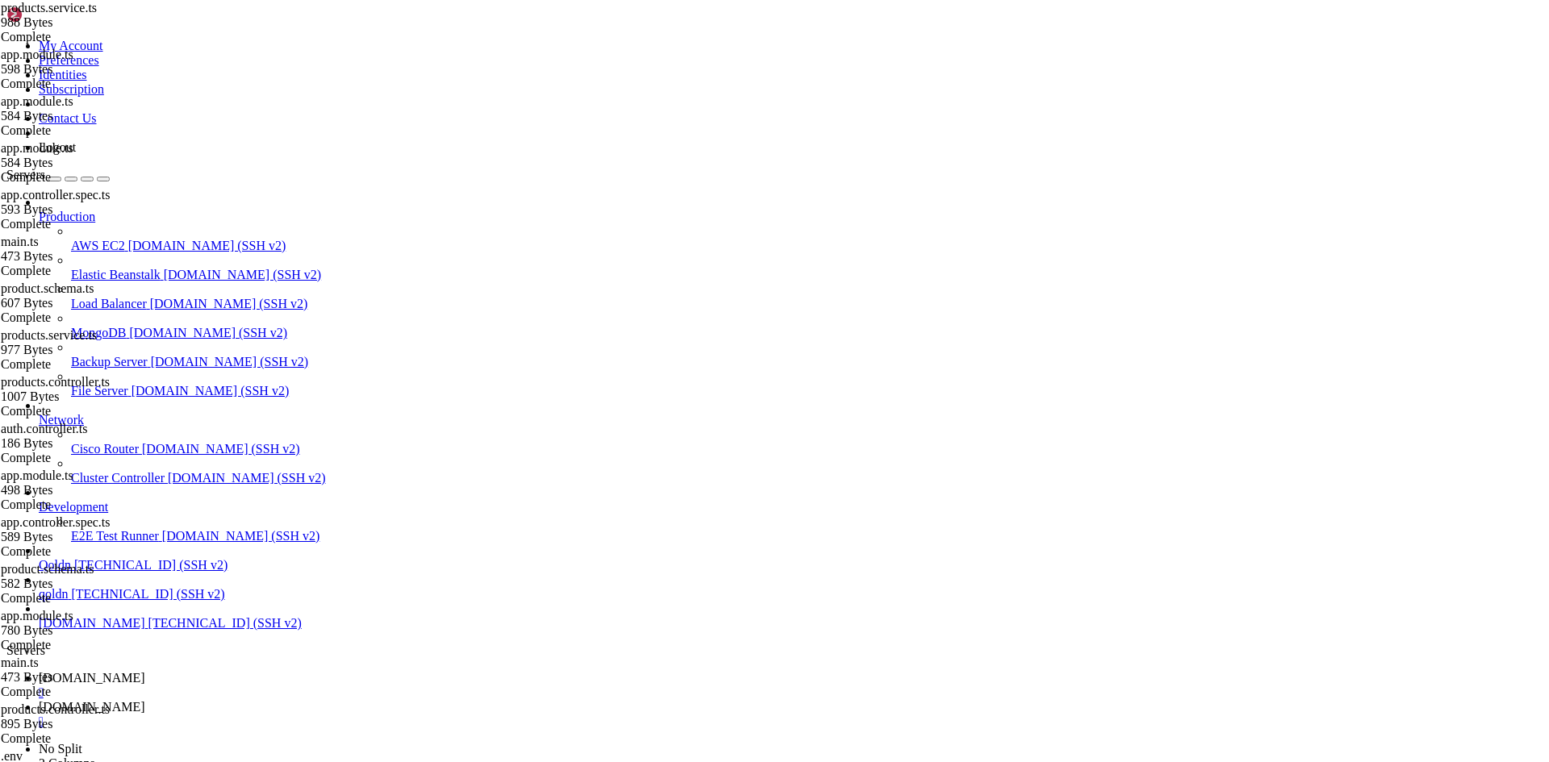
scroll to position [103779, 0]
click at [145, 700] on span "[DOMAIN_NAME]" at bounding box center [92, 707] width 106 height 14
type textarea "} }"
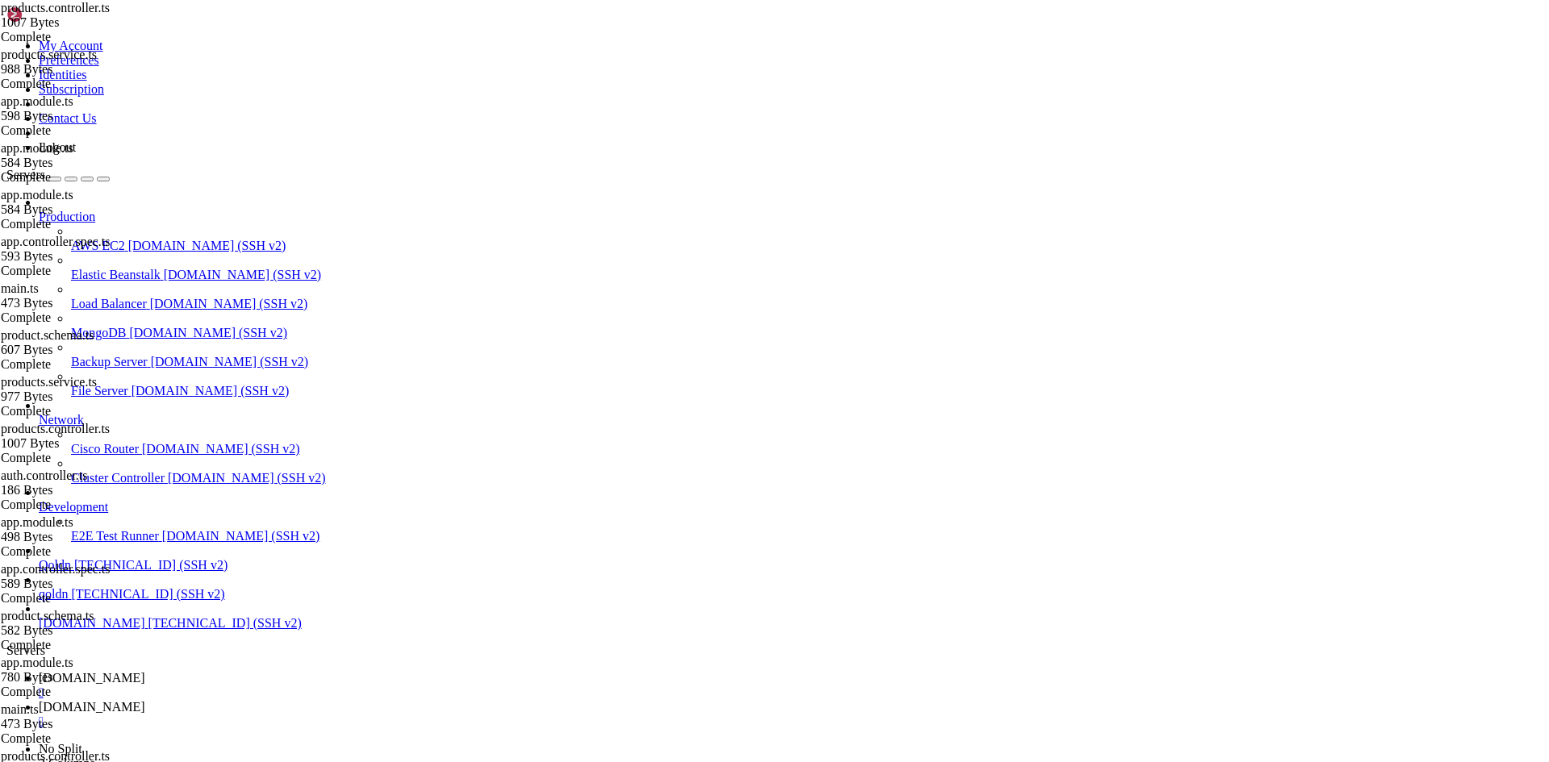
paste textarea "}"
type textarea "}"
click at [145, 671] on span "[DOMAIN_NAME]" at bounding box center [92, 678] width 106 height 14
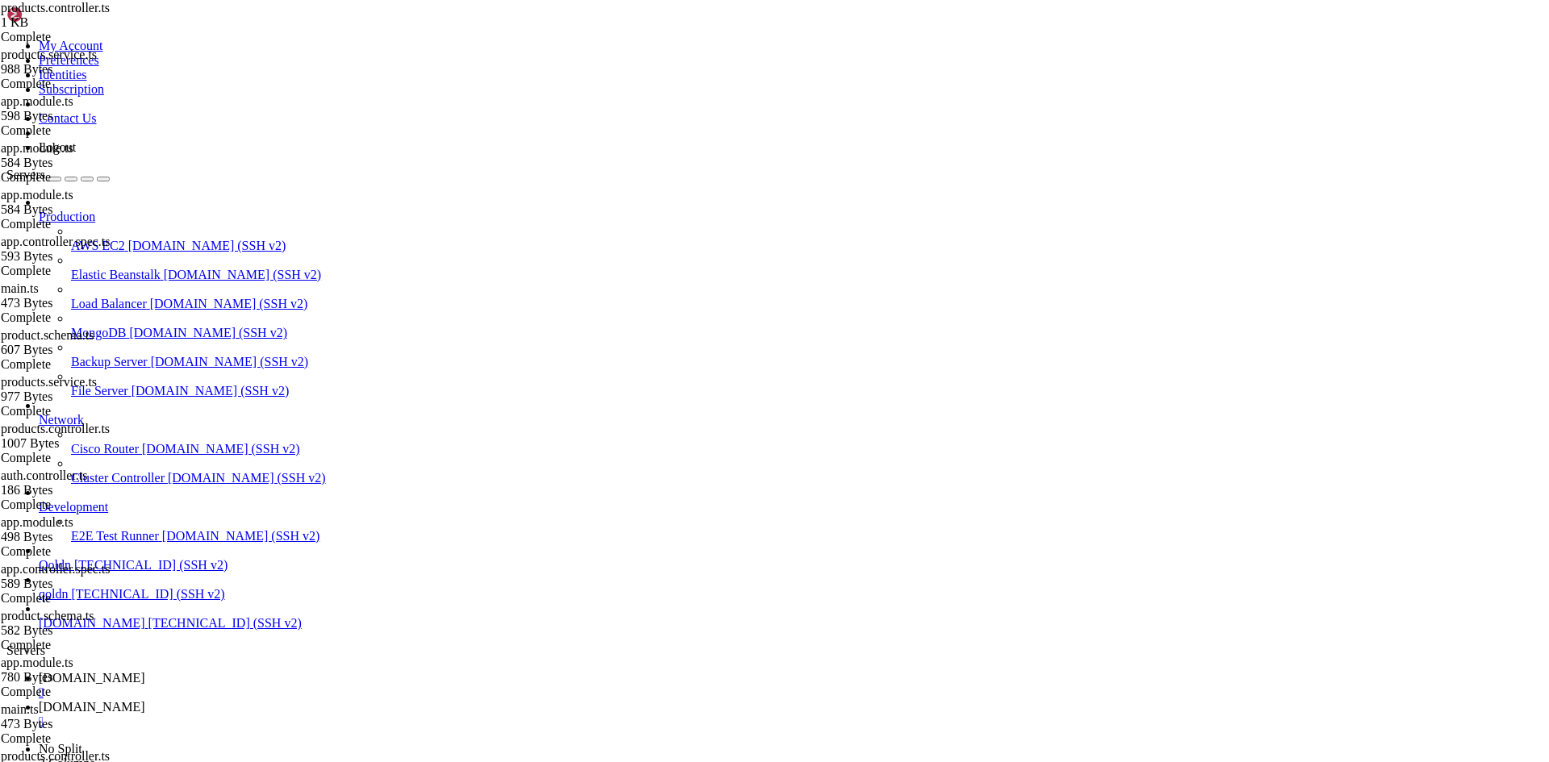
scroll to position [104533, 0]
drag, startPoint x: 367, startPoint y: 1329, endPoint x: 743, endPoint y: 1619, distance: 474.5
copy div "root @ Ubuntu-2 npm install --save @nestjs/swagger swagger-ui-express pm instal…"
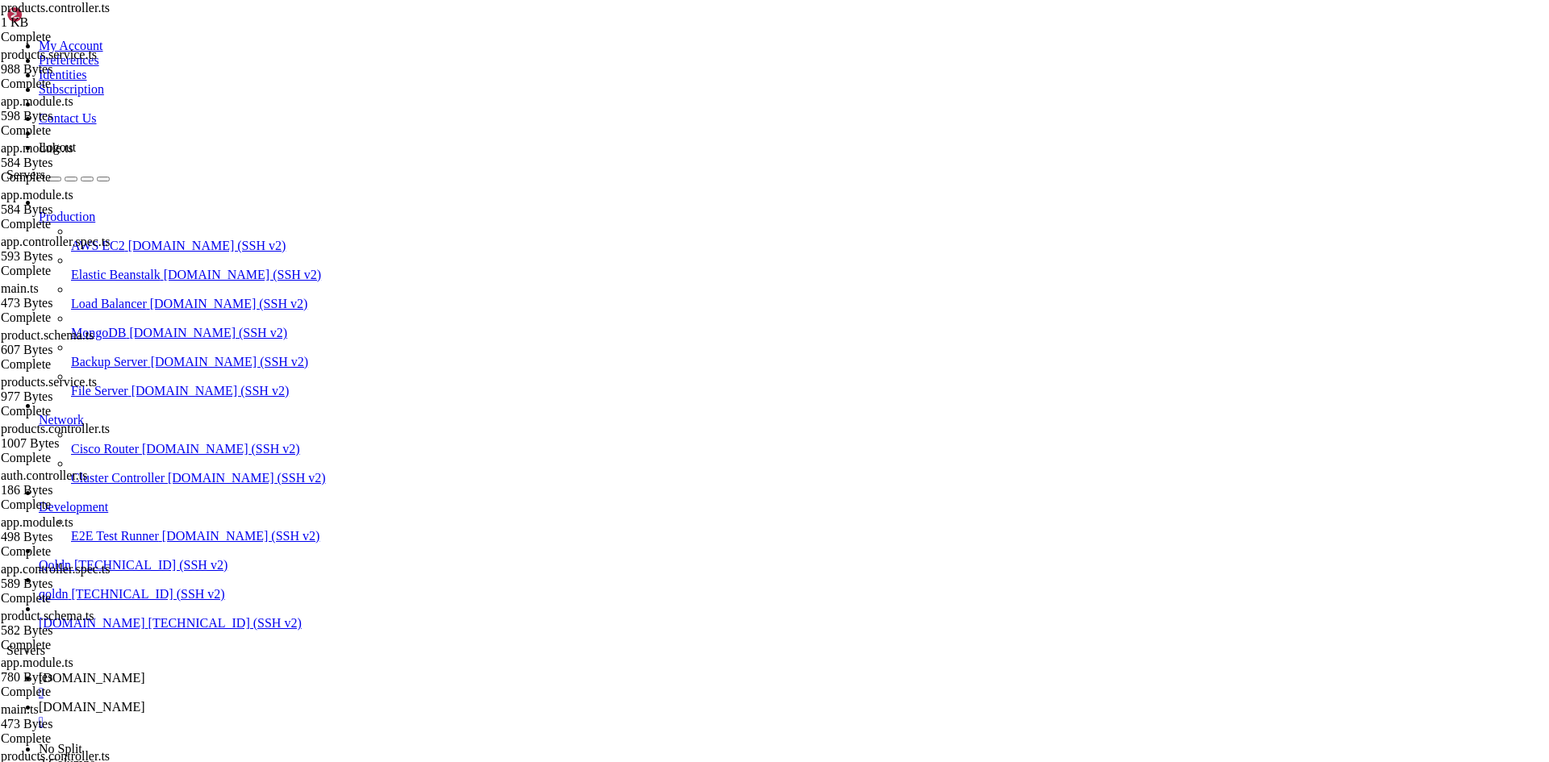
drag, startPoint x: 11, startPoint y: 1548, endPoint x: 32, endPoint y: 1553, distance: 21.5
drag, startPoint x: 14, startPoint y: 1547, endPoint x: 763, endPoint y: 1617, distance: 752.6
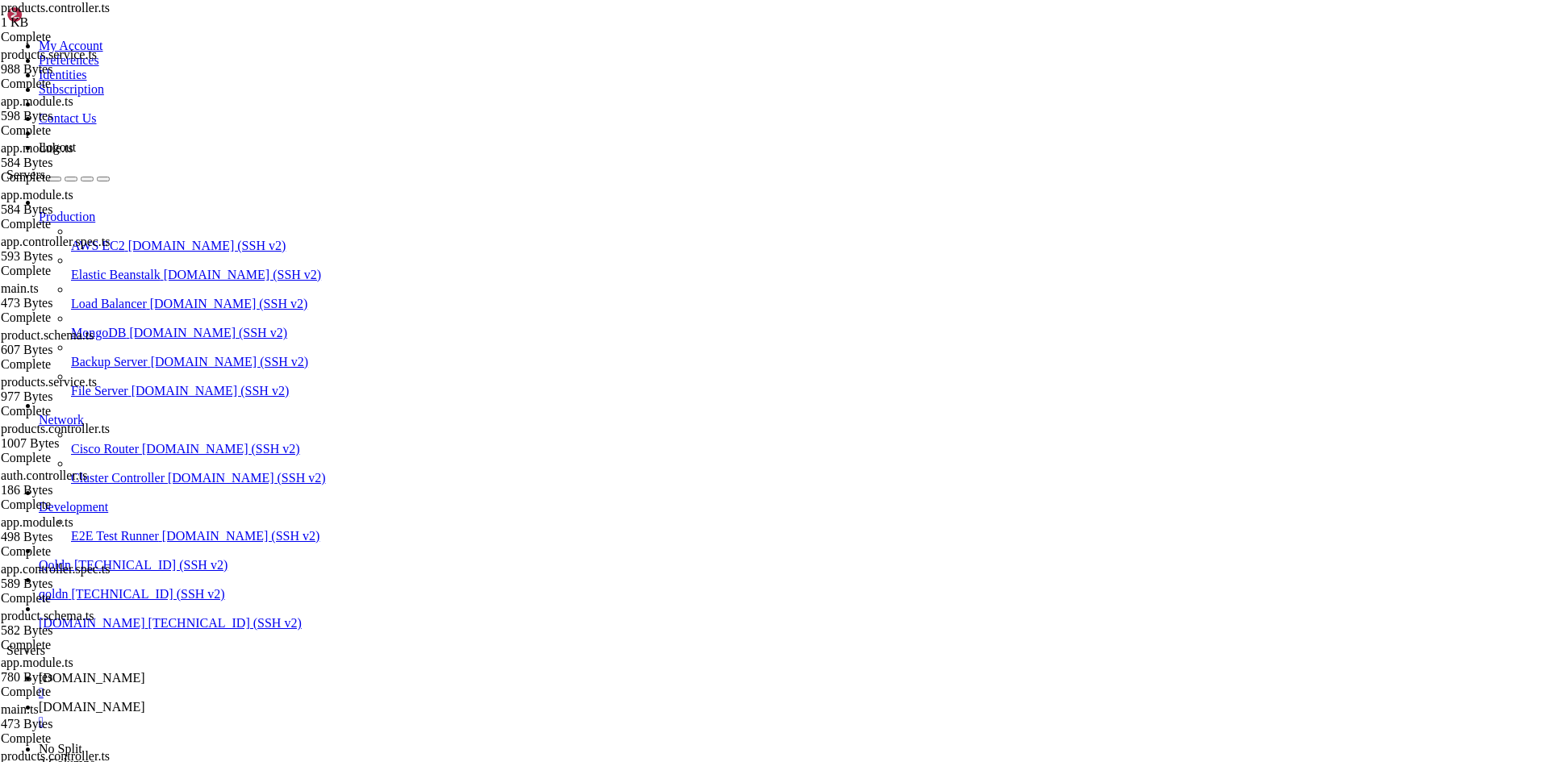
copy div "root @ Ubuntu-2204-jammy-amd64-base ~/ecommerce_platform/backend # npm install …"
drag, startPoint x: 15, startPoint y: 1219, endPoint x: 757, endPoint y: 1623, distance: 845.0
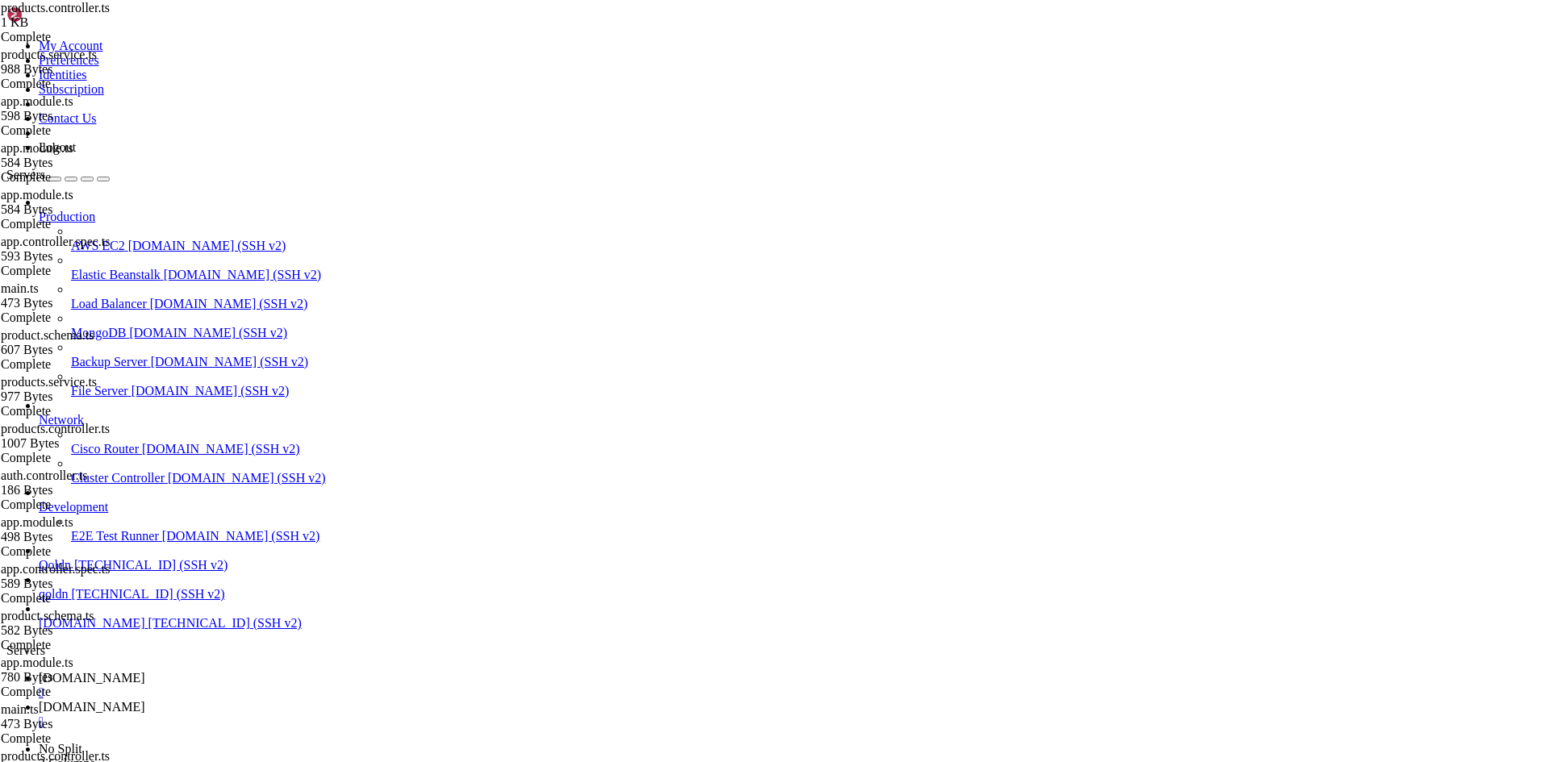
copy div "root @ Ubuntu-2204-jammy-amd64-base ~/ecommerce_platform/backend # npm install …"
drag, startPoint x: 27, startPoint y: 1544, endPoint x: 115, endPoint y: 1551, distance: 87.4
copy x-row "npm audit fix"
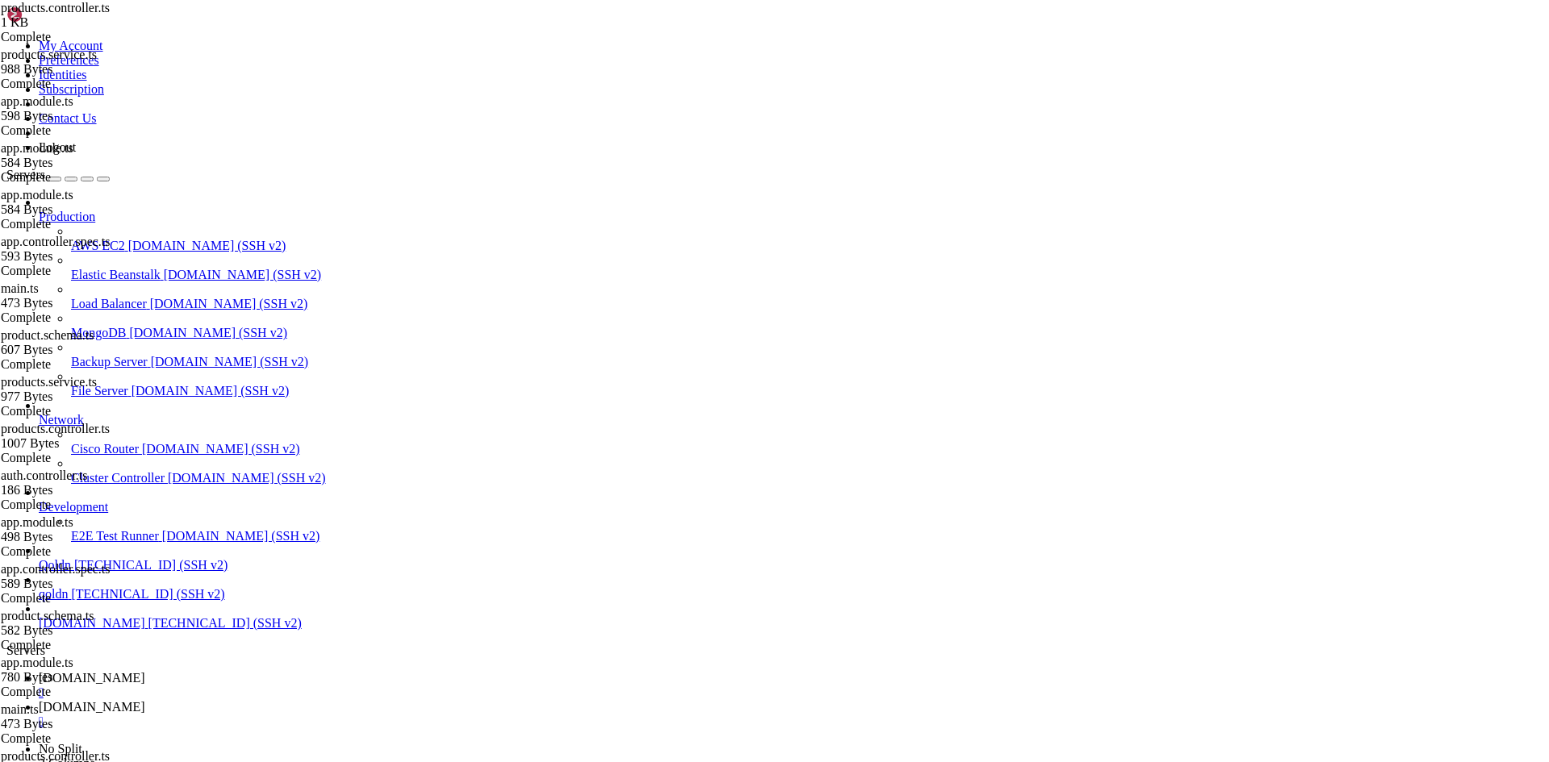
scroll to position [106261, 0]
drag, startPoint x: 29, startPoint y: 1615, endPoint x: 173, endPoint y: 1619, distance: 144.4
copy x-row "npm audit fix --force"
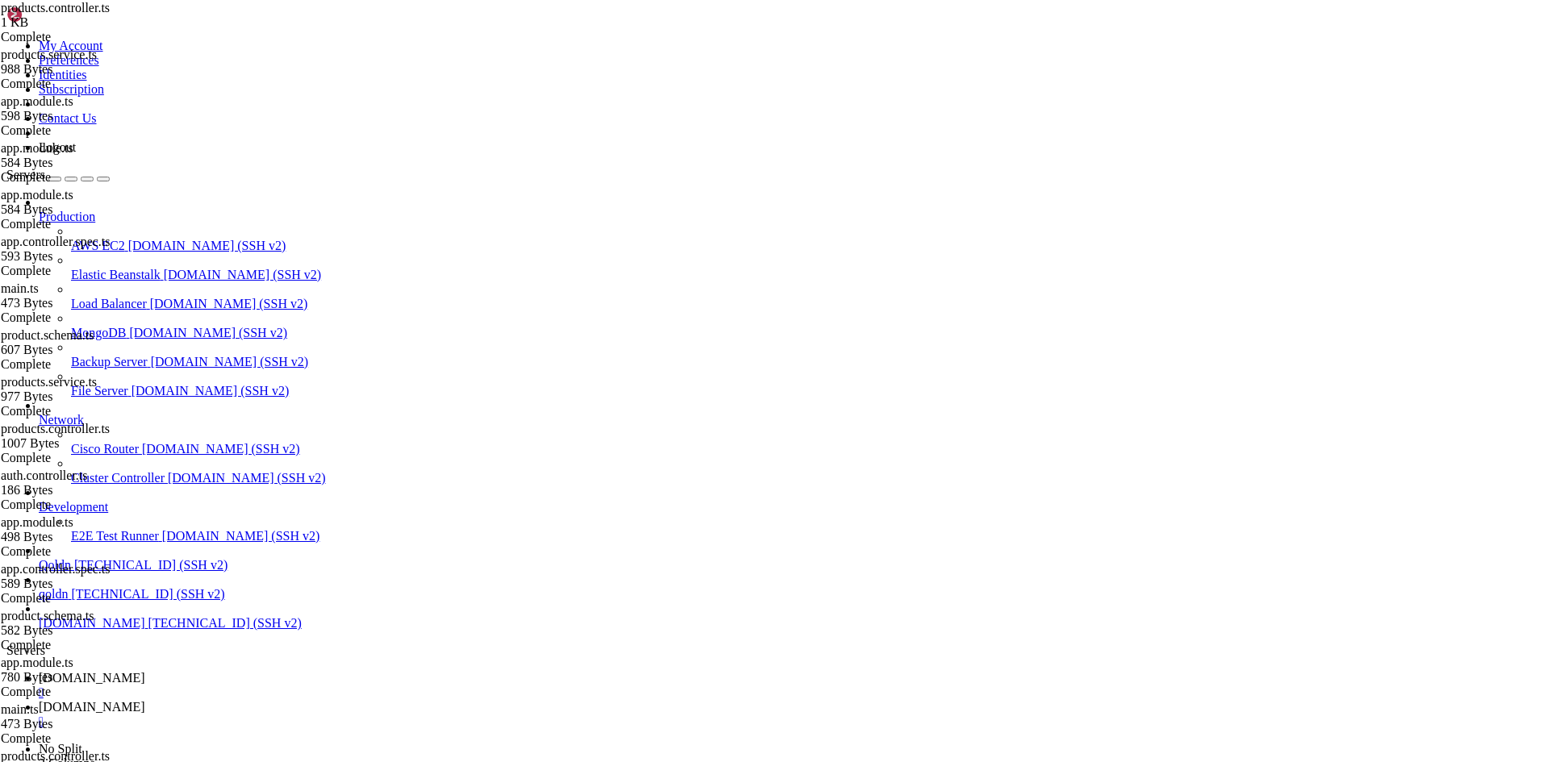
click at [343, 700] on link "[DOMAIN_NAME] " at bounding box center [791, 714] width 1504 height 29
type input "/root/ecommerce_platform/backend/src"
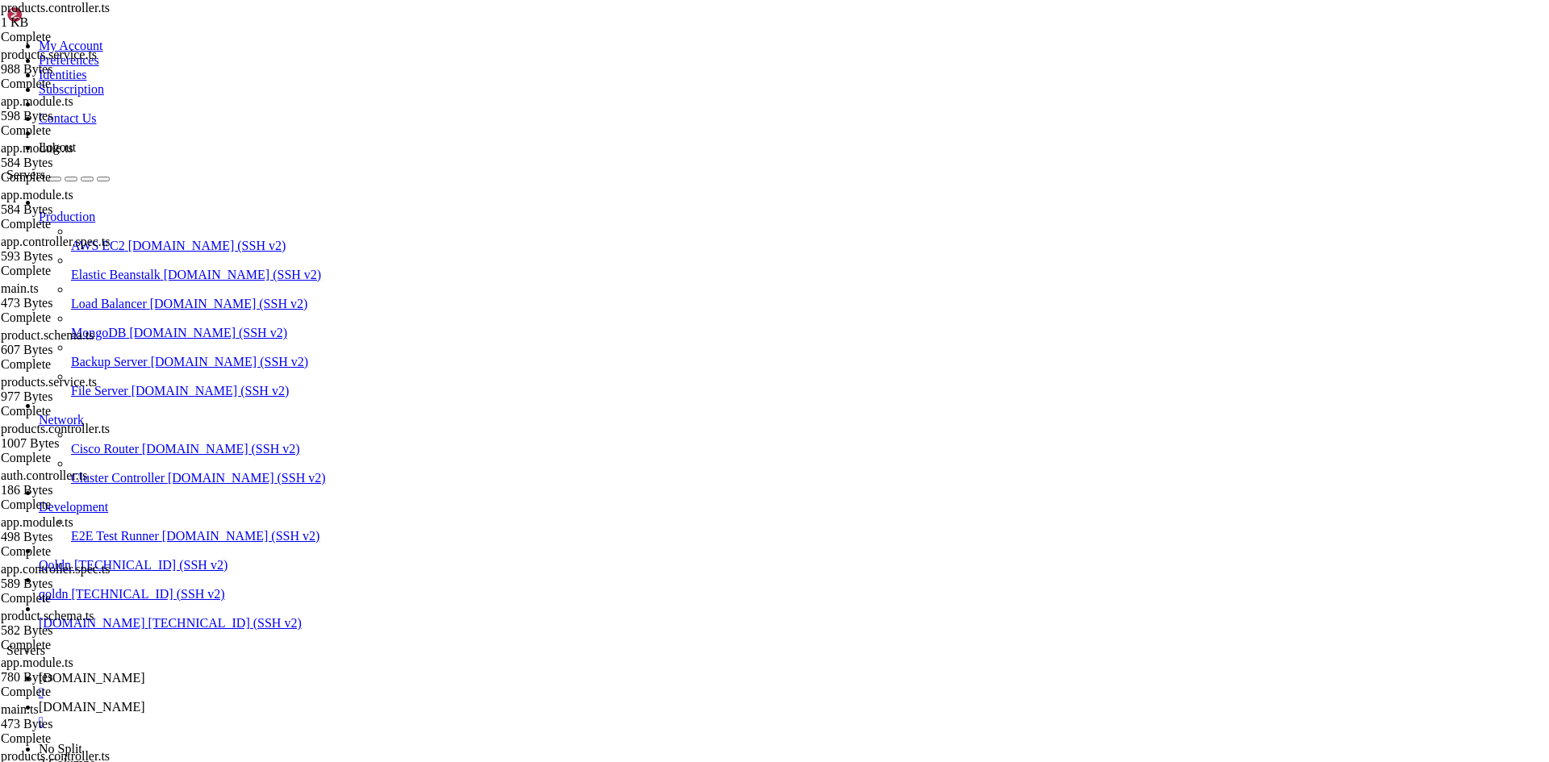
type textarea "} bootstrap();"
click at [145, 671] on span "[DOMAIN_NAME]" at bounding box center [92, 678] width 106 height 14
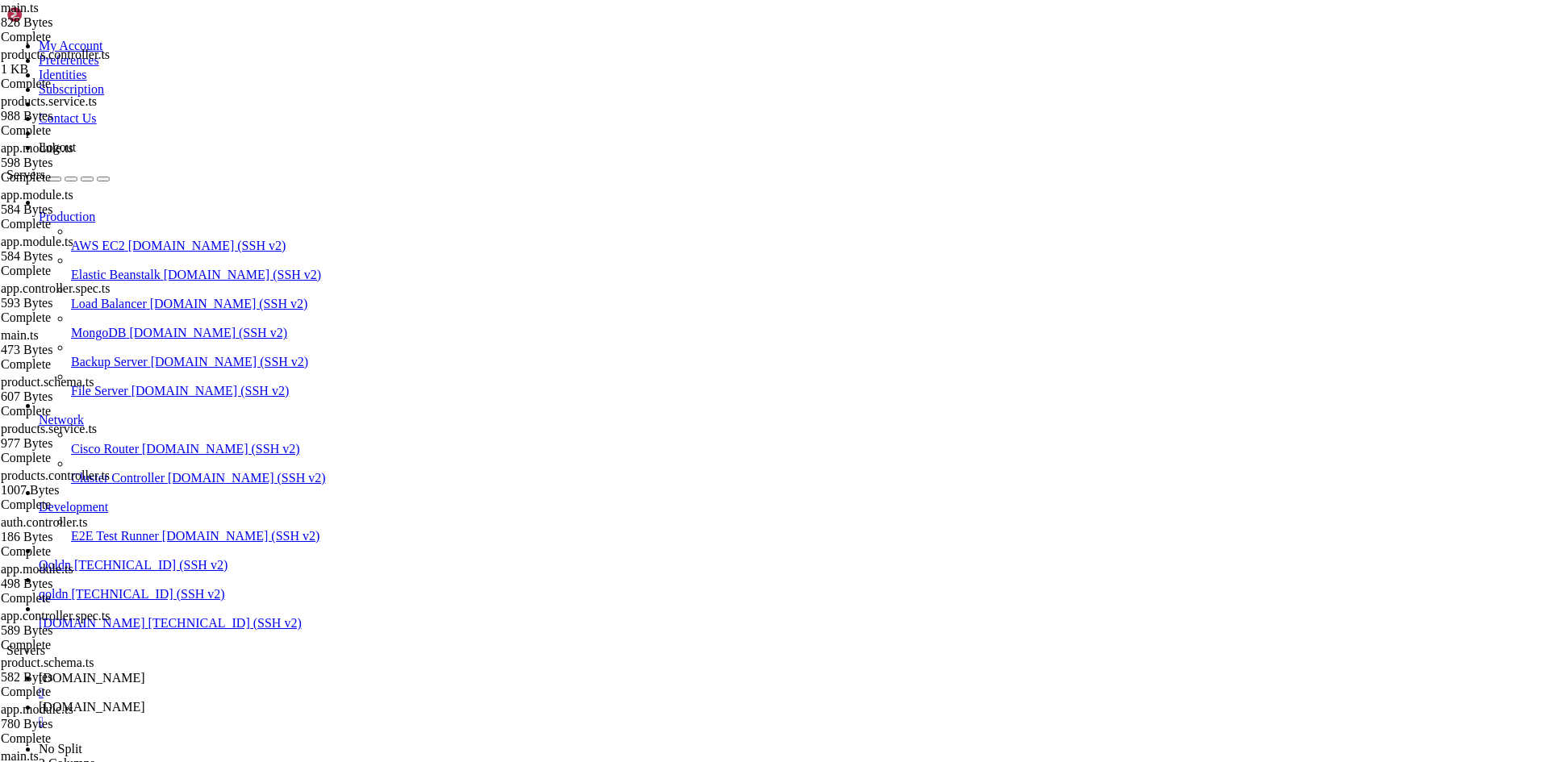
click at [39, 700] on icon at bounding box center [39, 707] width 0 height 14
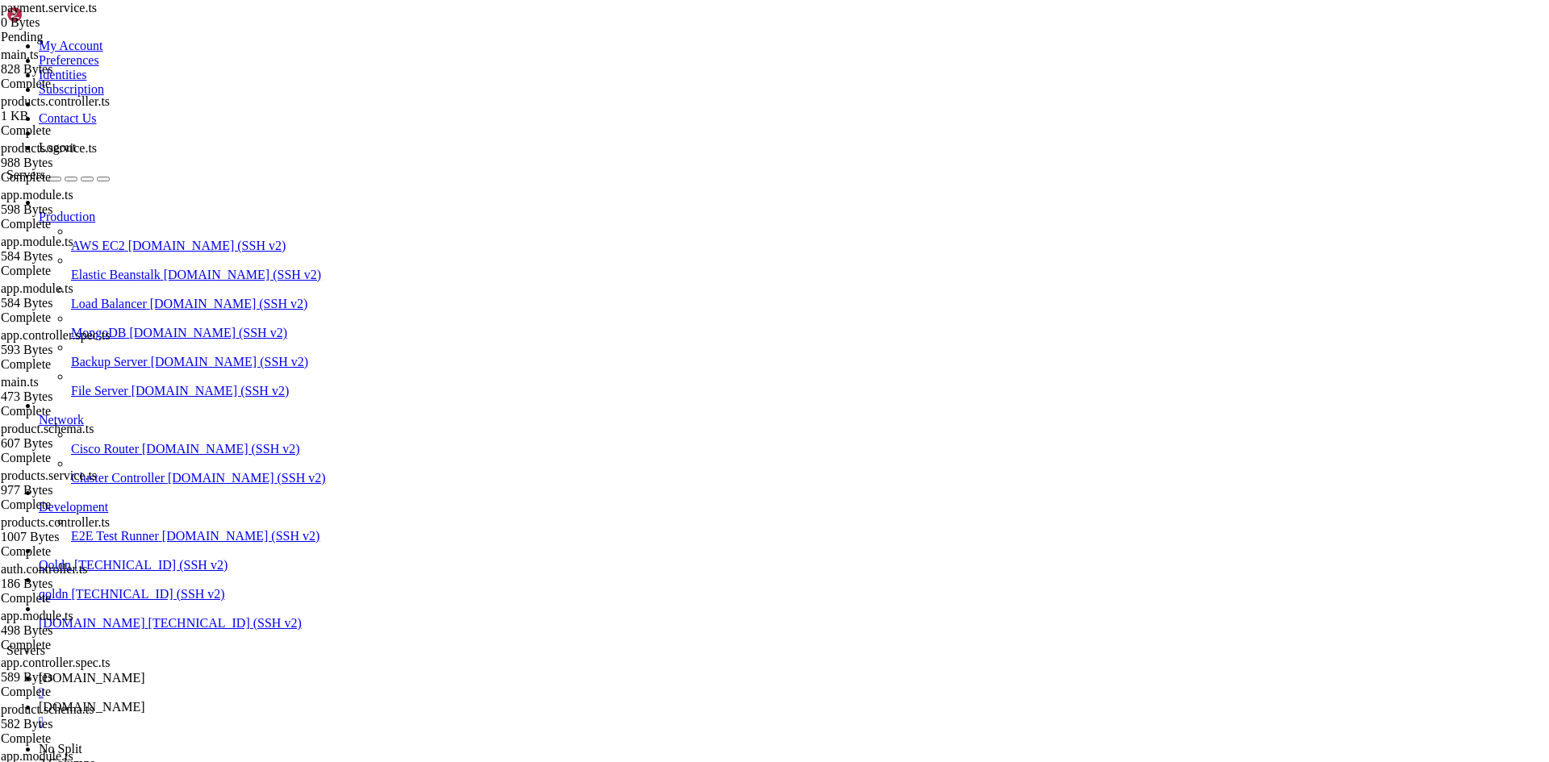
type input "/root/ecommerce_platform/backend/src"
click at [398, 715] on div "" at bounding box center [791, 722] width 1504 height 15
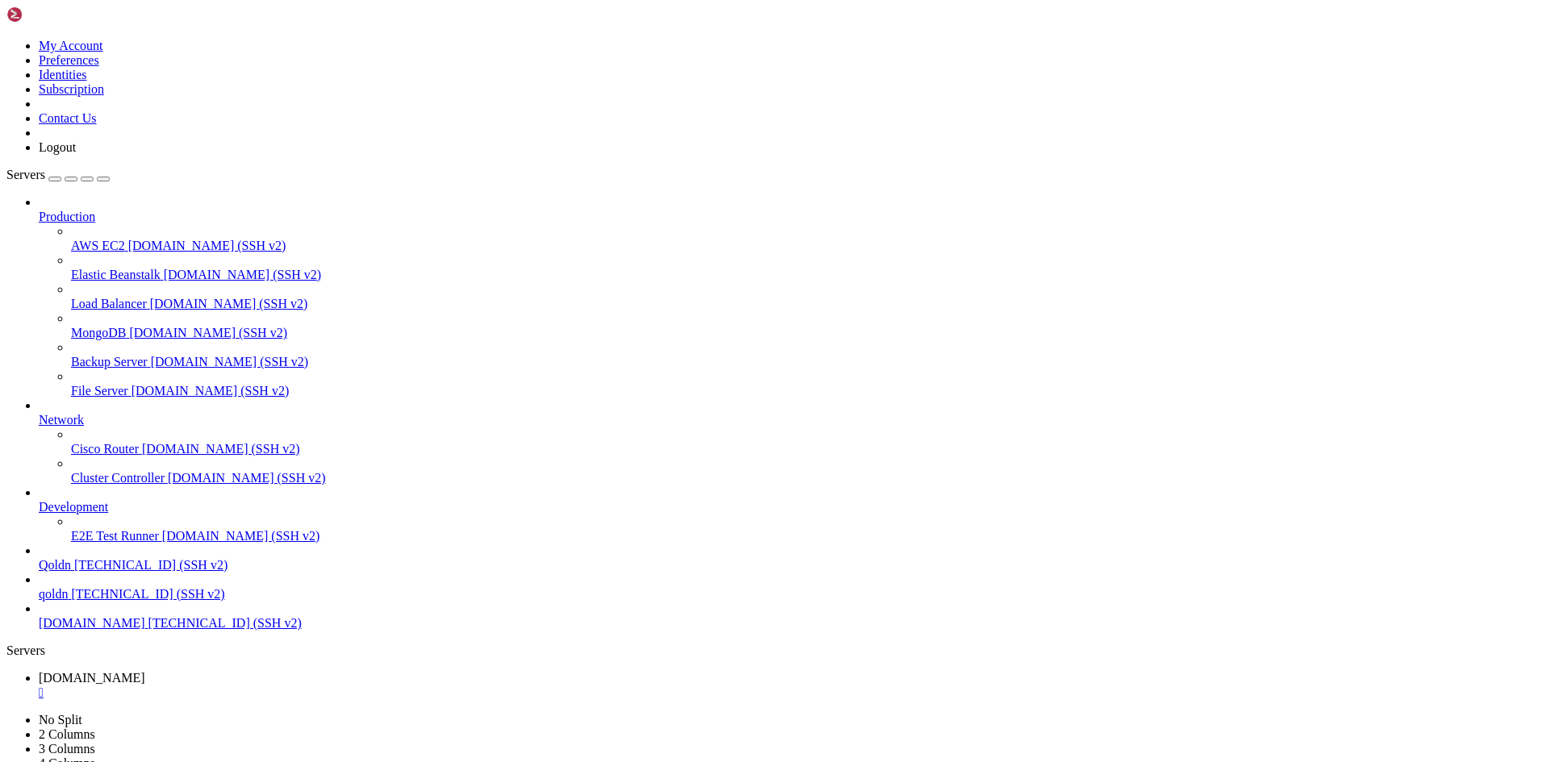
type input "/root"
click at [145, 671] on span "[DOMAIN_NAME]" at bounding box center [92, 678] width 106 height 14
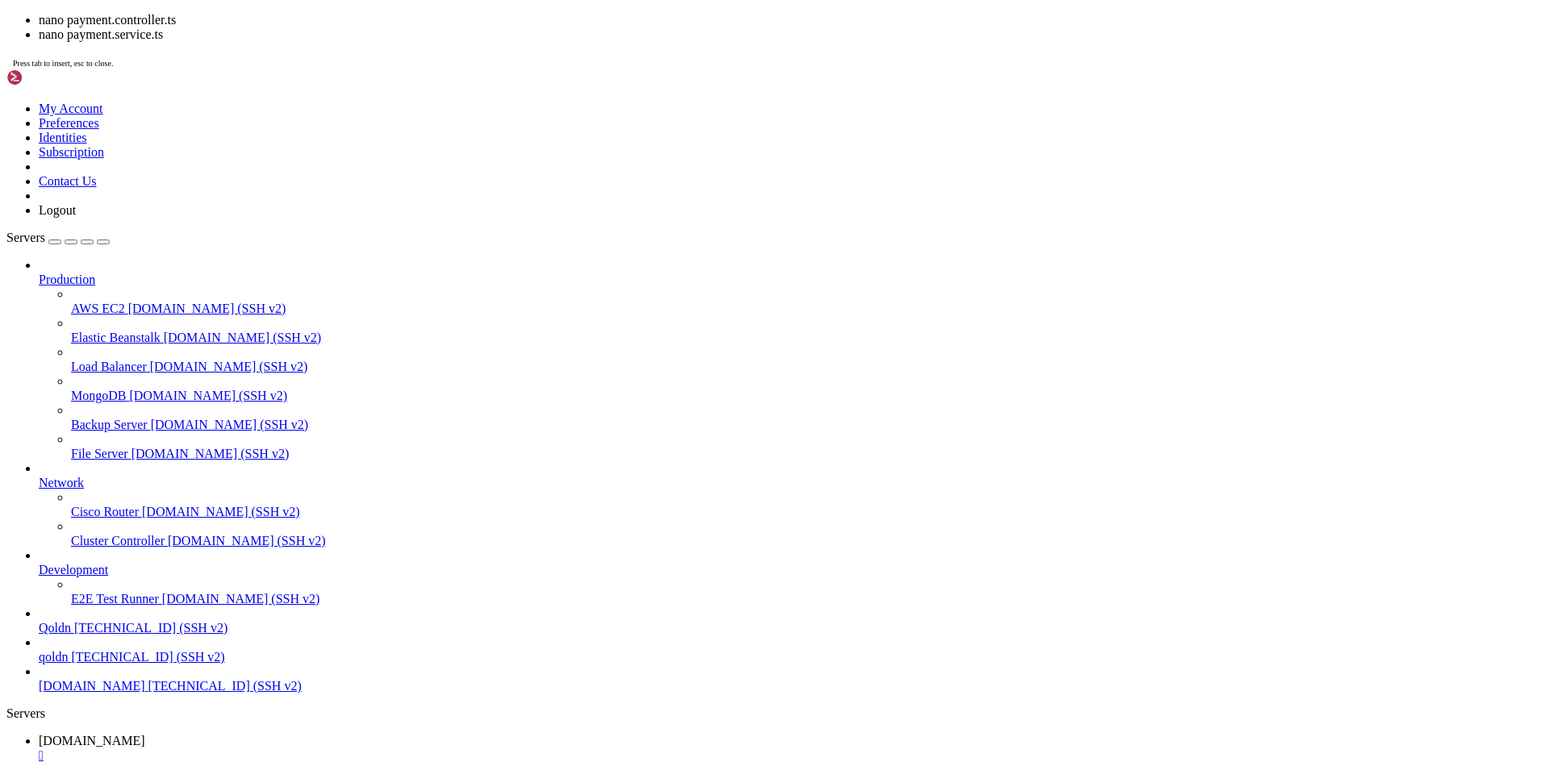
drag, startPoint x: 699, startPoint y: 1770, endPoint x: 494, endPoint y: 1694, distance: 218.5
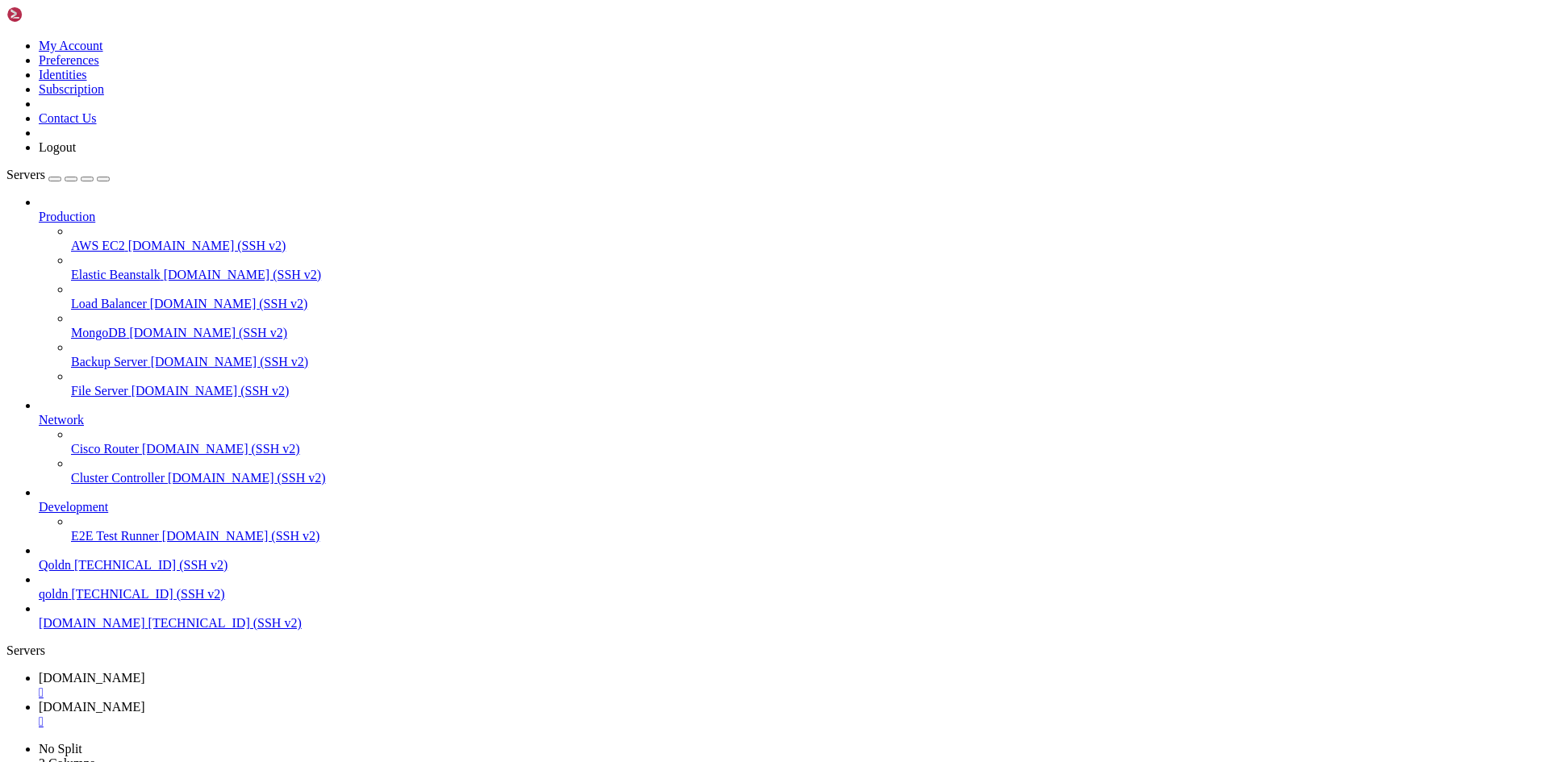
click at [334, 700] on link "[DOMAIN_NAME] " at bounding box center [791, 714] width 1504 height 29
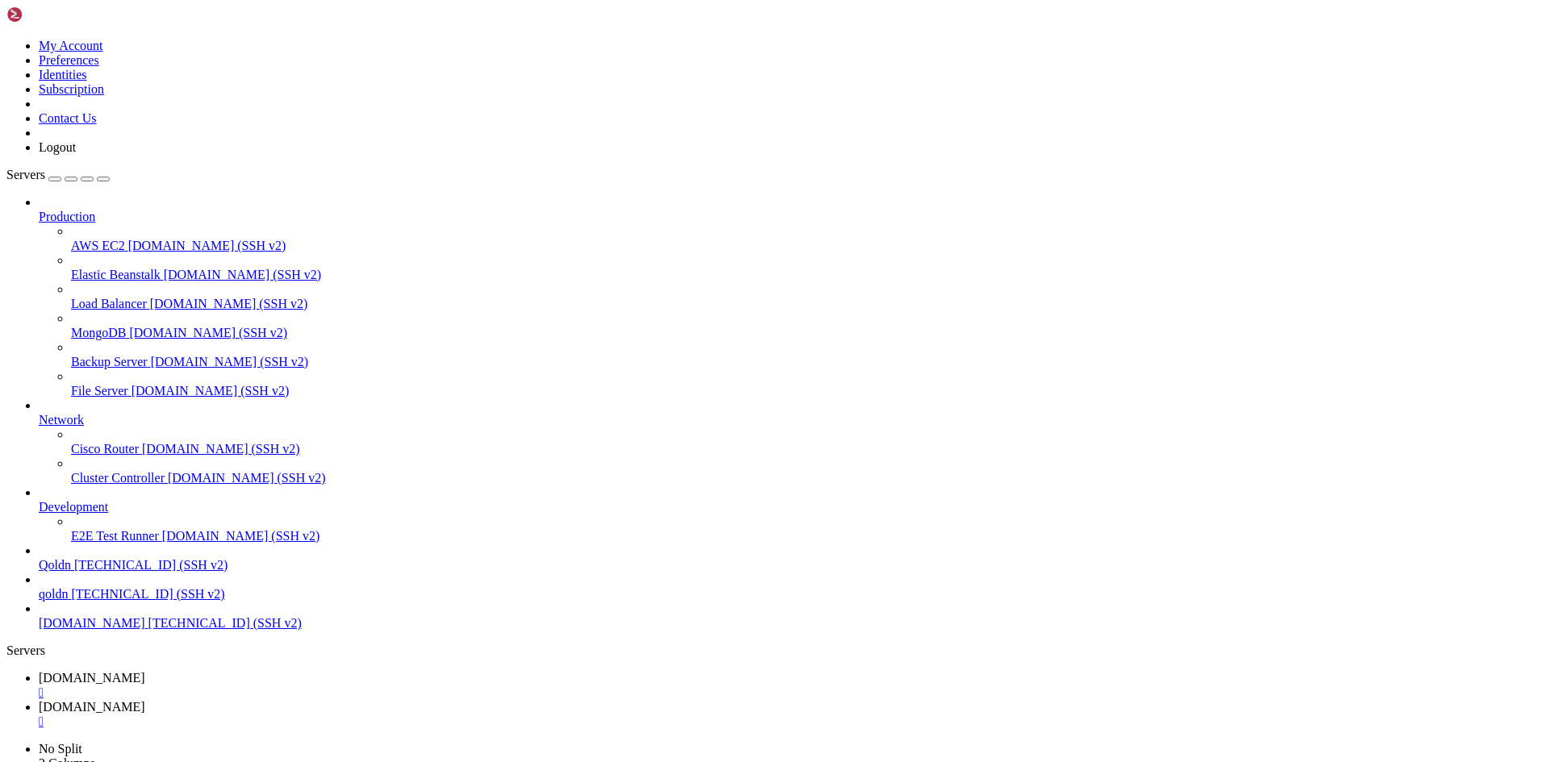
type input "/root/ecommerce_platform/backend/src"
type textarea "}) export class AppModule {}"
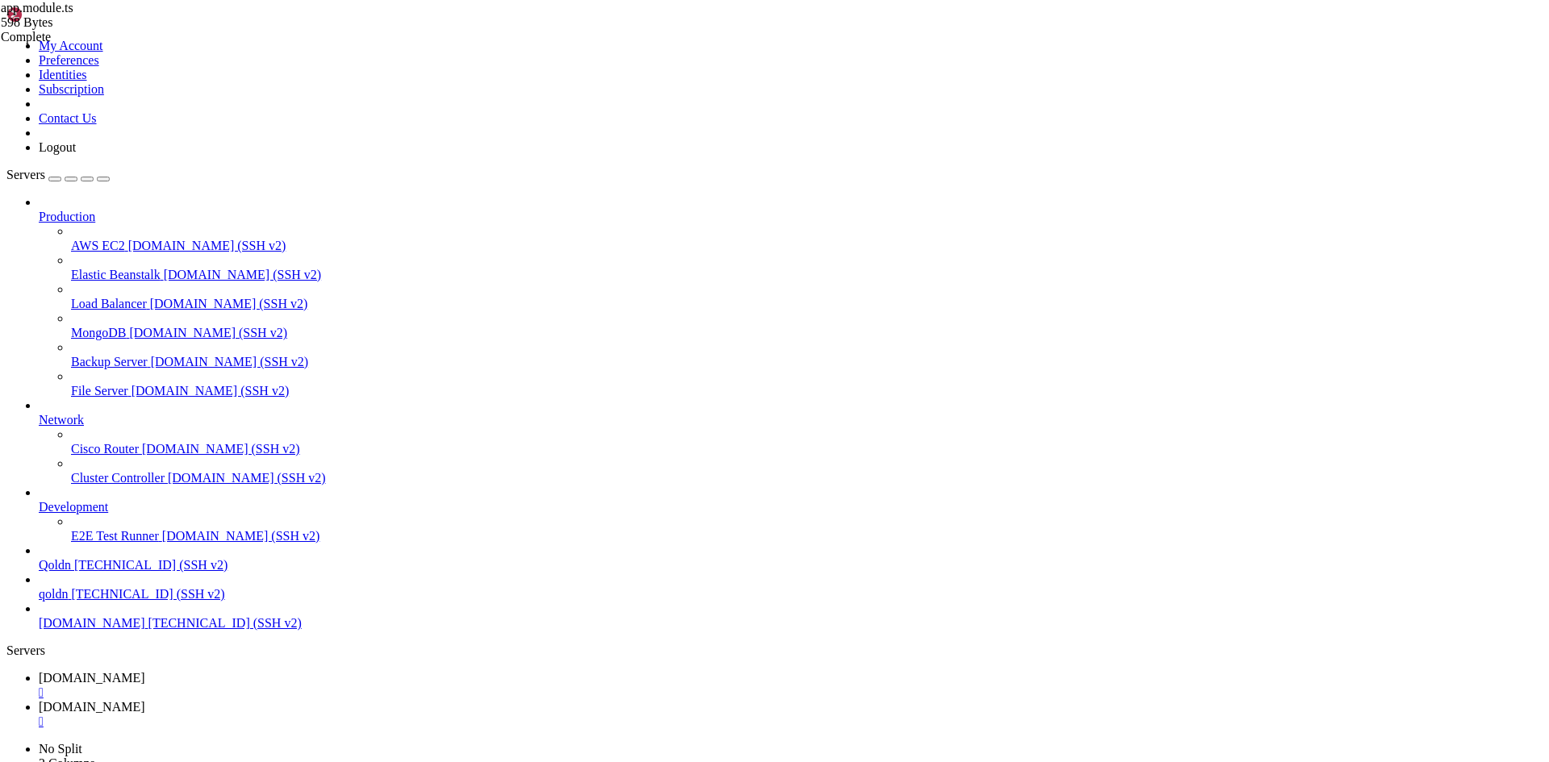
click at [145, 671] on span "[DOMAIN_NAME]" at bounding box center [92, 678] width 106 height 14
drag, startPoint x: 16, startPoint y: 1589, endPoint x: 541, endPoint y: 1631, distance: 526.8
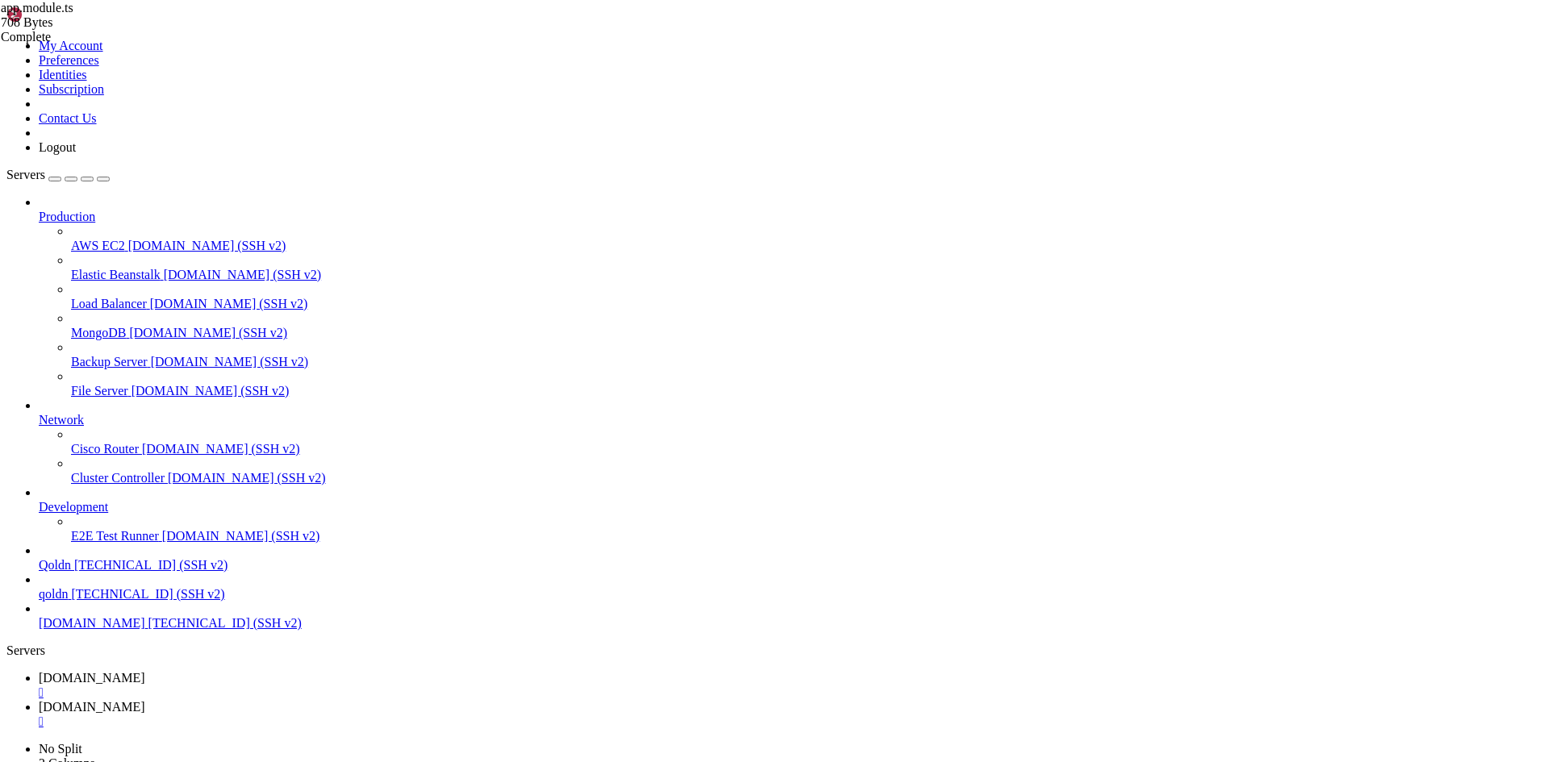
drag, startPoint x: 14, startPoint y: 1589, endPoint x: 540, endPoint y: 1634, distance: 528.7
click at [333, 700] on link "[DOMAIN_NAME] " at bounding box center [791, 714] width 1504 height 29
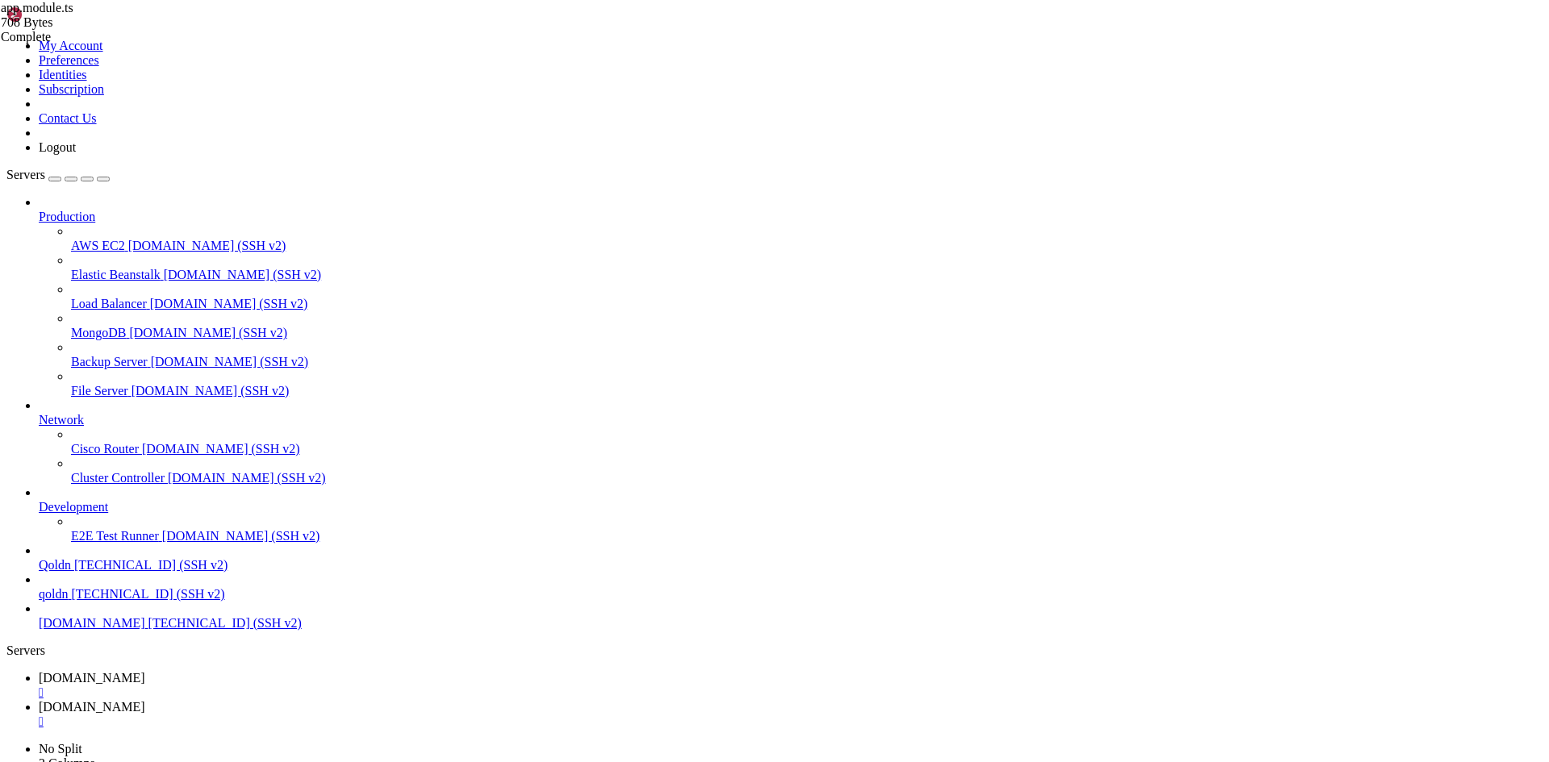
click at [145, 671] on span "[DOMAIN_NAME]" at bounding box center [92, 678] width 106 height 14
click at [145, 700] on span "[DOMAIN_NAME]" at bounding box center [92, 707] width 106 height 14
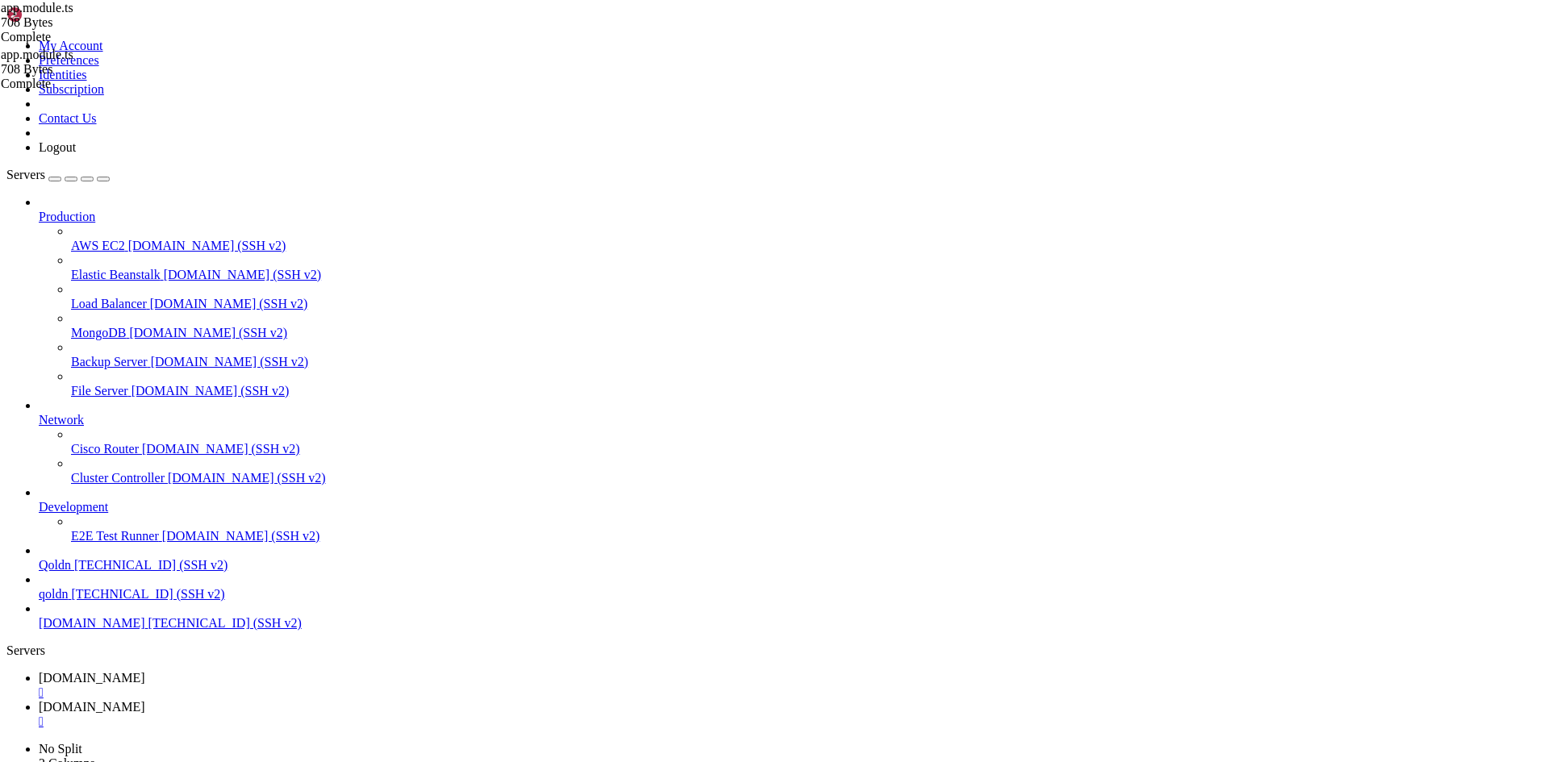
click at [398, 715] on div "" at bounding box center [791, 722] width 1504 height 15
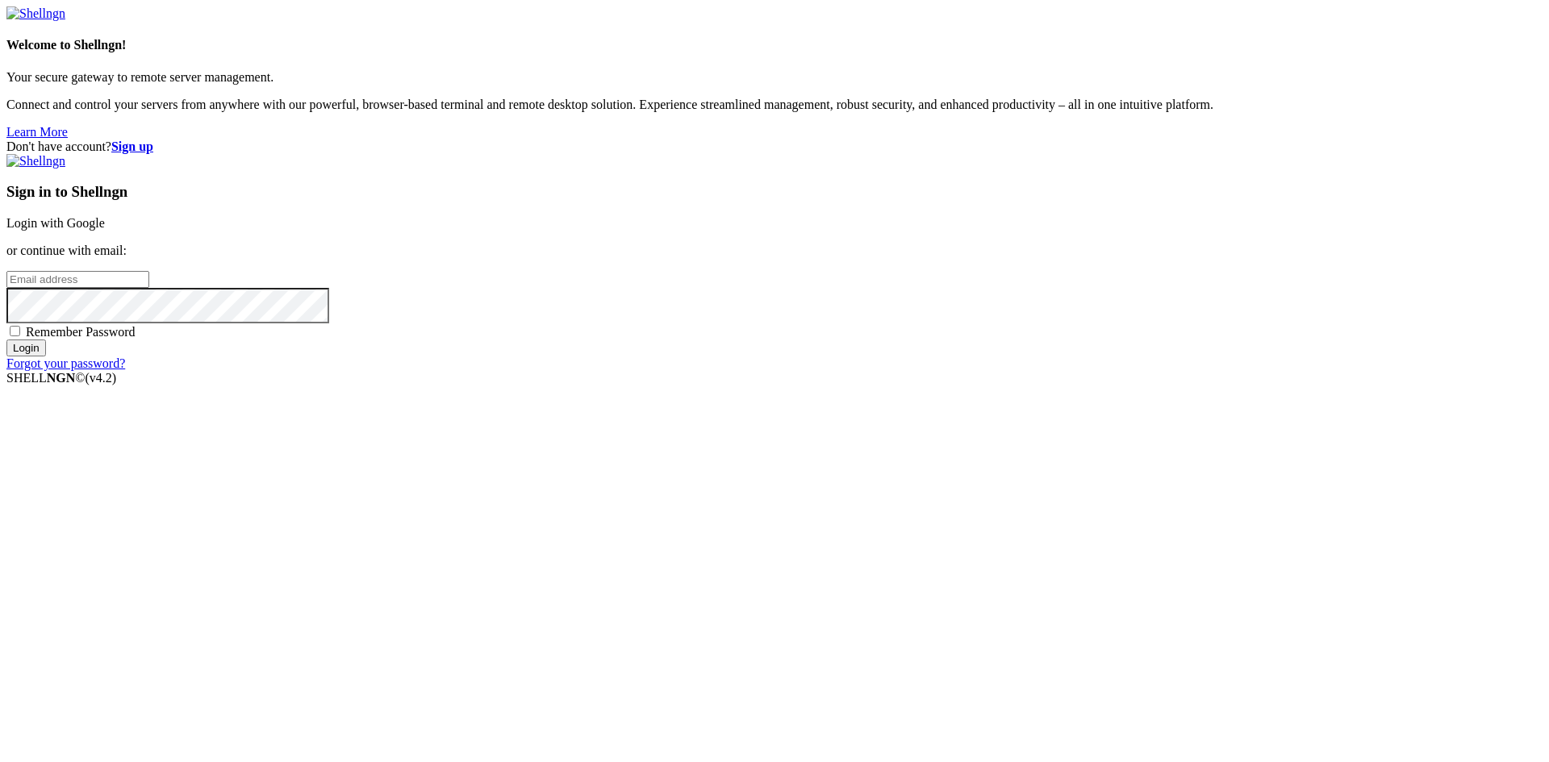
type input "root"
click at [105, 230] on link "Login with Google" at bounding box center [55, 223] width 98 height 14
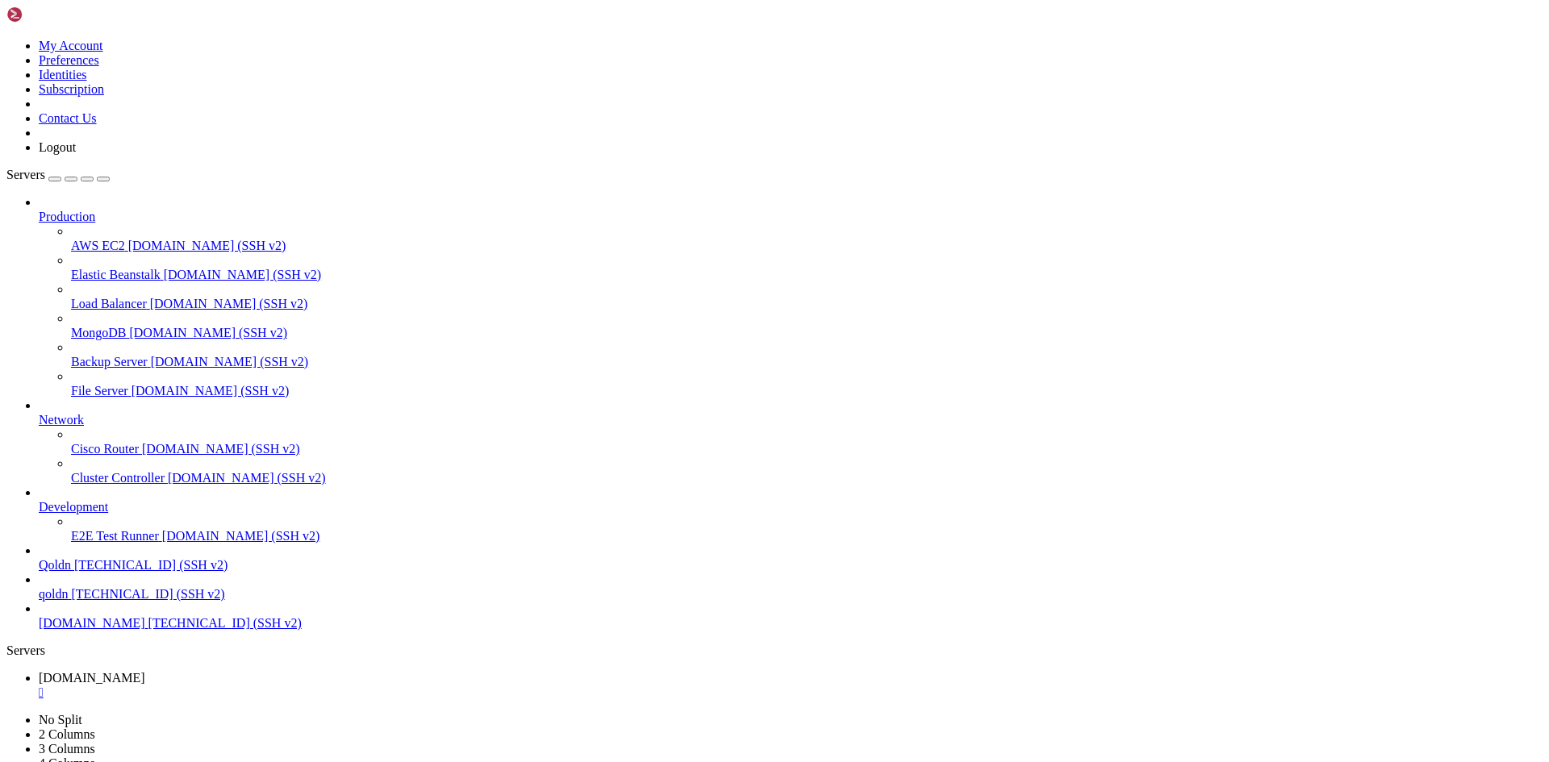
scroll to position [109260, 0]
drag, startPoint x: 246, startPoint y: 1247, endPoint x: 435, endPoint y: 1246, distance: 188.8
copy span "~/ecommerce_platform/backend"
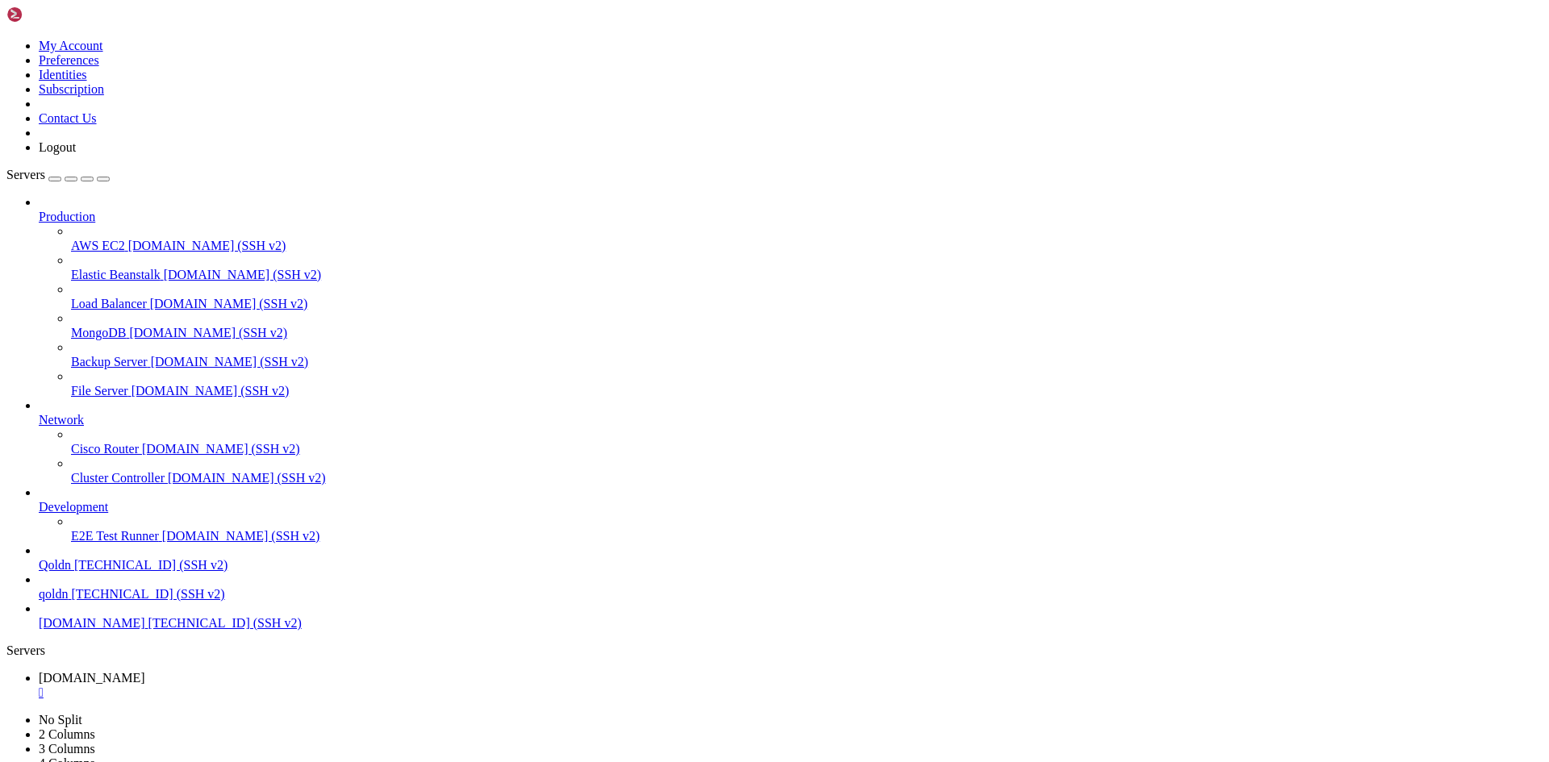
drag, startPoint x: 15, startPoint y: 1328, endPoint x: 455, endPoint y: 1573, distance: 504.1
copy div "root @ Ubuntu-2204-jammy-amd64-base ~/ecommerce_platform/backend # npx tsc --no…"
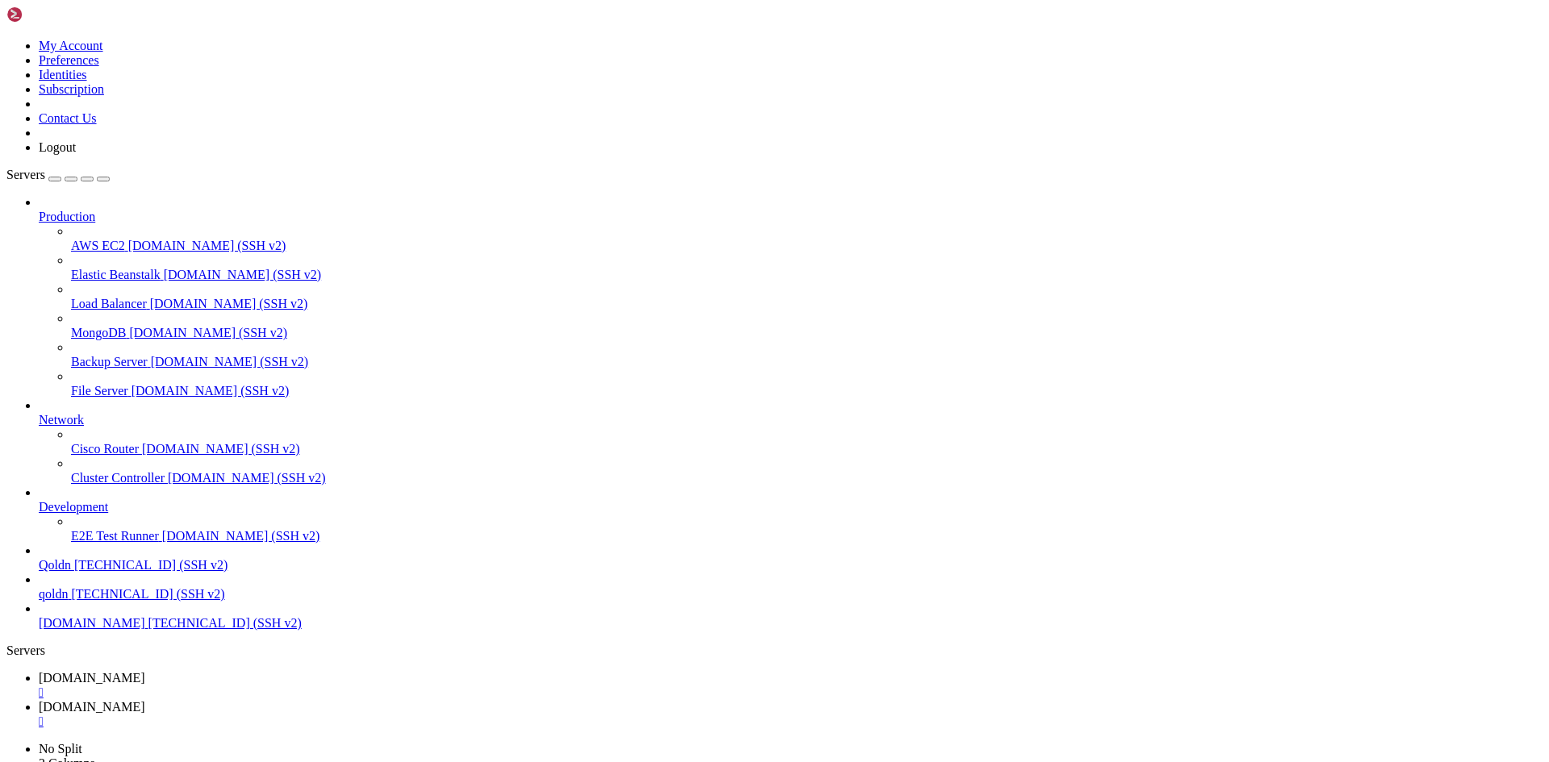
type input "/root/ecommerce_platform/backend/src"
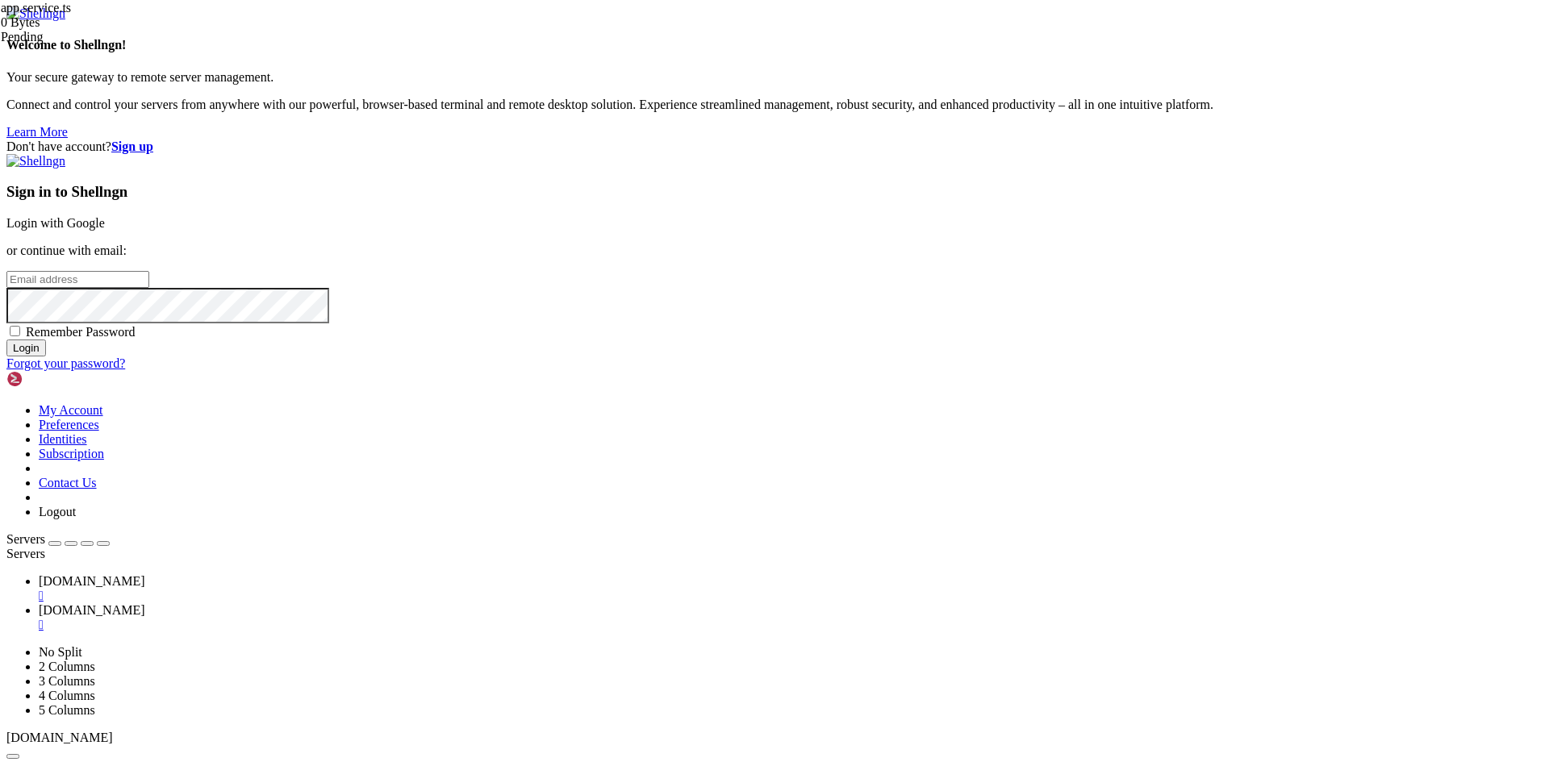
type input "root"
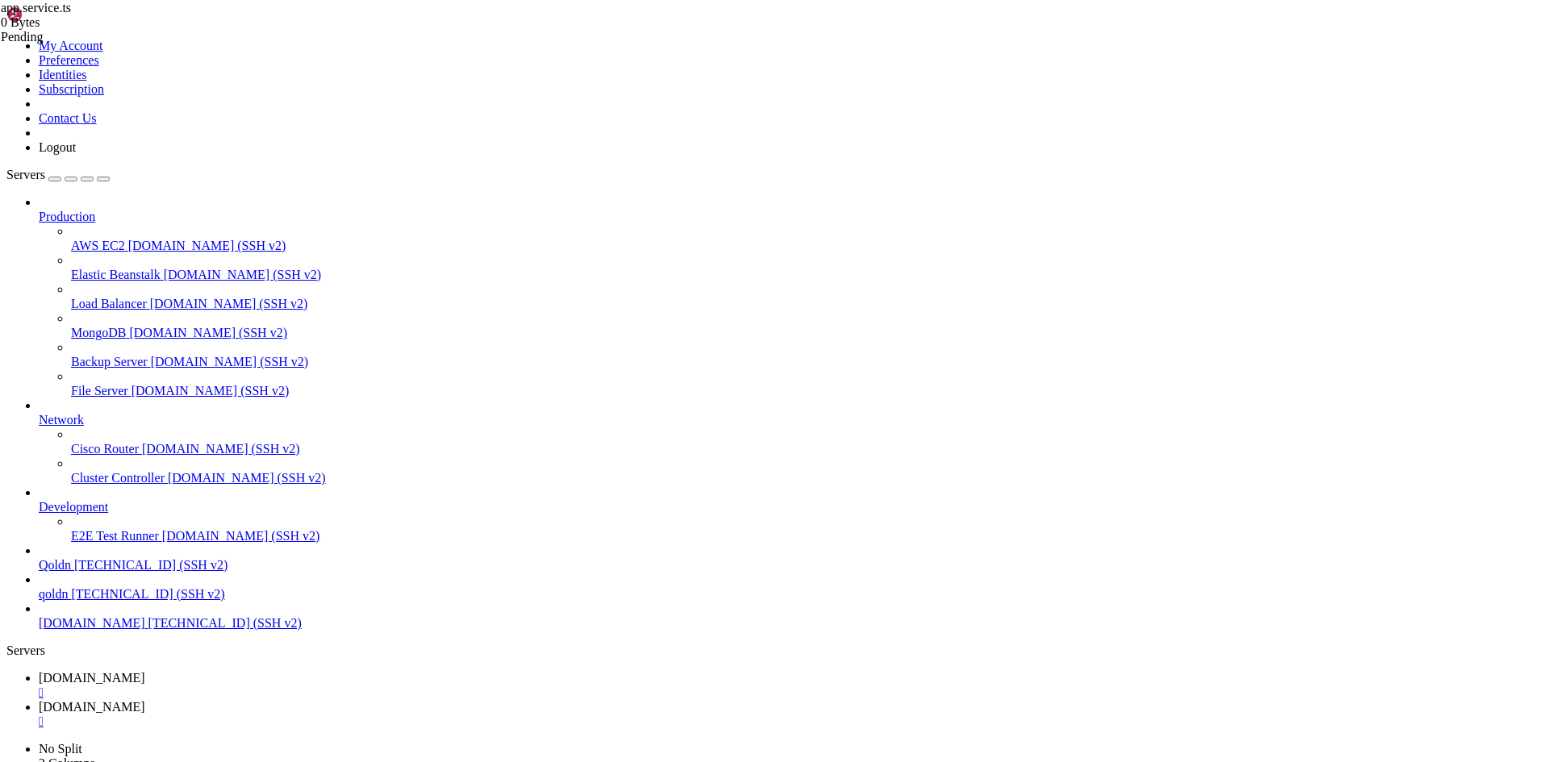
scroll to position [111417, 0]
click at [340, 700] on link "[DOMAIN_NAME] " at bounding box center [791, 714] width 1504 height 29
click at [401, 715] on div "" at bounding box center [791, 722] width 1504 height 15
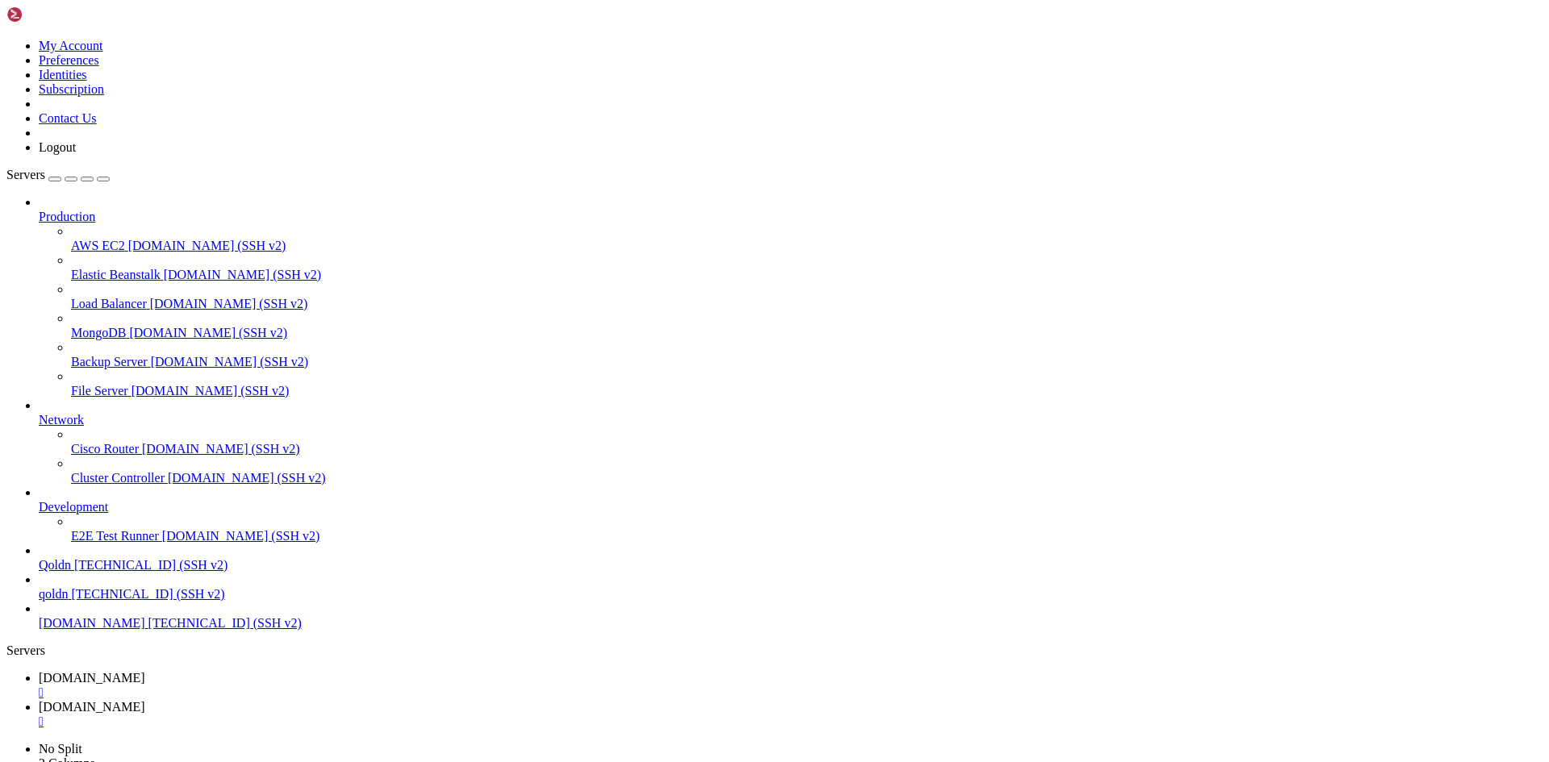
click at [398, 715] on div "" at bounding box center [791, 722] width 1504 height 15
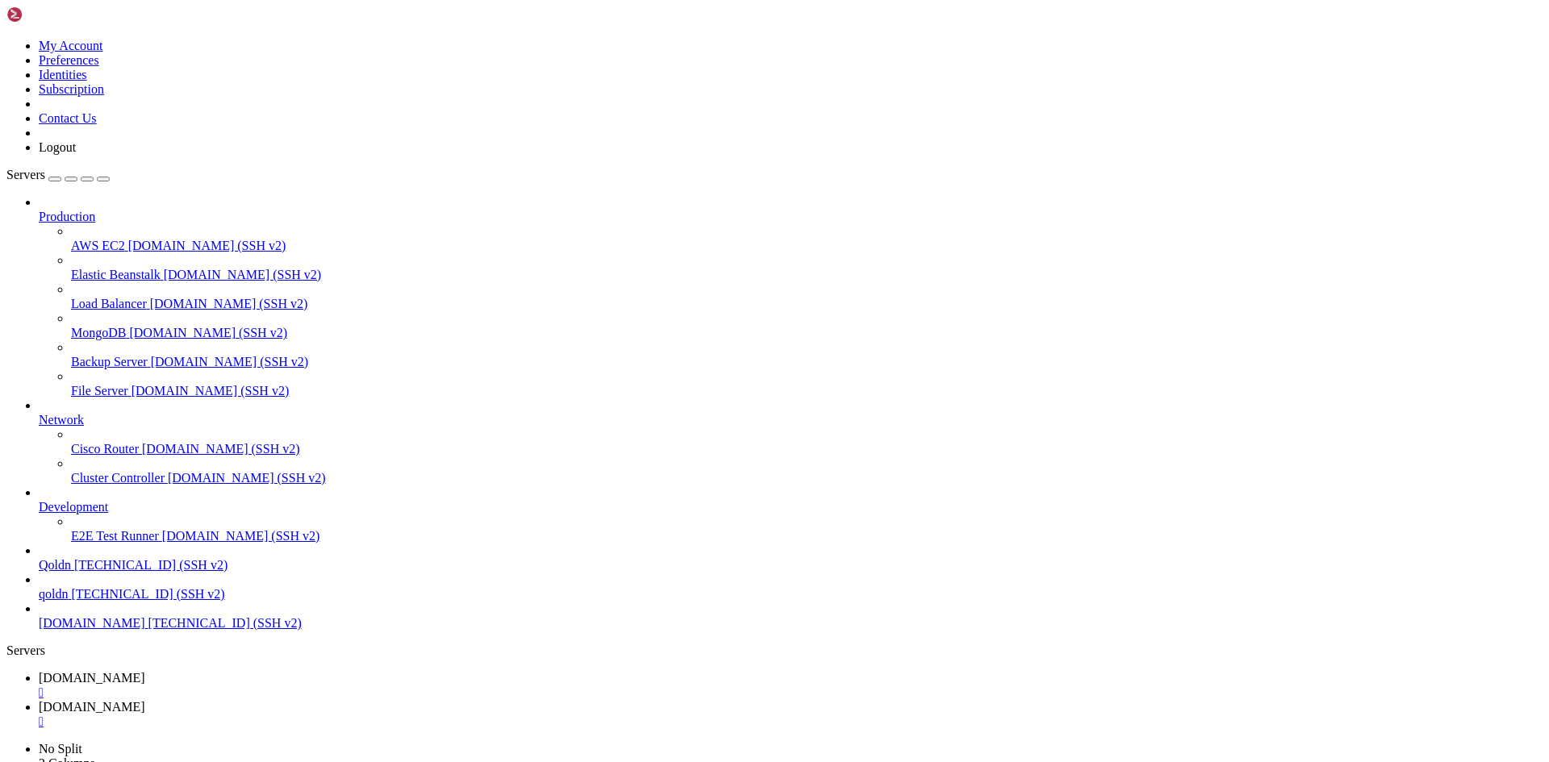
type input "/root/ecommerce_platform/backend/src"
